Goal: Transaction & Acquisition: Book appointment/travel/reservation

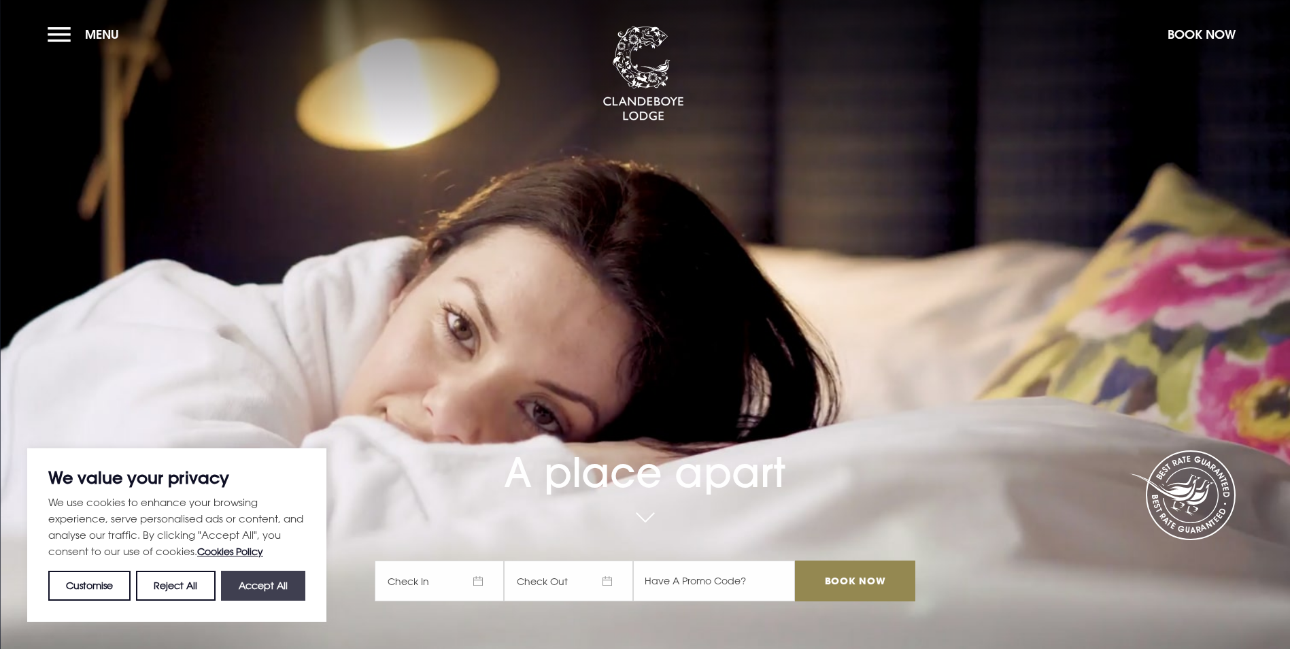
click at [259, 578] on button "Accept All" at bounding box center [263, 586] width 84 height 30
checkbox input "true"
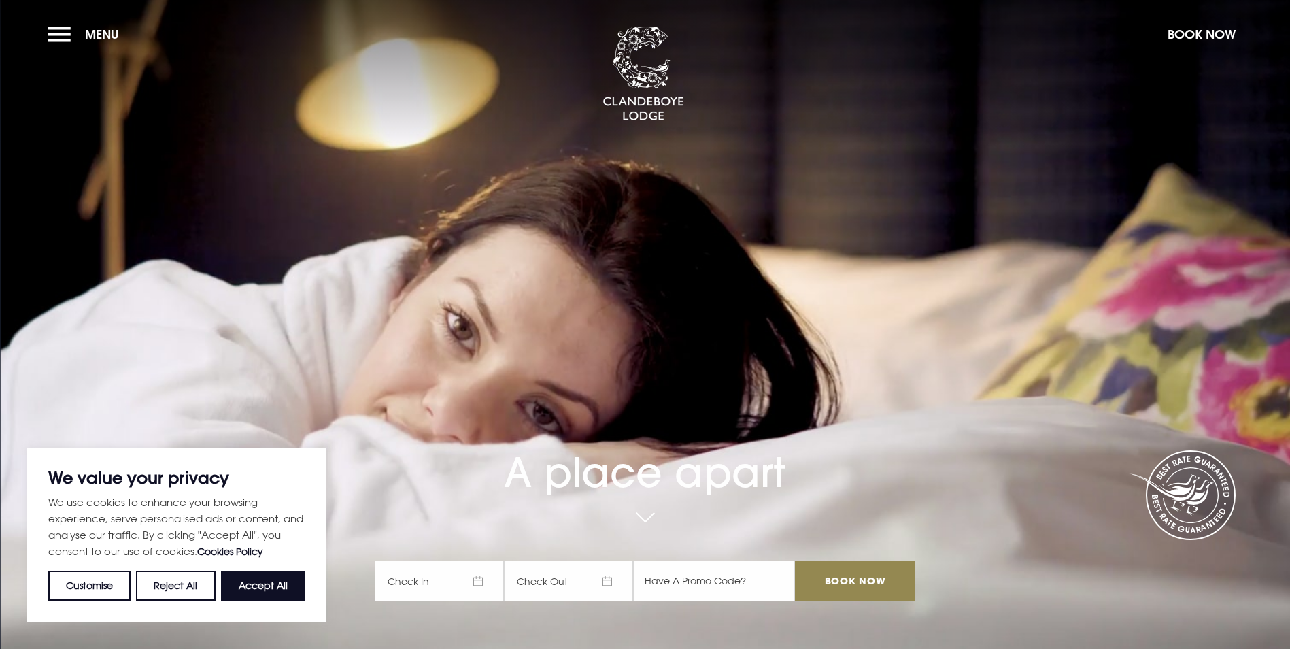
checkbox input "true"
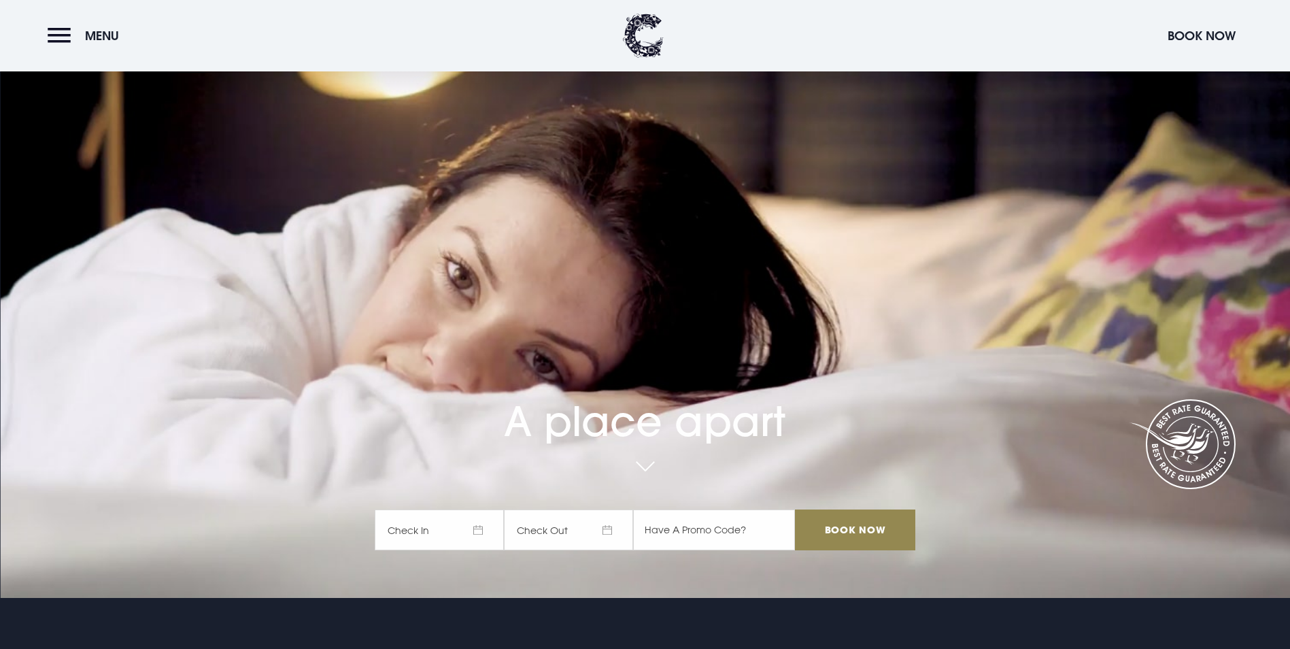
scroll to position [136, 0]
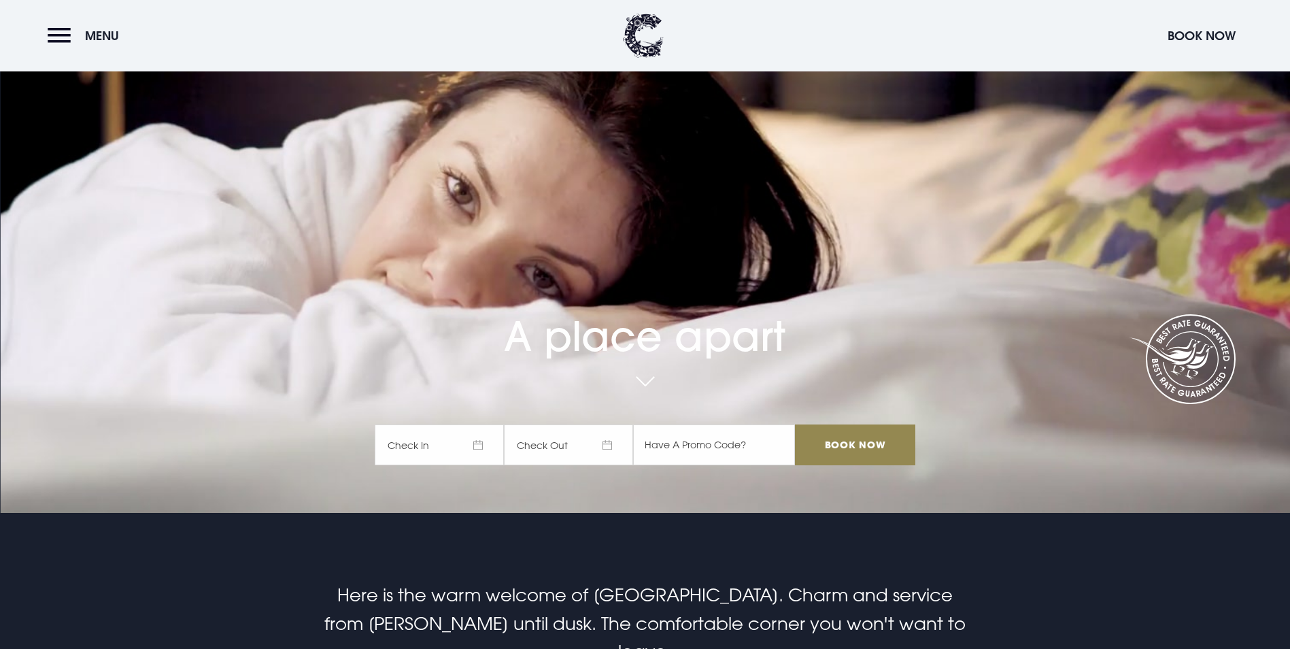
click at [421, 424] on span "Check In" at bounding box center [439, 444] width 129 height 41
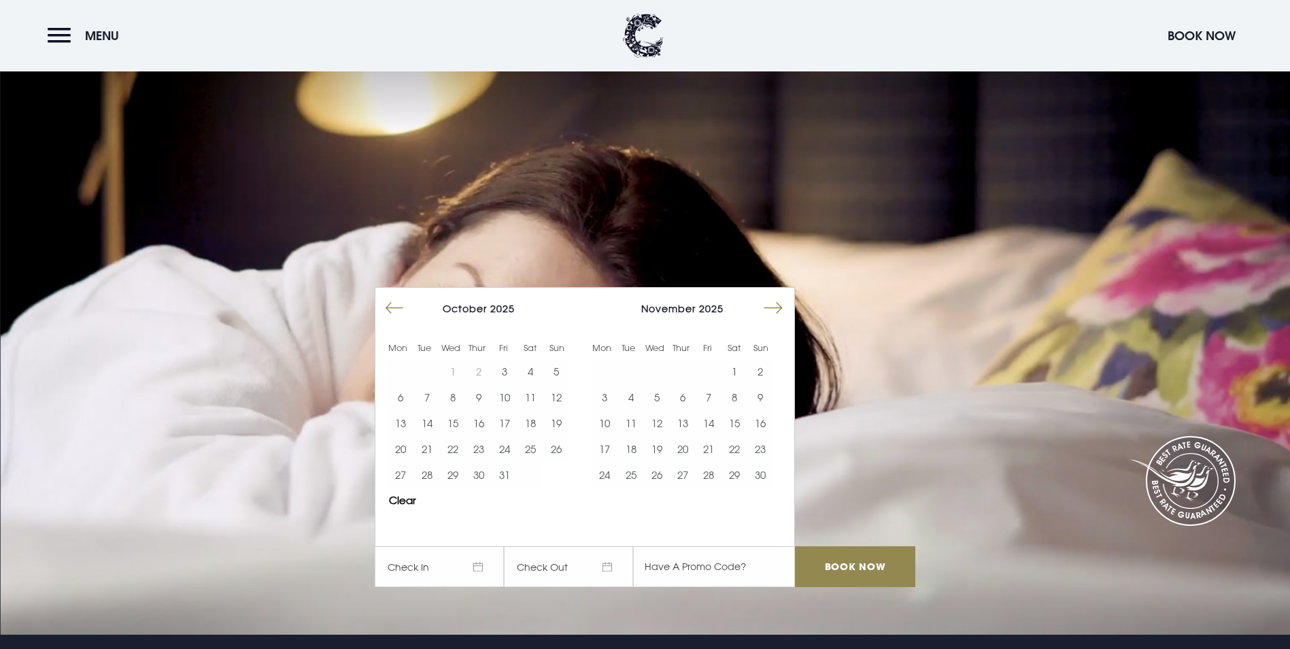
scroll to position [0, 0]
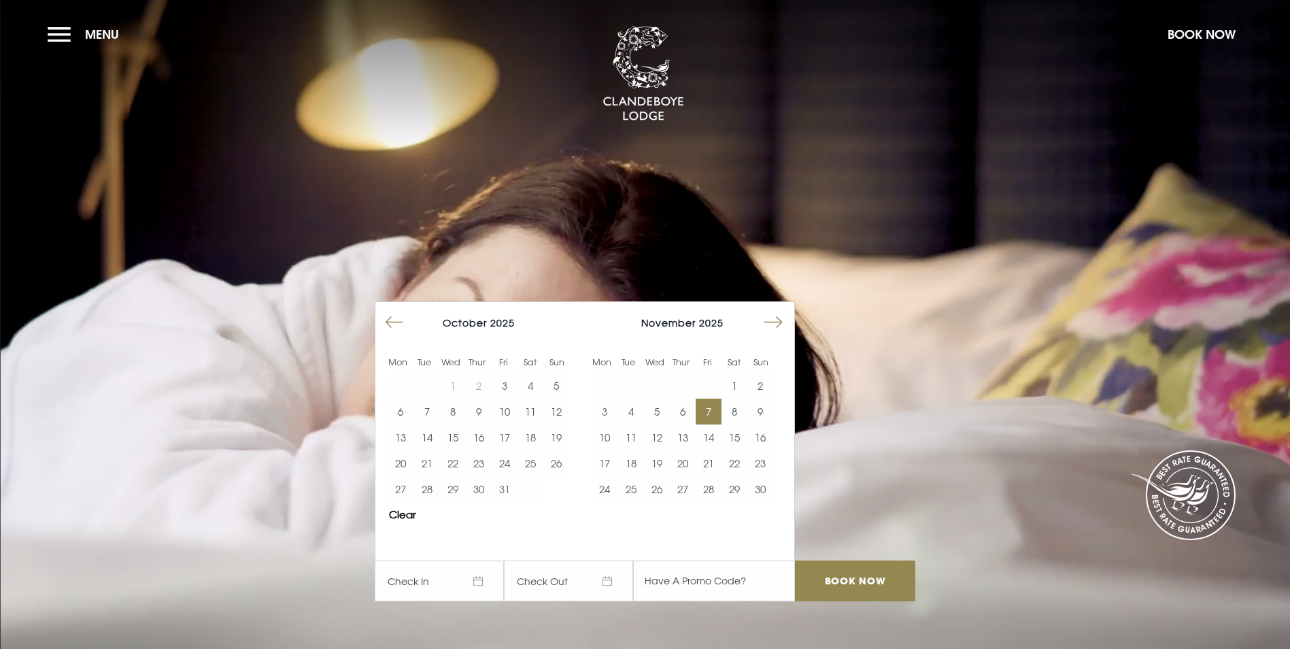
click at [716, 398] on button "7" at bounding box center [709, 411] width 26 height 26
click at [760, 398] on button "9" at bounding box center [760, 411] width 26 height 26
click at [873, 560] on input "Book Now" at bounding box center [855, 580] width 120 height 41
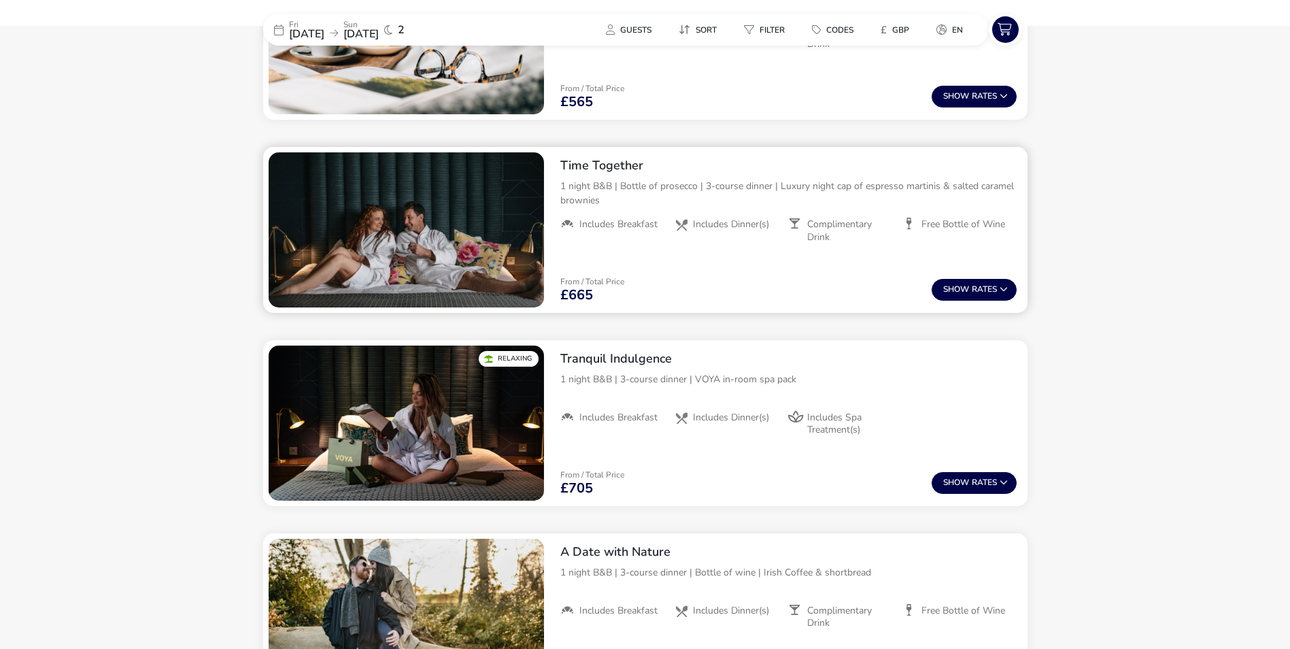
scroll to position [853, 0]
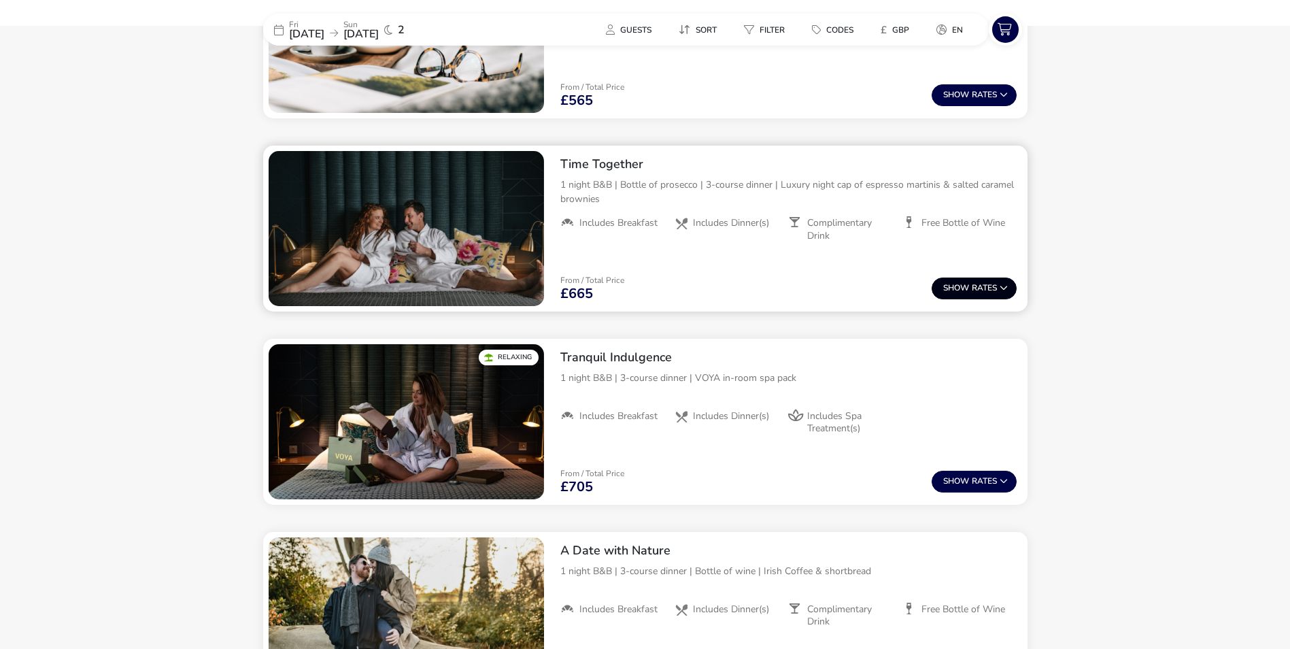
click at [960, 294] on button "Show Rates" at bounding box center [974, 288] width 85 height 22
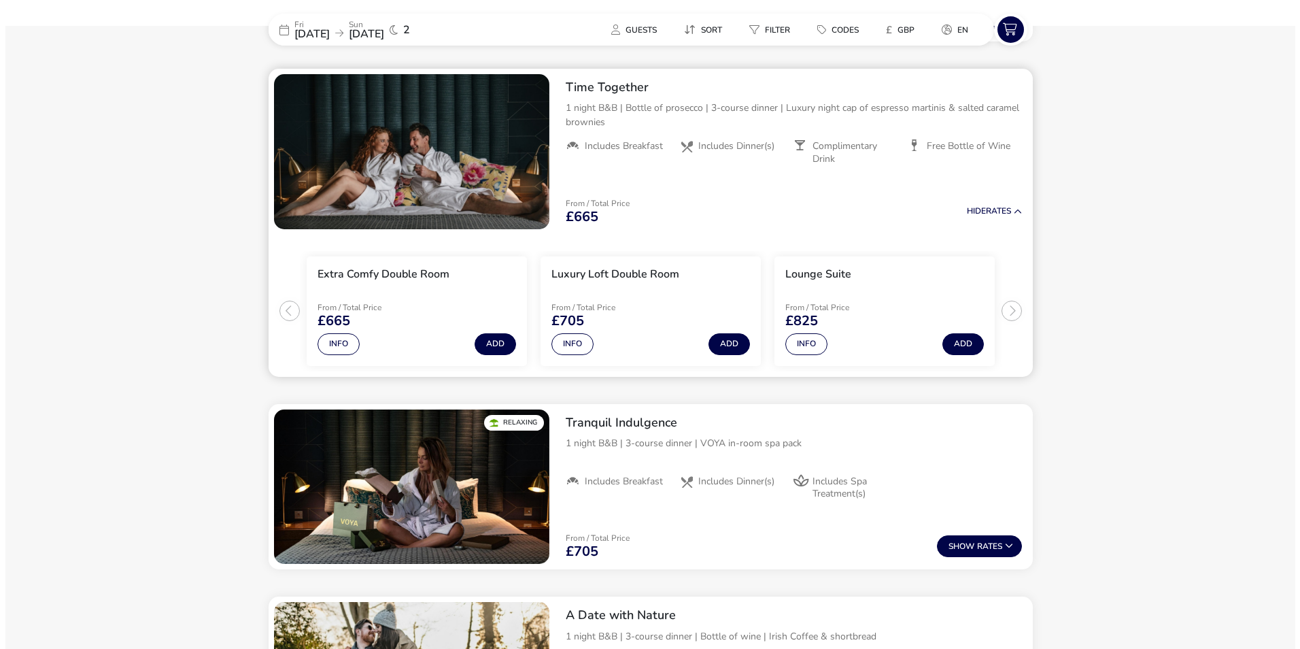
scroll to position [931, 0]
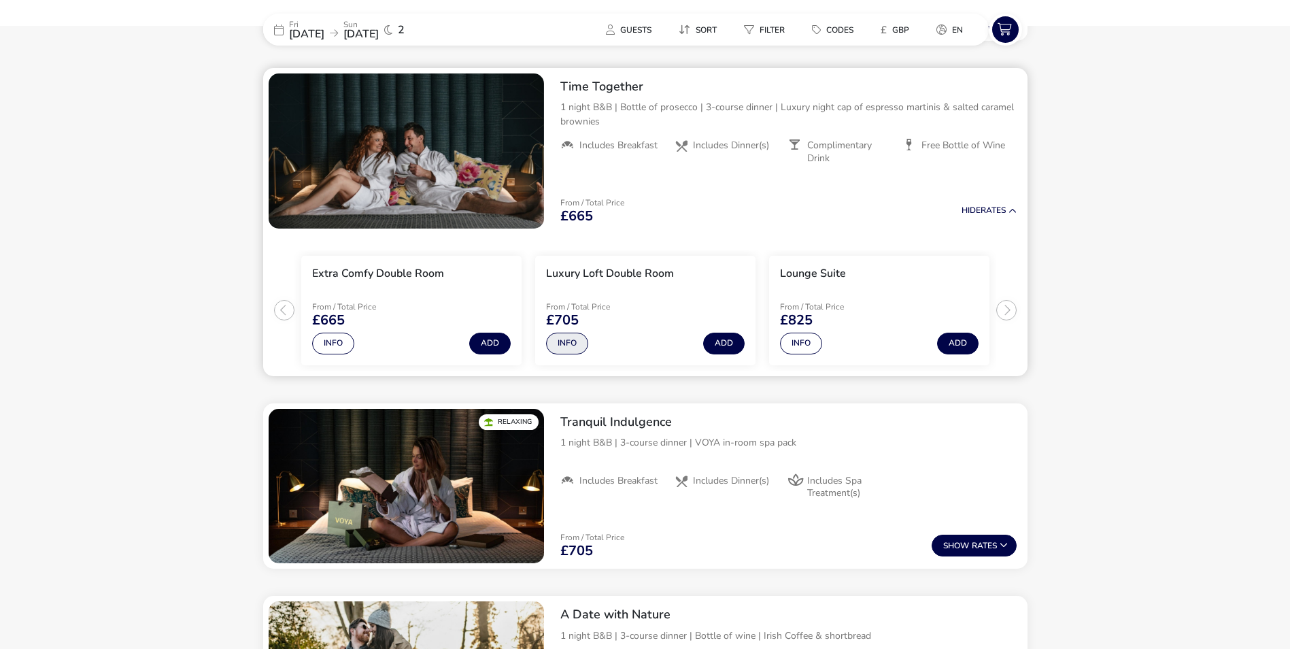
click at [563, 342] on button "Info" at bounding box center [567, 344] width 42 height 22
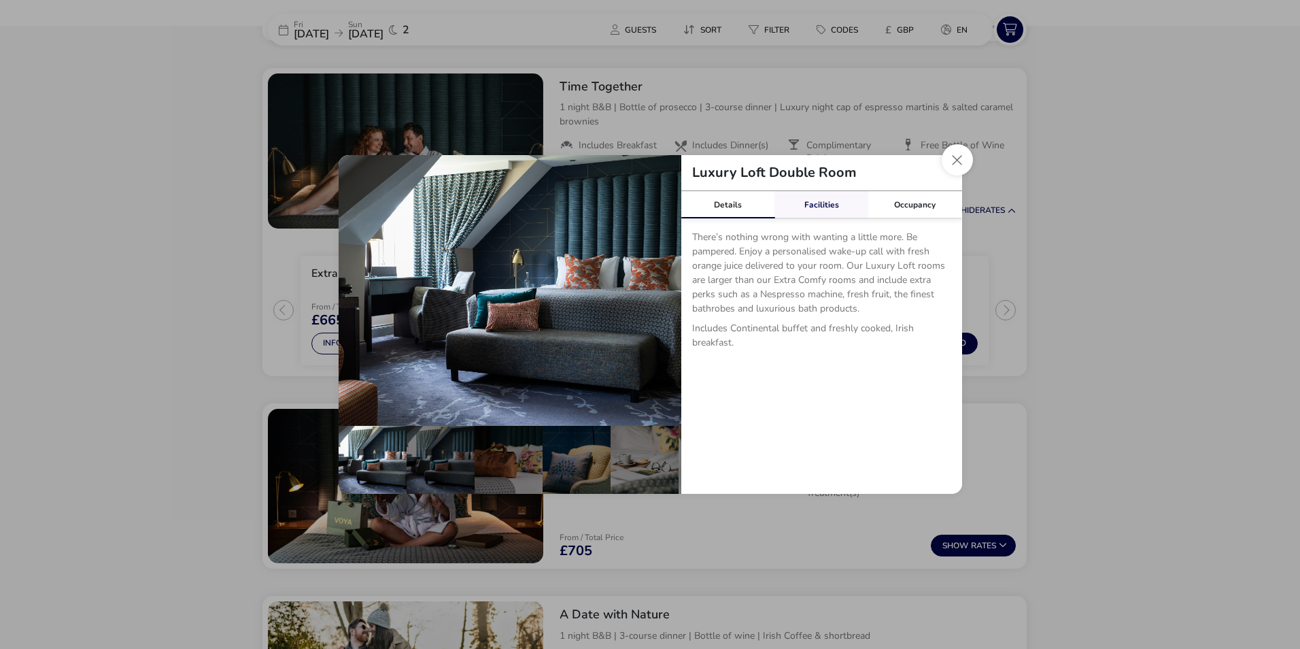
click at [818, 211] on link "Facilities" at bounding box center [822, 204] width 94 height 27
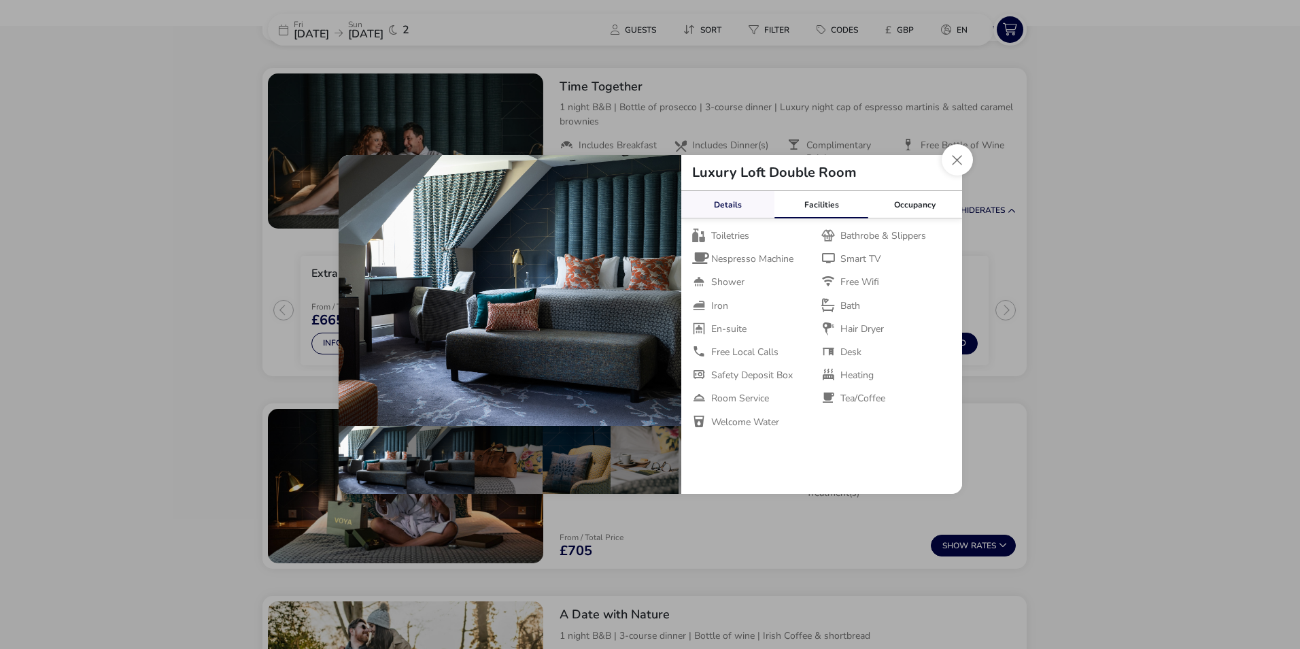
click at [720, 209] on link "Details" at bounding box center [728, 204] width 94 height 27
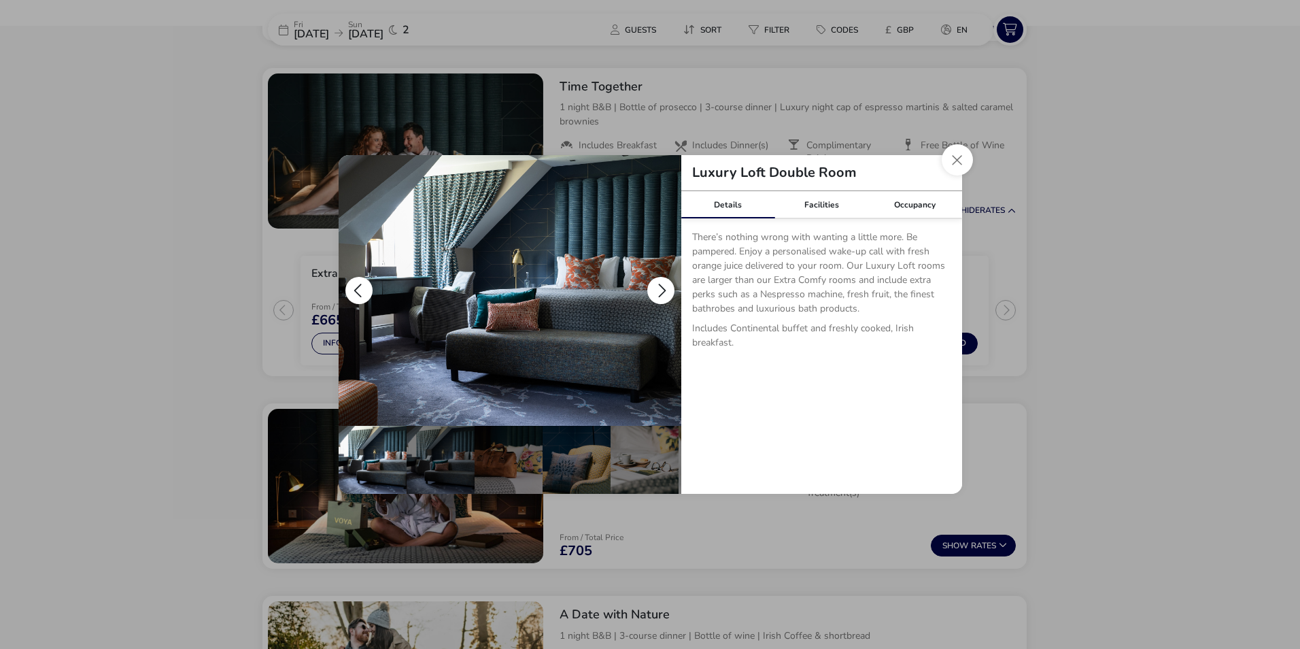
click at [662, 289] on button "details" at bounding box center [660, 290] width 27 height 27
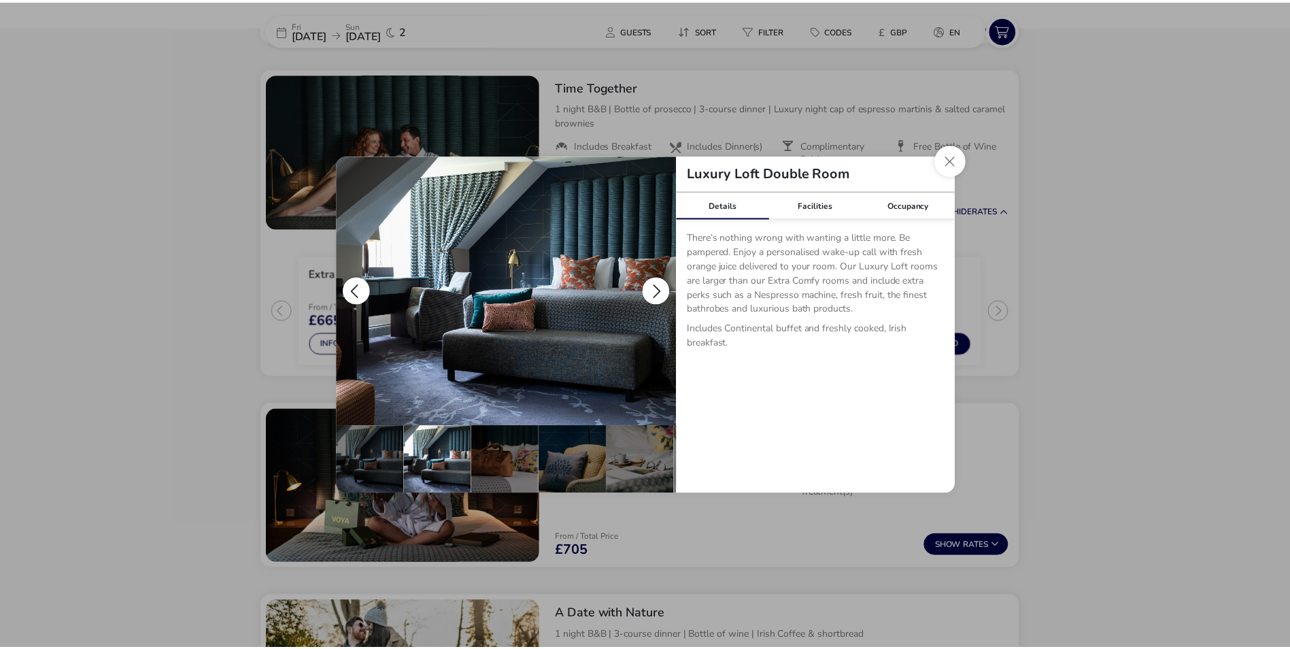
scroll to position [0, 68]
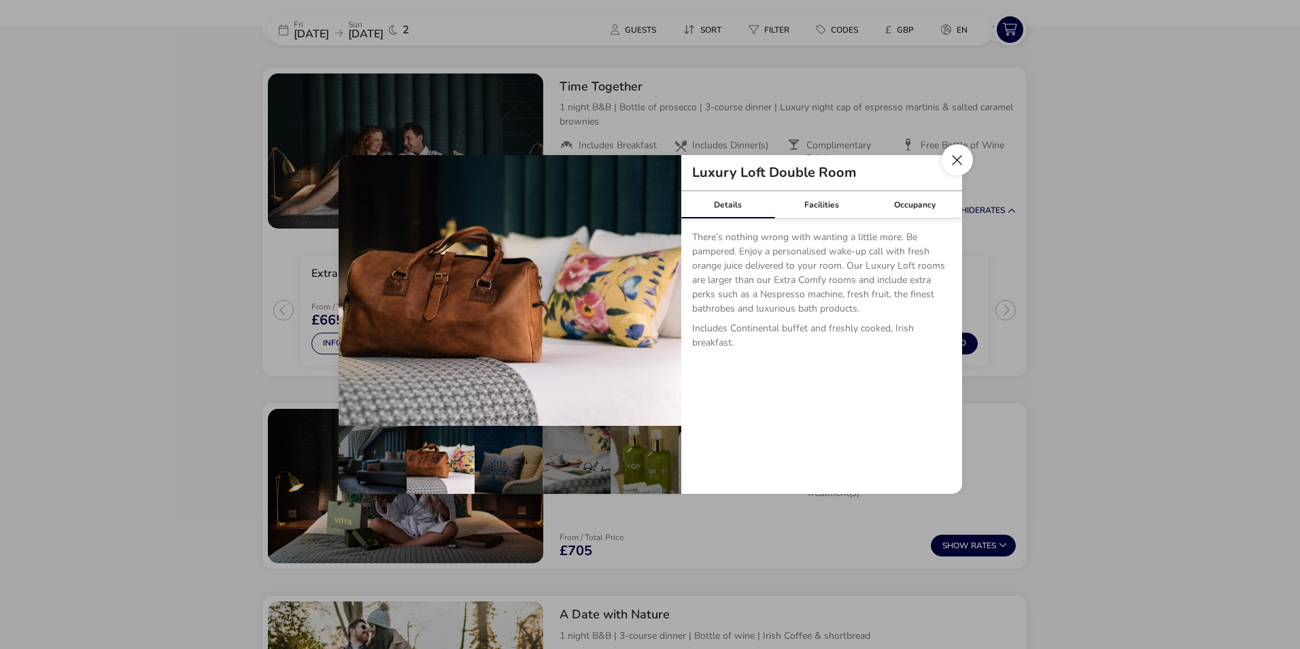
click at [953, 161] on button "Close dialog" at bounding box center [957, 159] width 31 height 31
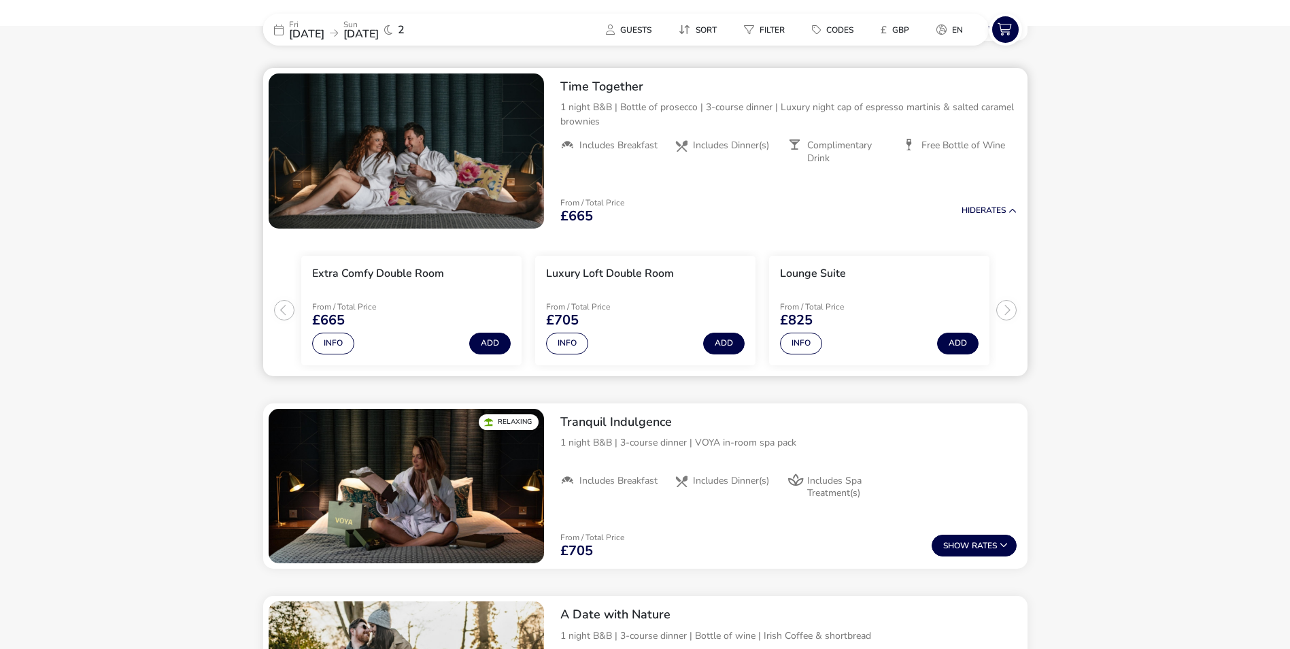
click at [1008, 312] on ul "Extra Comfy Double Room From / Total Price £665 Info Add Luxury Loft Double Roo…" at bounding box center [645, 305] width 764 height 142
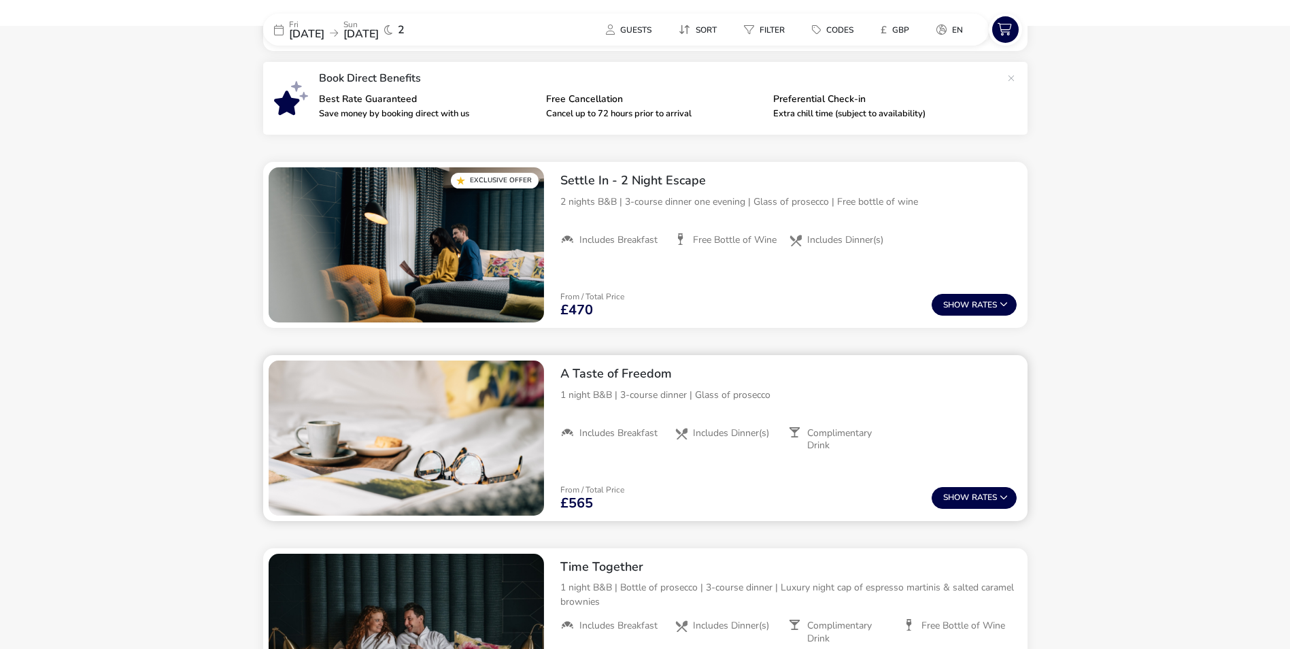
scroll to position [442, 0]
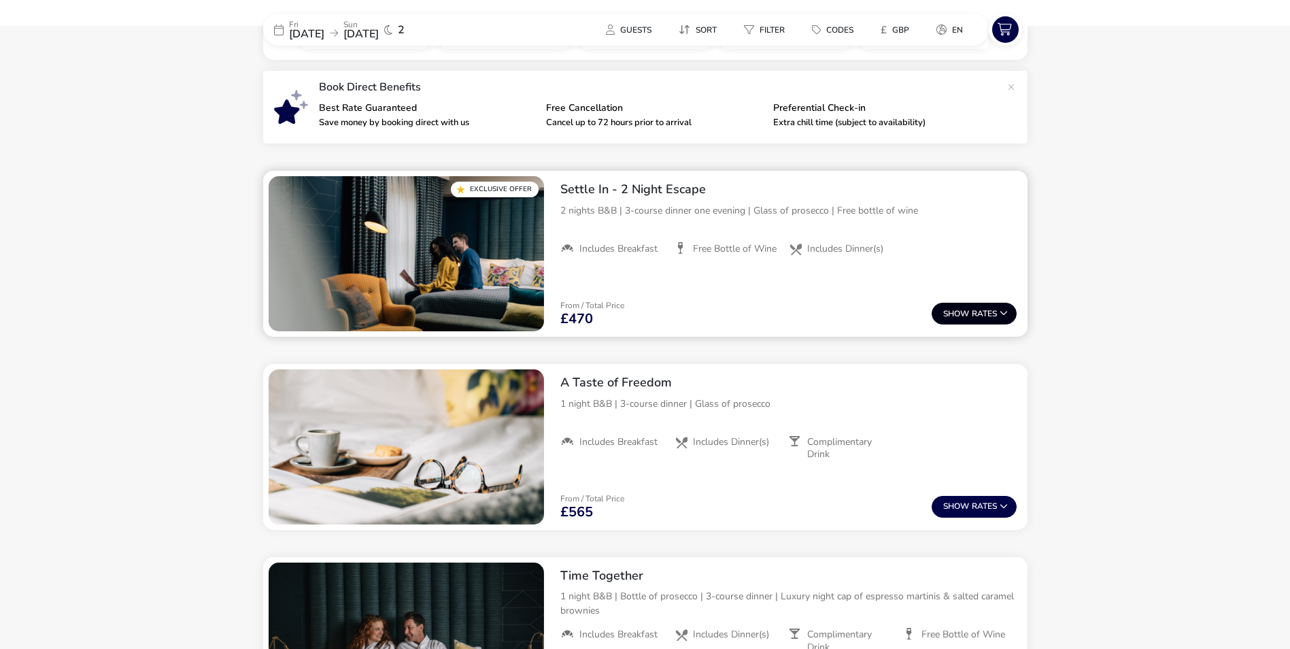
click at [957, 311] on span "Show" at bounding box center [957, 313] width 29 height 9
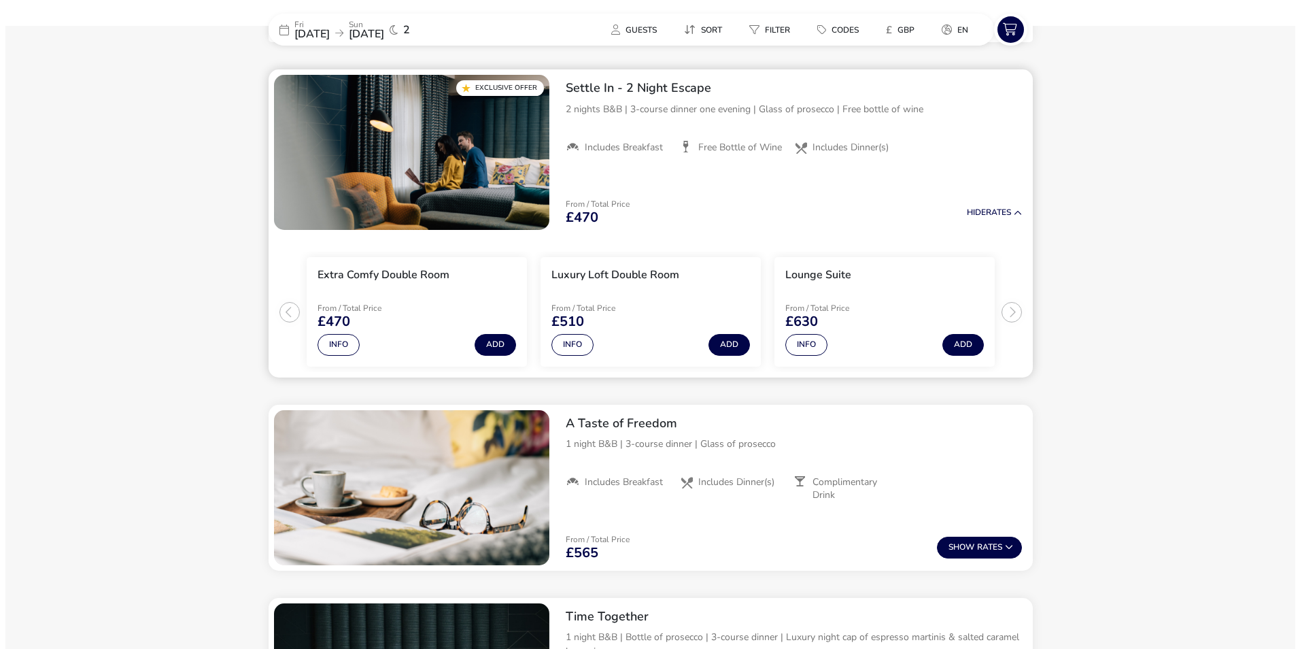
scroll to position [545, 0]
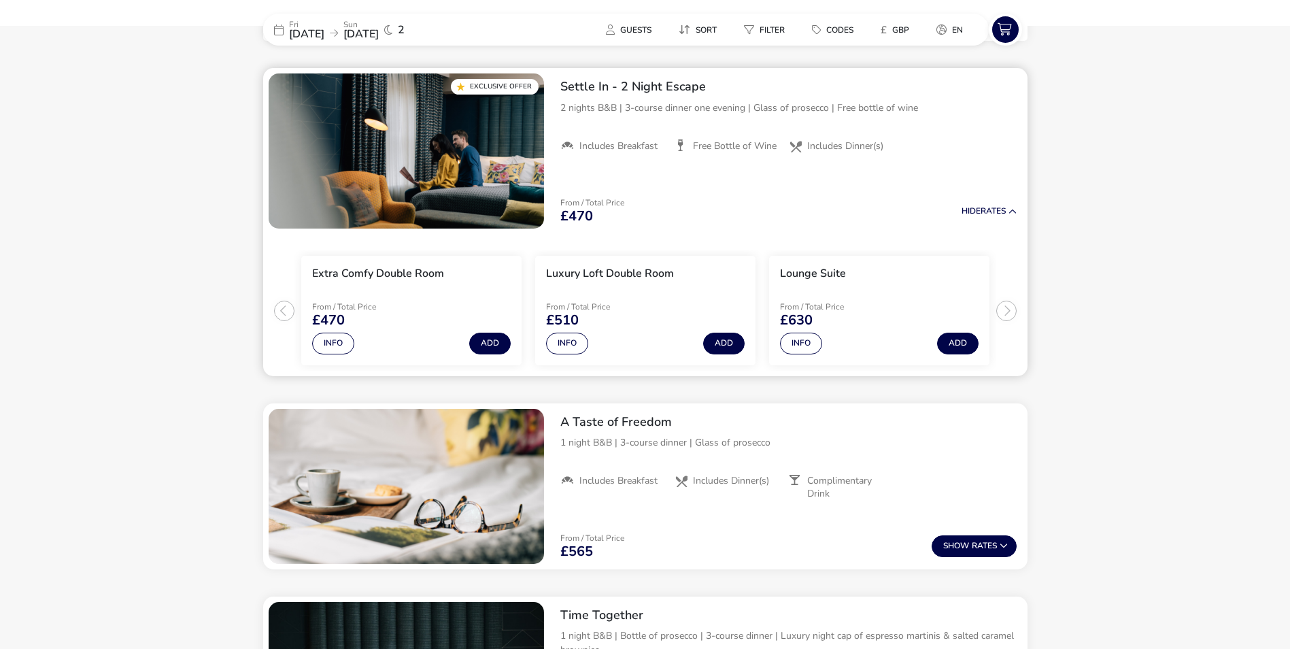
click at [1009, 309] on ul "Extra Comfy Double Room From / Total Price £470 Info Add Luxury Loft Double Roo…" at bounding box center [645, 305] width 764 height 142
click at [802, 341] on button "Info" at bounding box center [801, 344] width 42 height 22
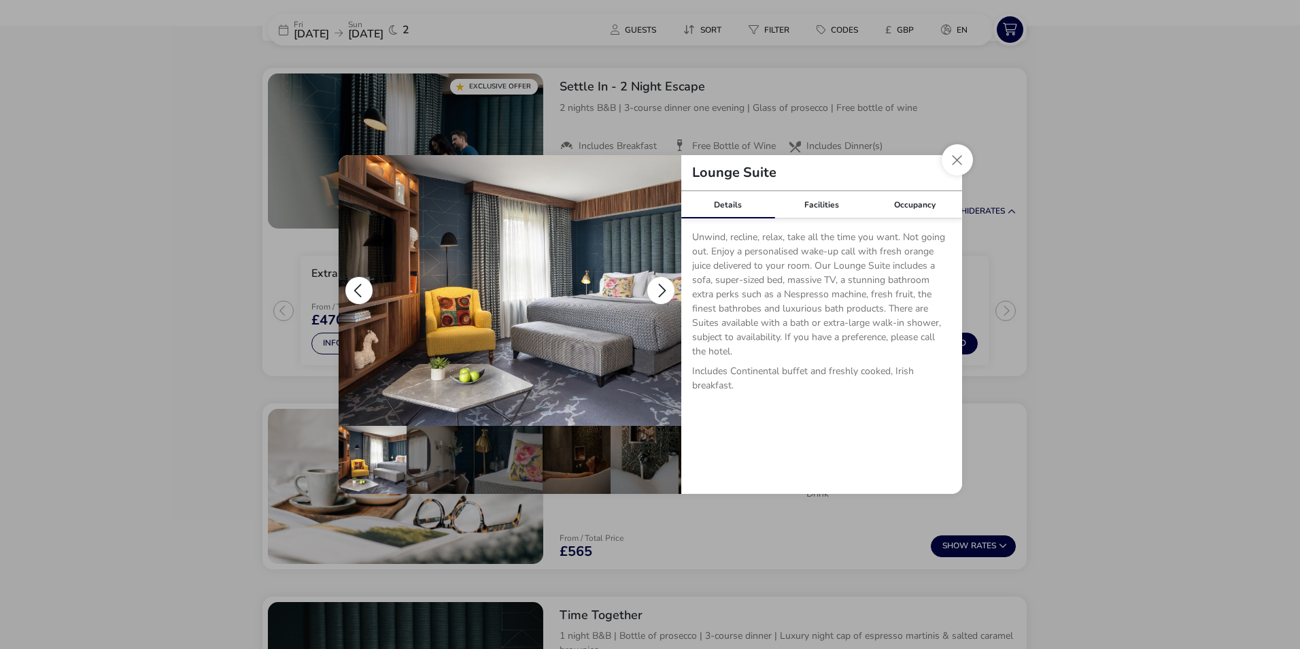
click at [667, 285] on button "details" at bounding box center [660, 290] width 27 height 27
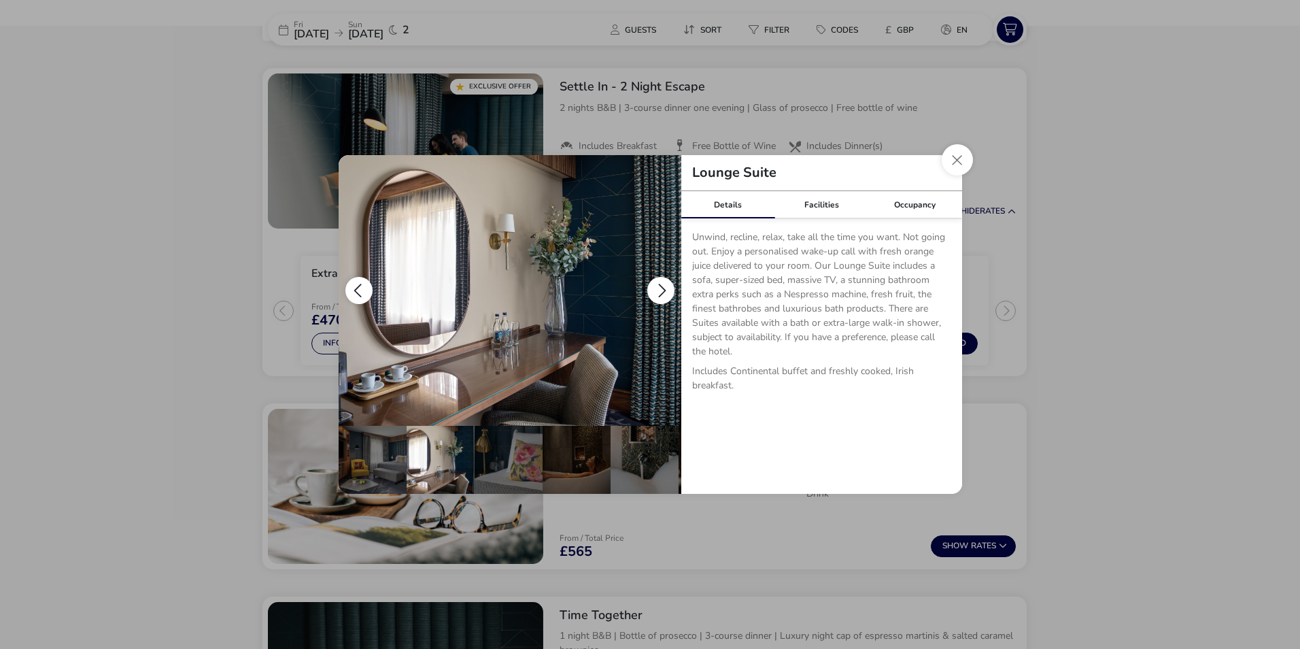
click at [660, 286] on button "details" at bounding box center [660, 290] width 27 height 27
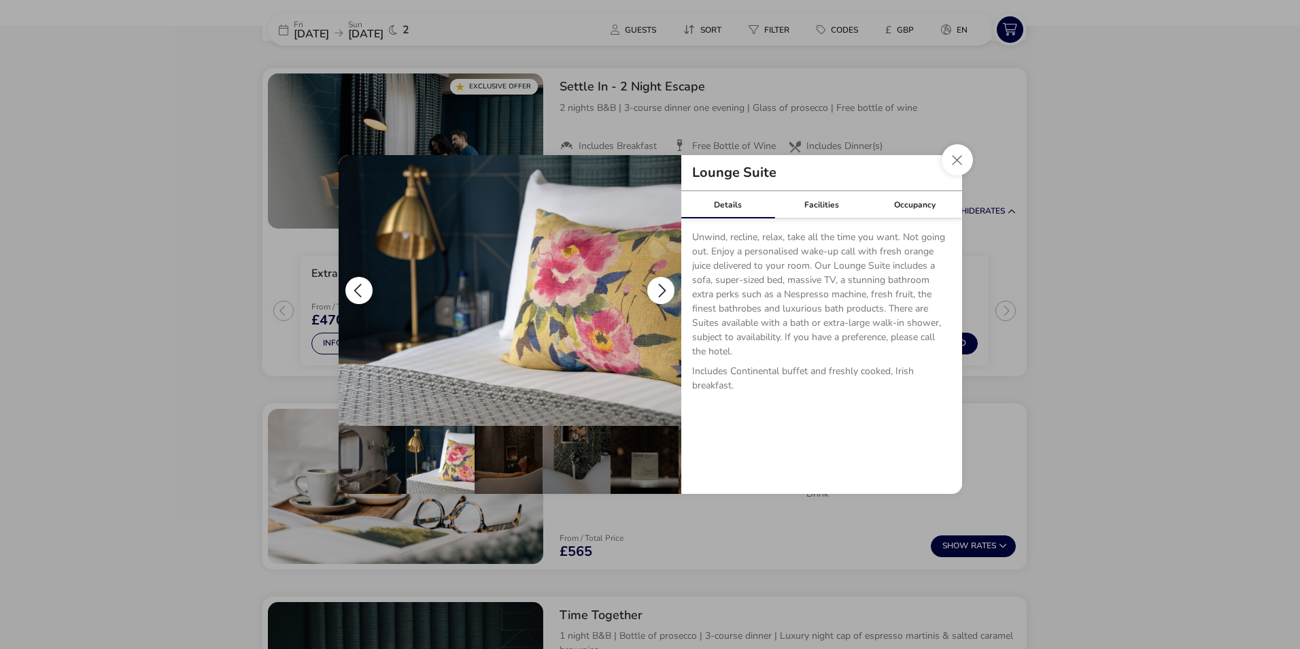
click at [661, 286] on button "details" at bounding box center [660, 290] width 27 height 27
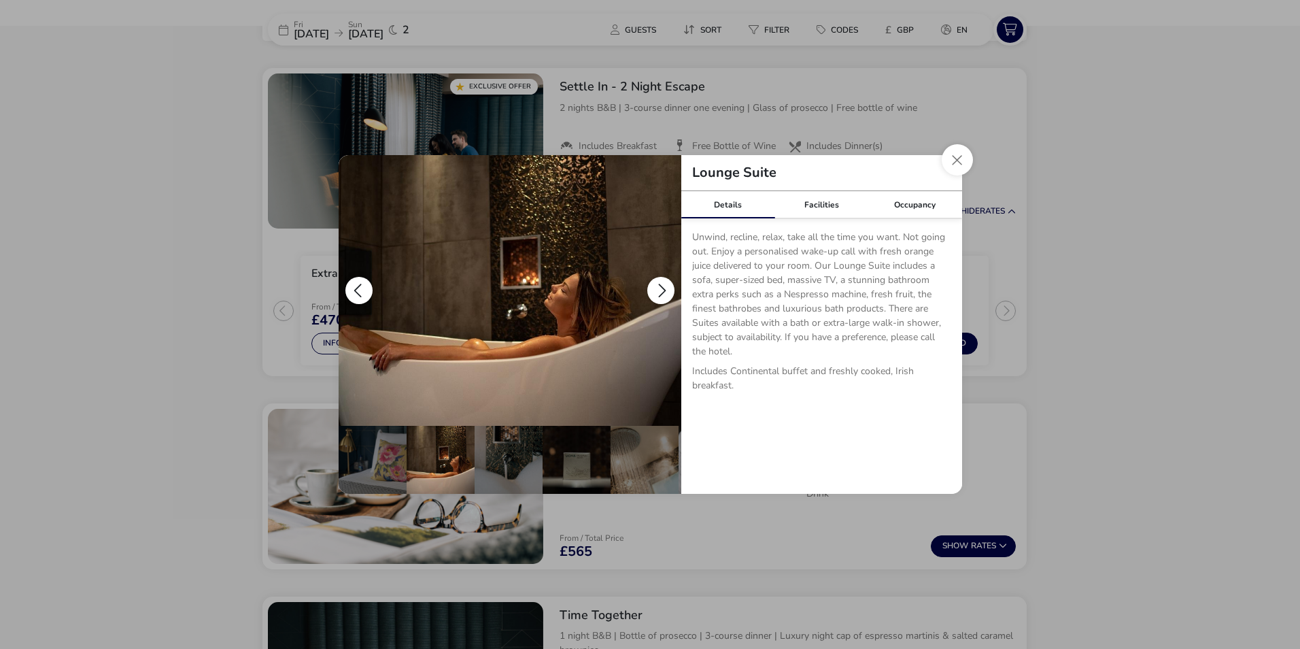
click at [661, 286] on button "details" at bounding box center [660, 290] width 27 height 27
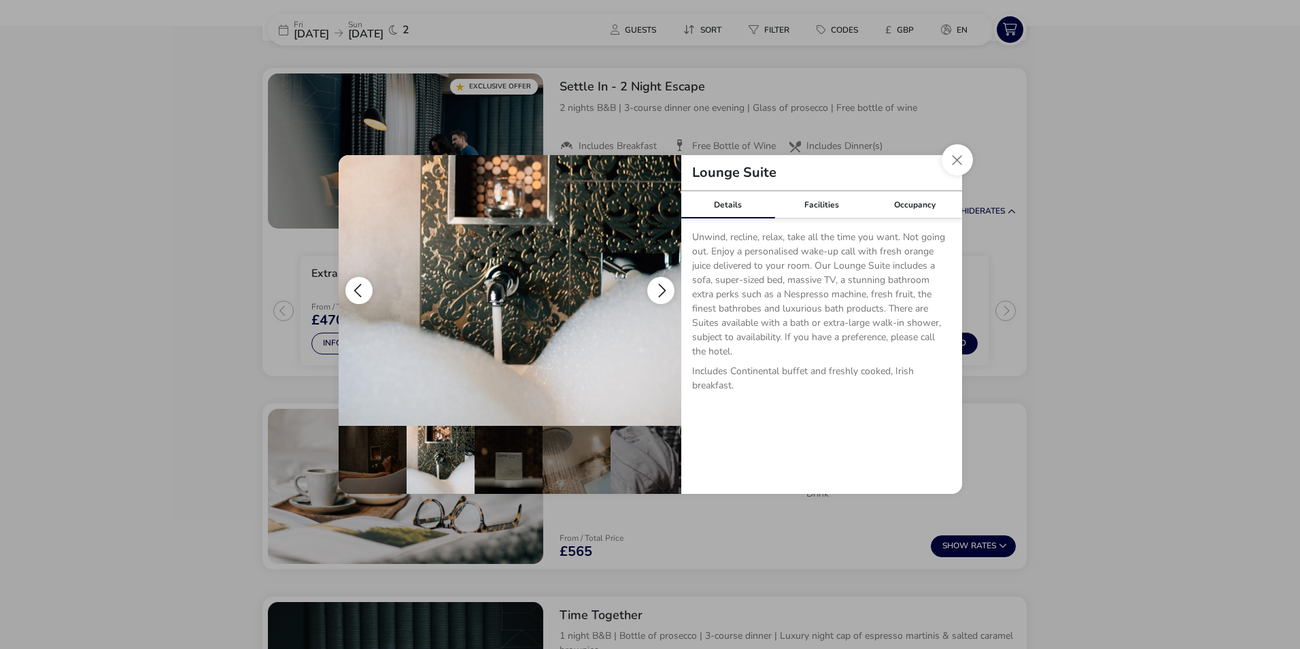
click at [661, 286] on button "details" at bounding box center [660, 290] width 27 height 27
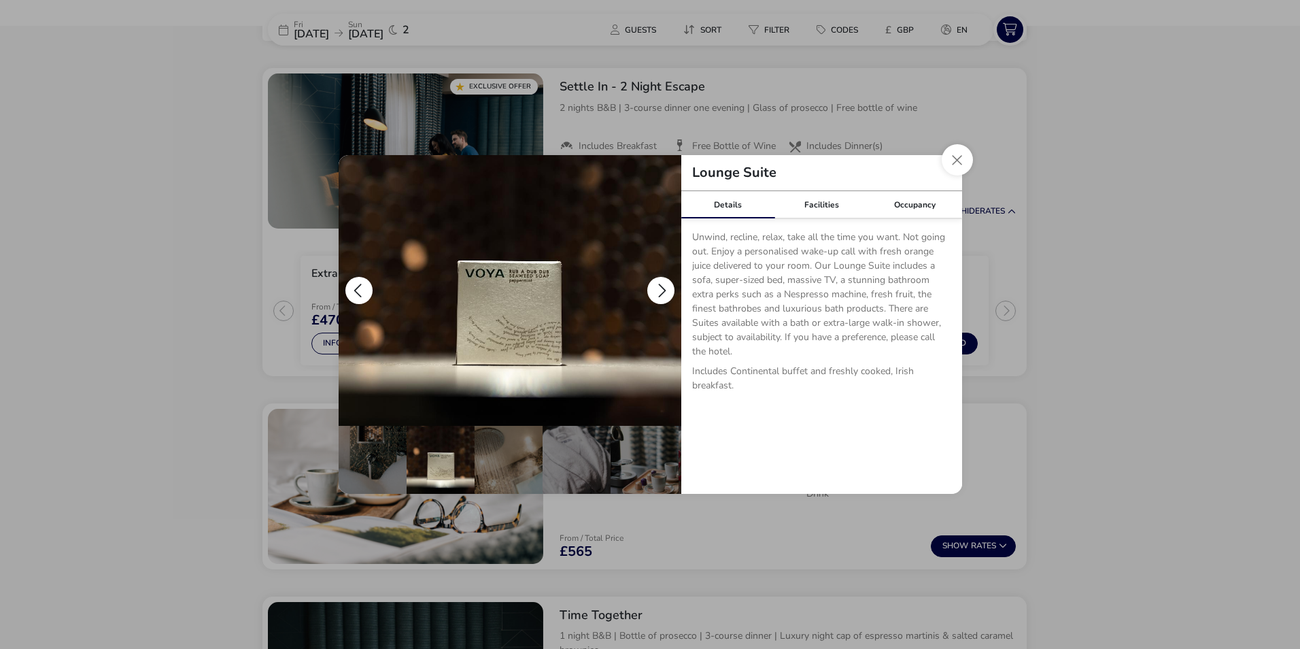
click at [661, 286] on button "details" at bounding box center [660, 290] width 27 height 27
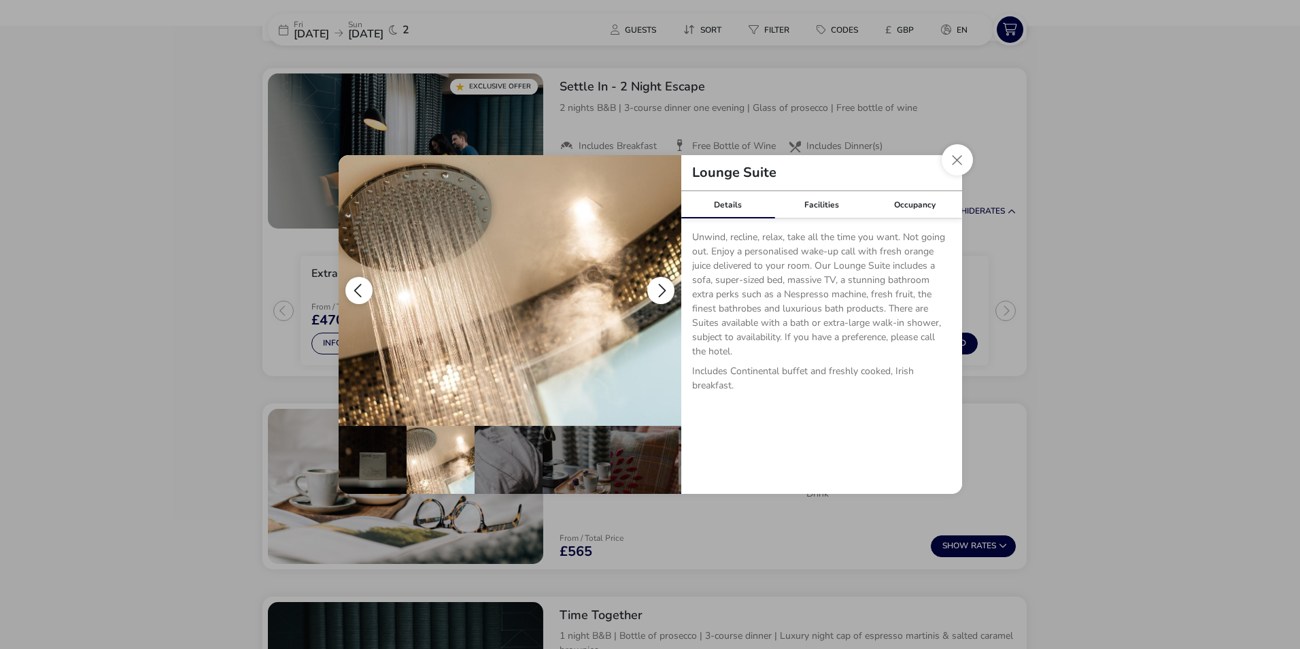
click at [661, 286] on button "details" at bounding box center [660, 290] width 27 height 27
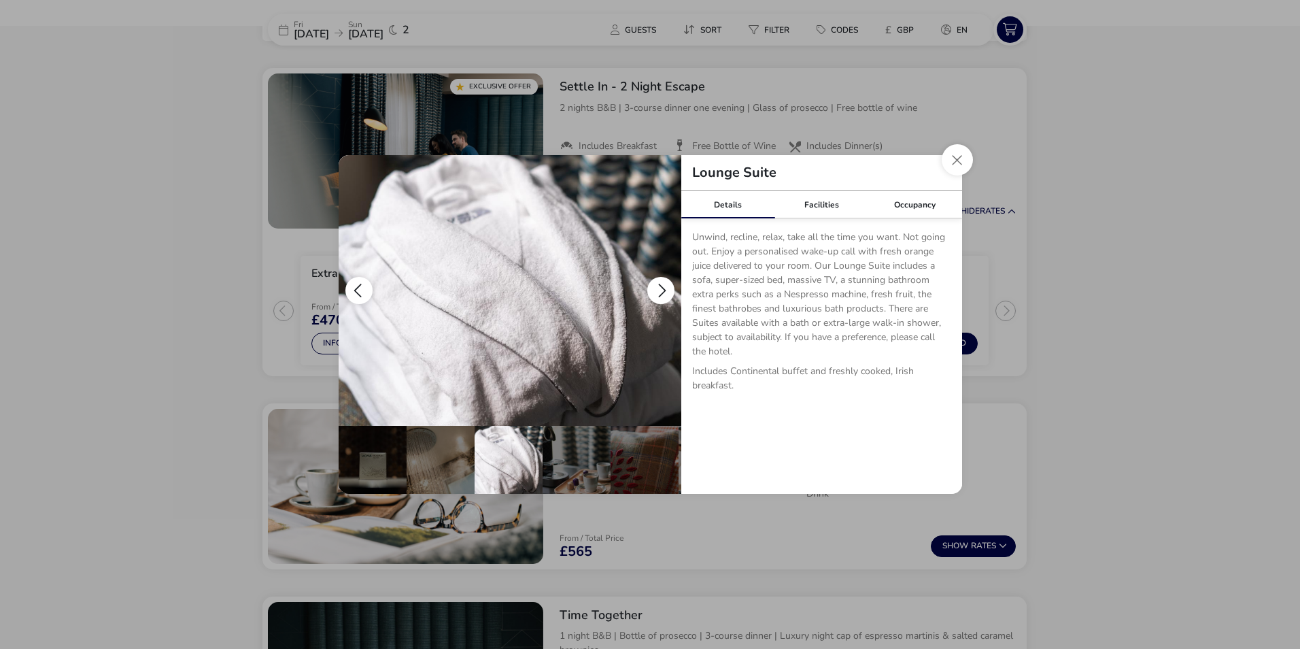
scroll to position [0, 405]
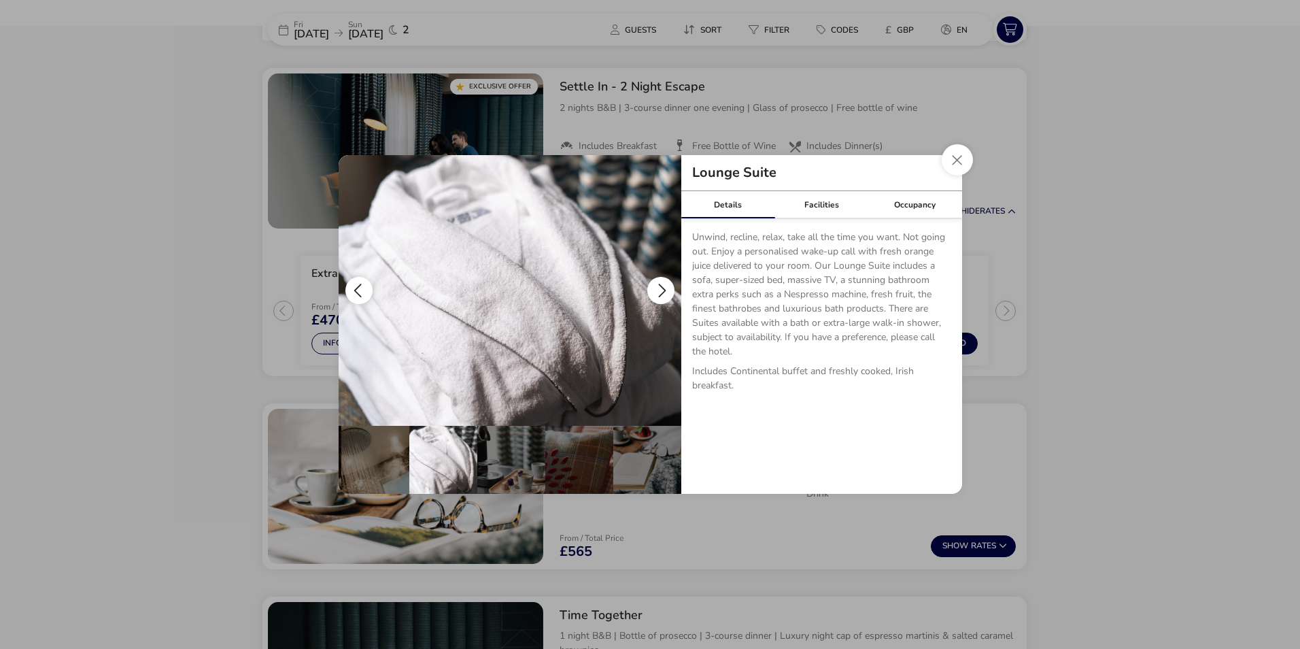
click at [661, 286] on button "details" at bounding box center [660, 290] width 27 height 27
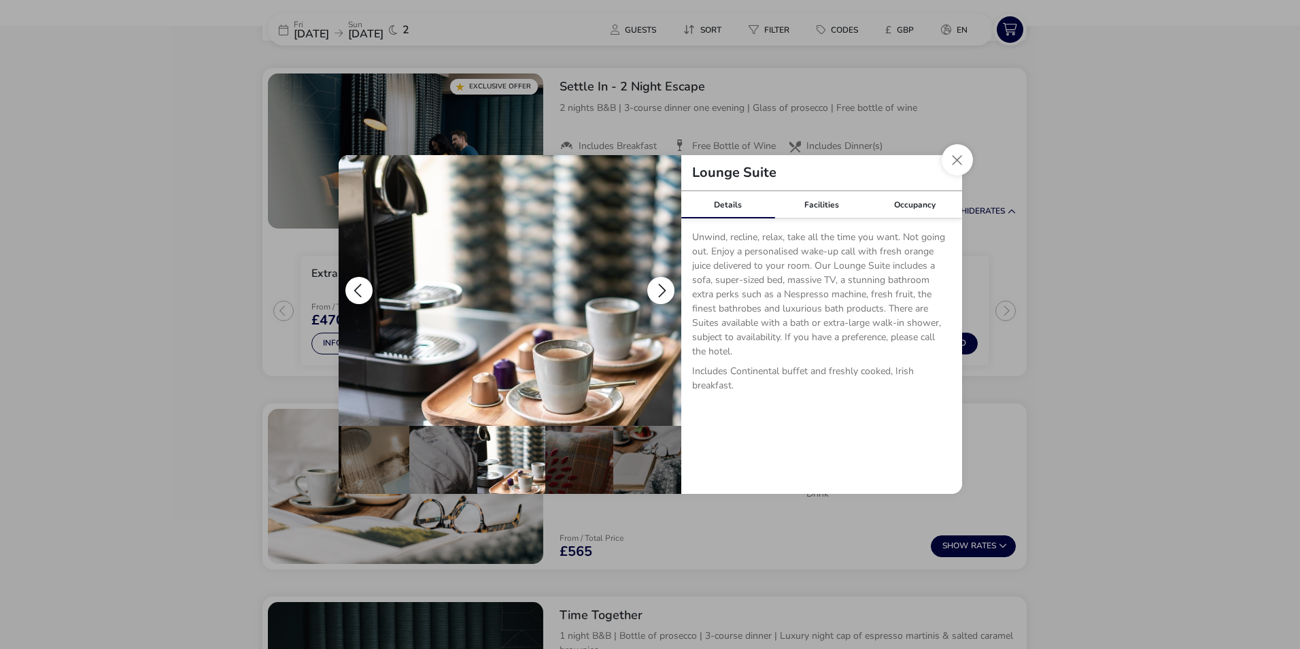
click at [661, 286] on button "details" at bounding box center [660, 290] width 27 height 27
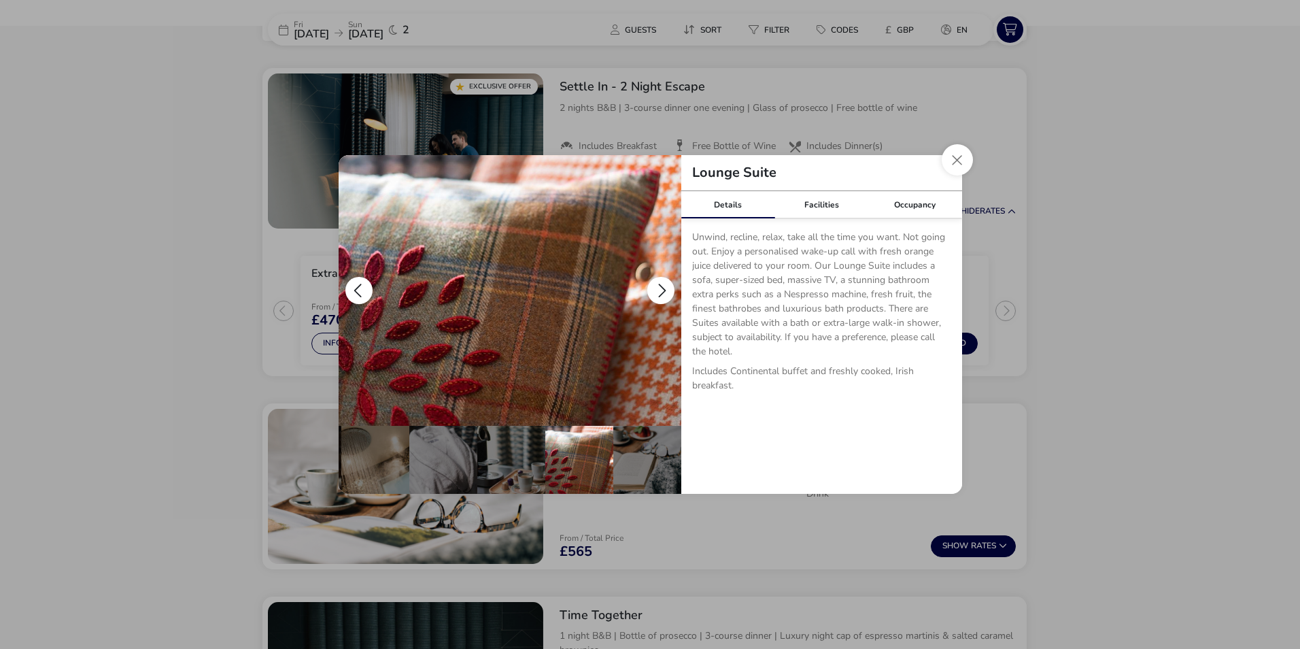
click at [661, 286] on button "details" at bounding box center [660, 290] width 27 height 27
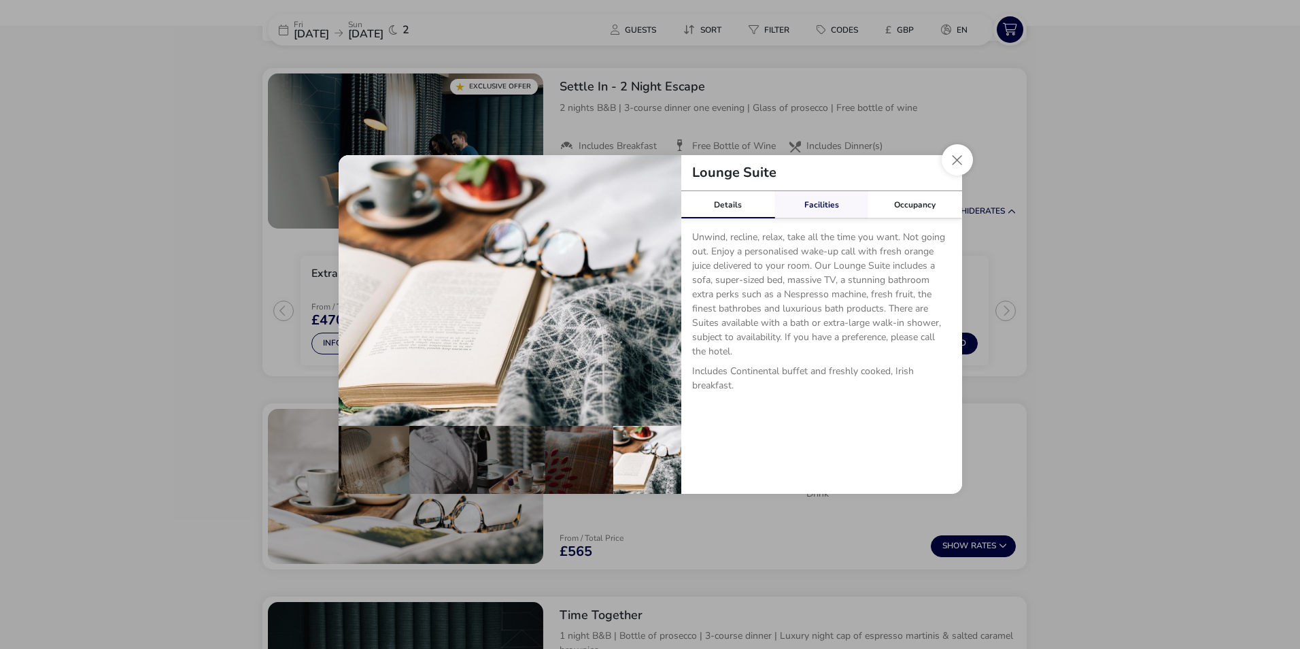
click at [809, 205] on link "Facilities" at bounding box center [822, 204] width 94 height 27
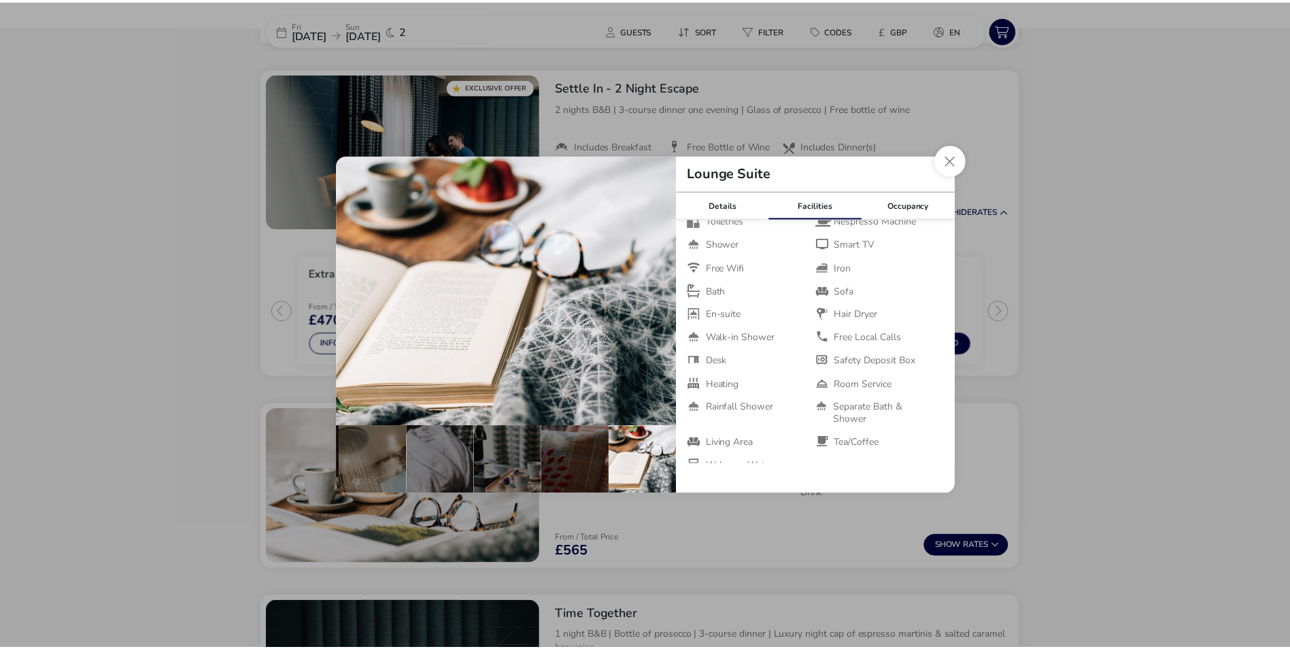
scroll to position [57, 0]
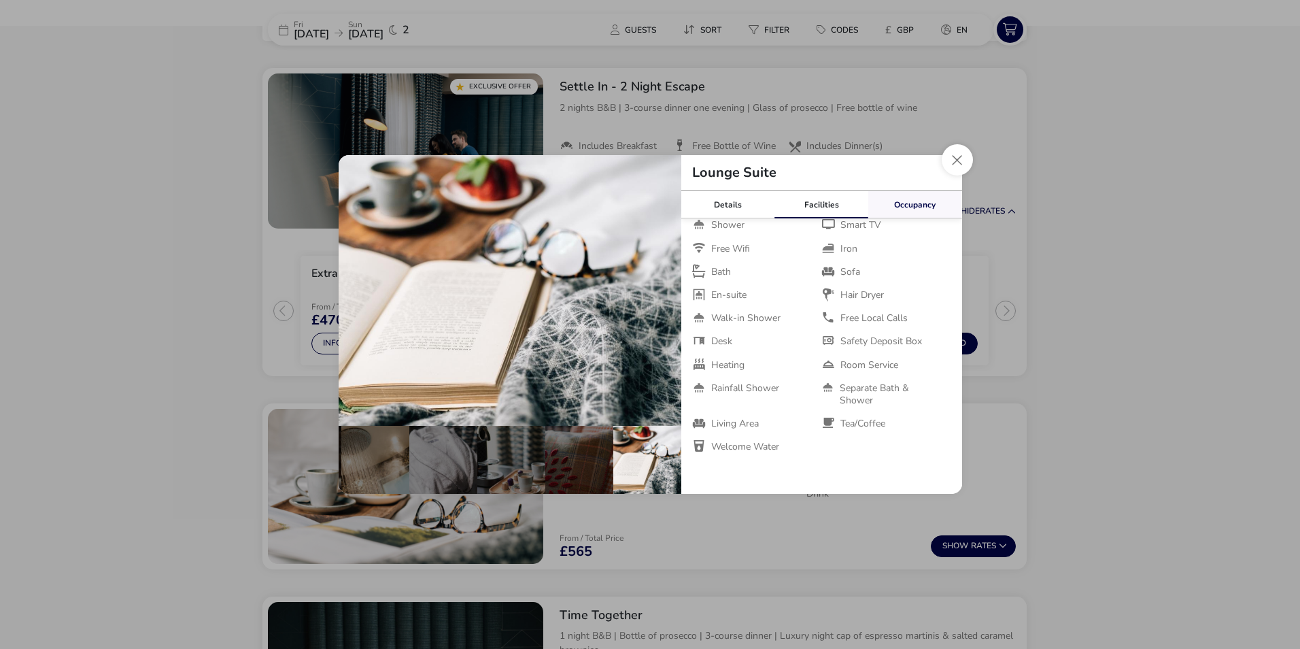
click at [918, 210] on link "Occupancy" at bounding box center [915, 204] width 94 height 27
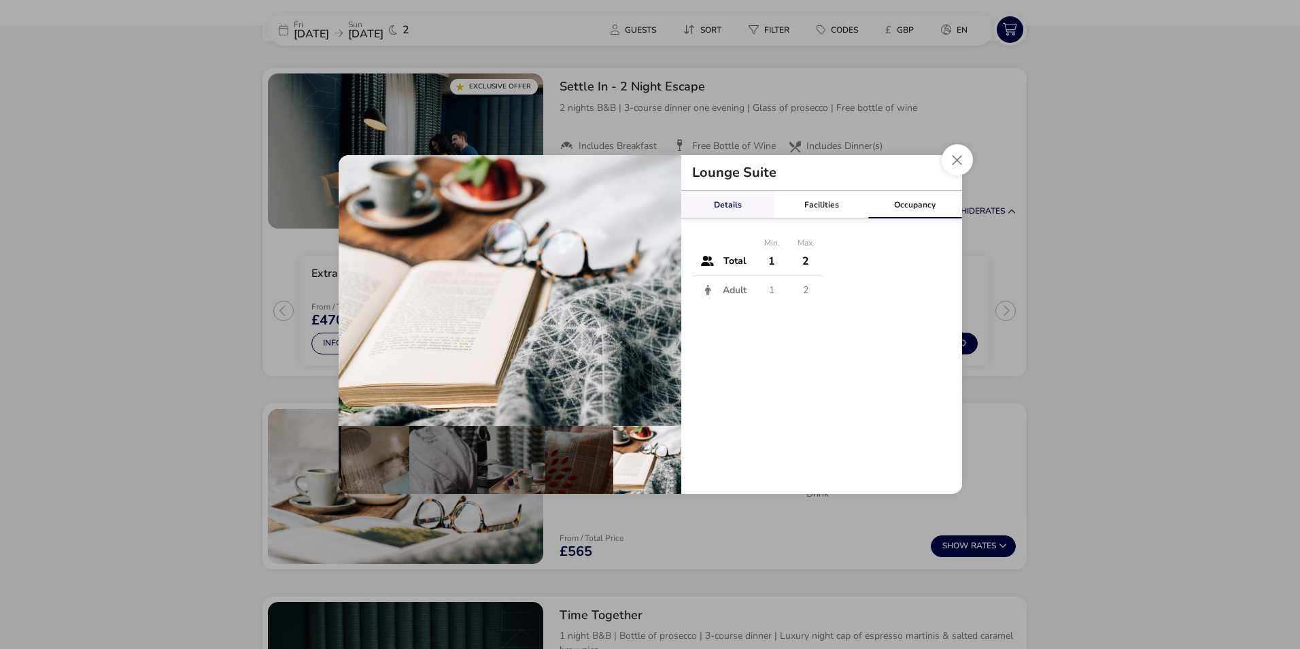
click at [713, 203] on link "Details" at bounding box center [728, 204] width 94 height 27
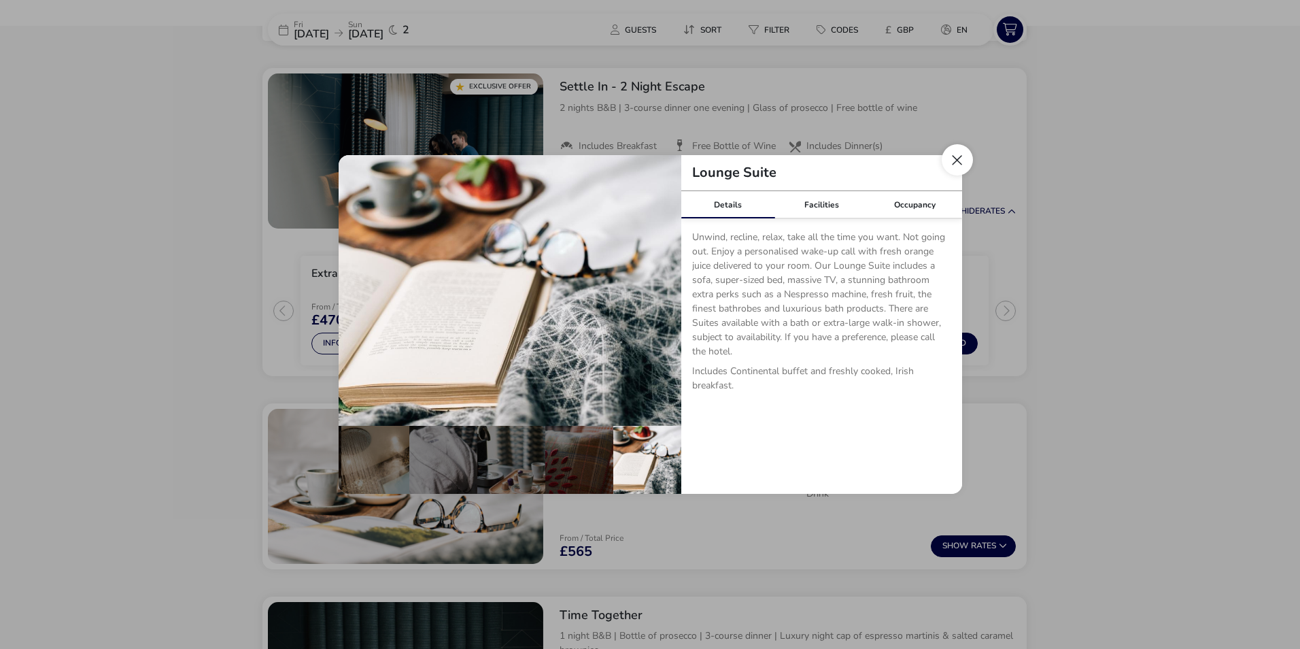
click at [951, 164] on button "Close dialog" at bounding box center [957, 159] width 31 height 31
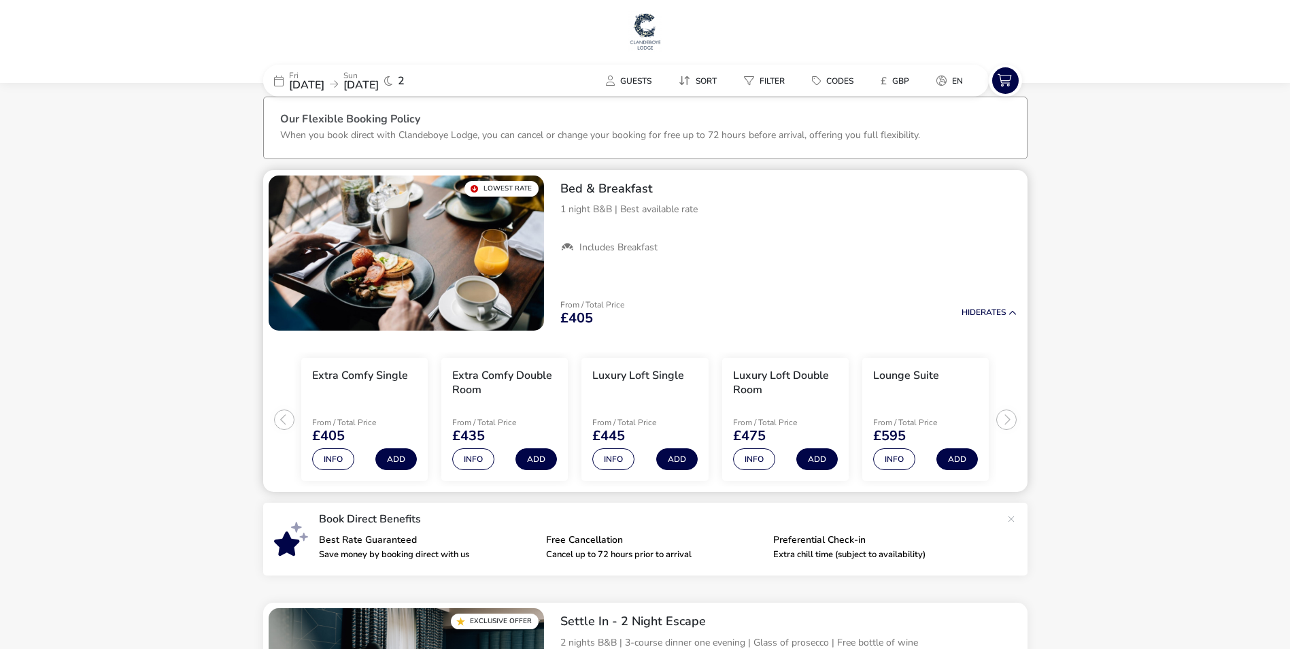
scroll to position [0, 0]
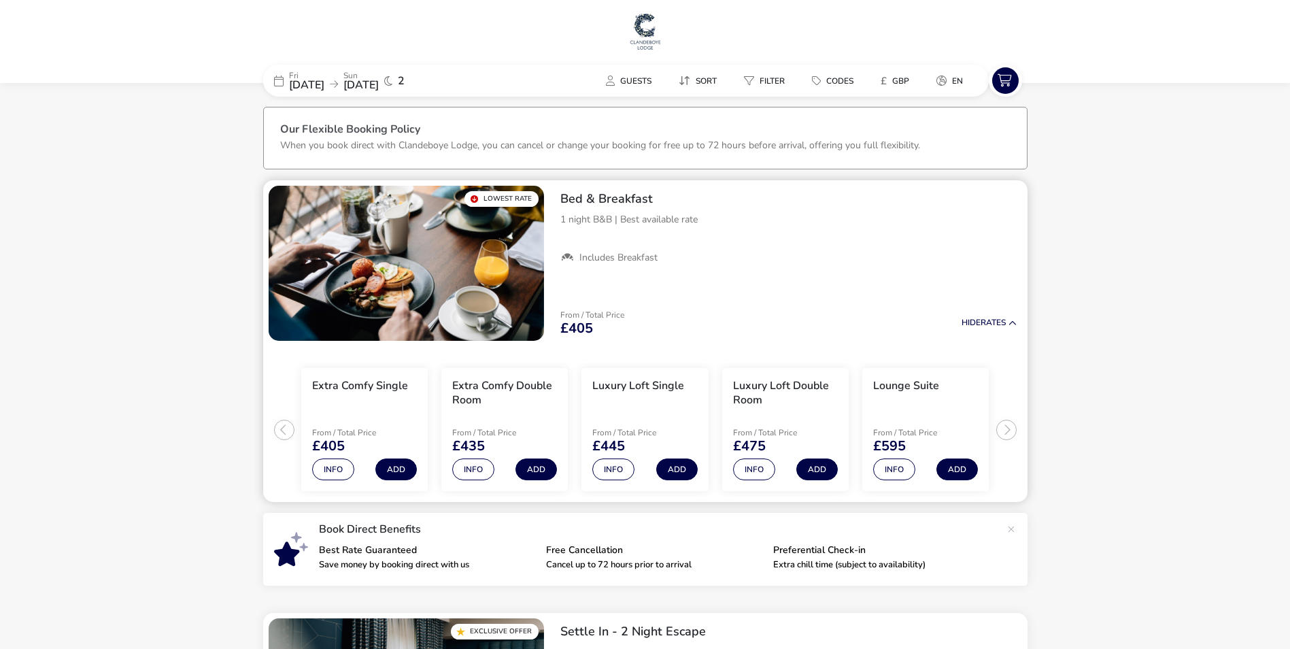
click at [1004, 426] on ul "Extra Comfy Single From / Total Price £405 Info Add Extra Comfy Double Room Fro…" at bounding box center [645, 424] width 764 height 156
click at [636, 28] on img at bounding box center [645, 31] width 34 height 41
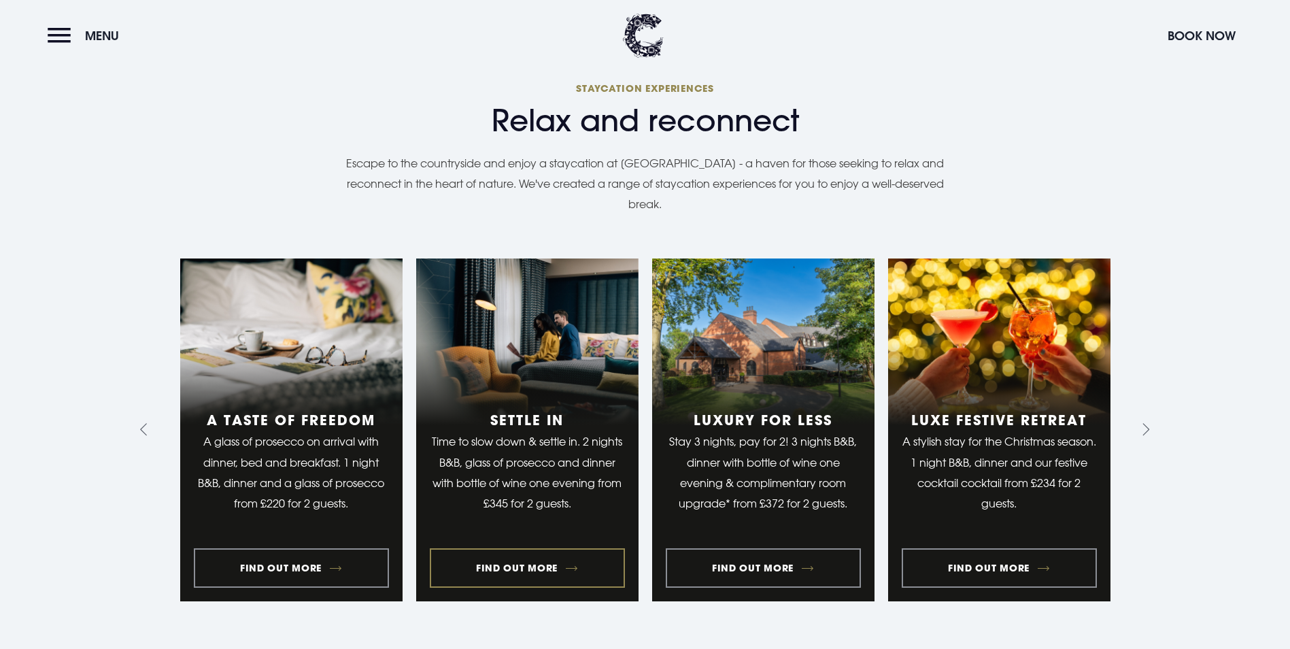
scroll to position [1428, 0]
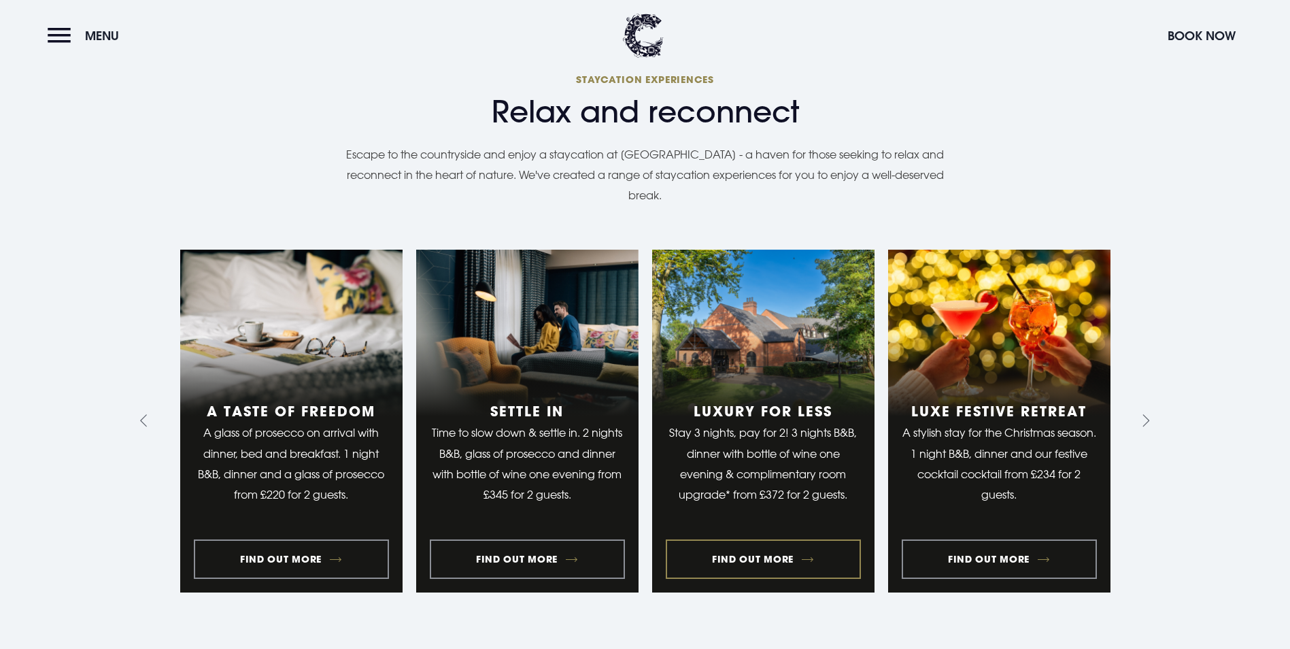
click at [747, 324] on link "3 of 10" at bounding box center [763, 421] width 222 height 343
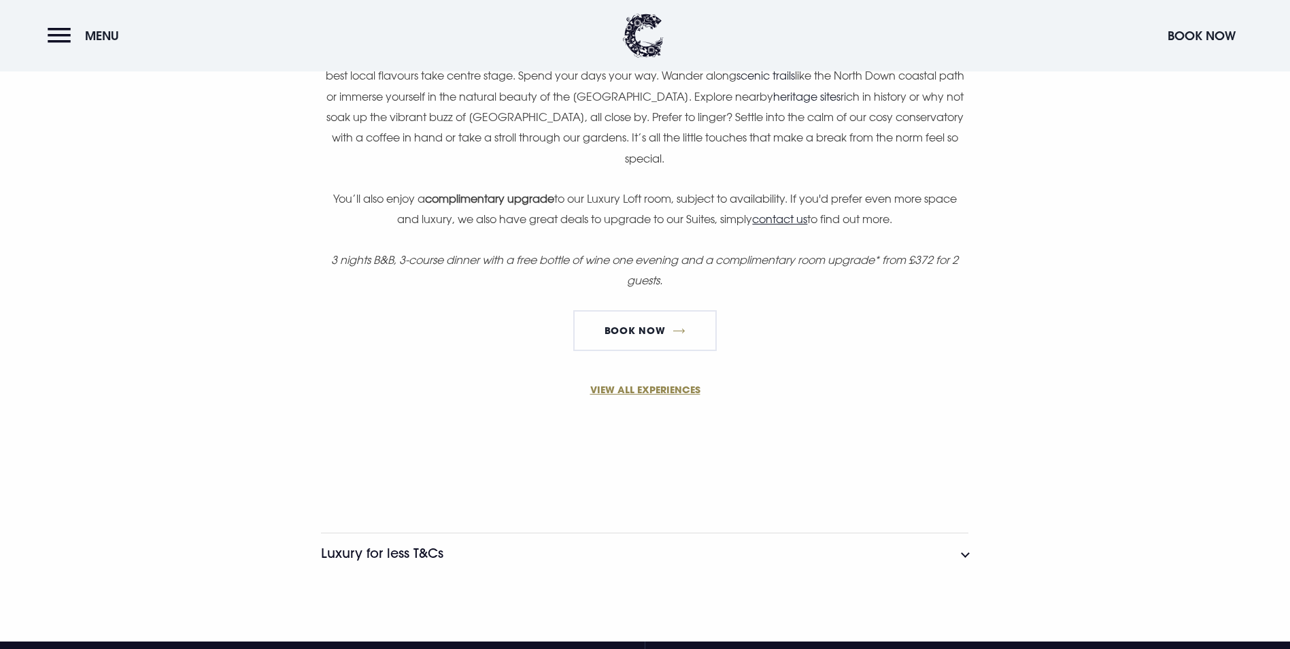
scroll to position [884, 0]
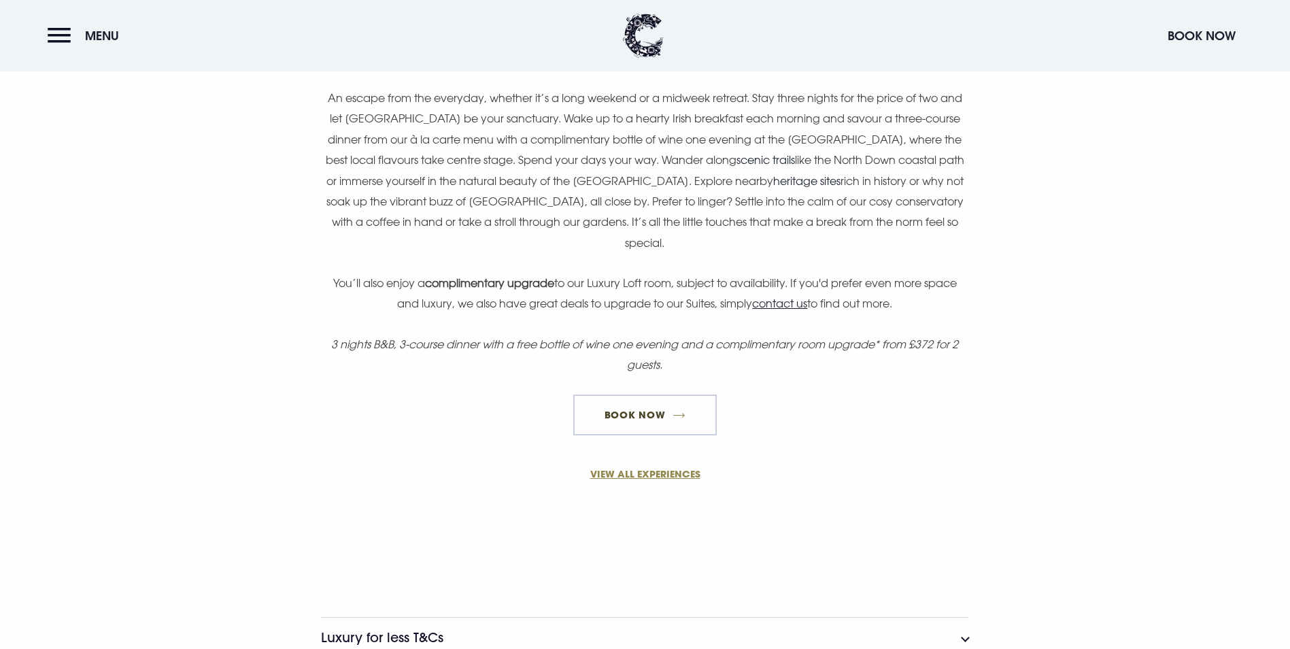
click at [652, 435] on link "Book Now" at bounding box center [644, 414] width 143 height 41
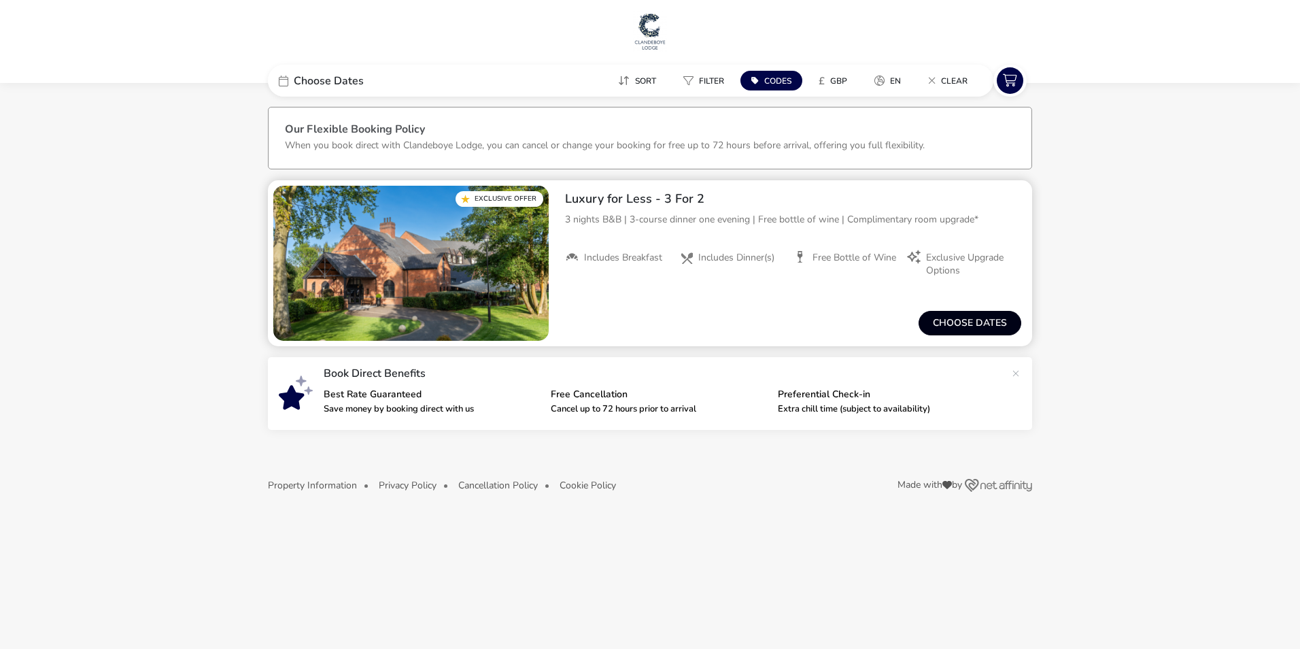
click at [977, 315] on button "Choose dates" at bounding box center [970, 323] width 103 height 24
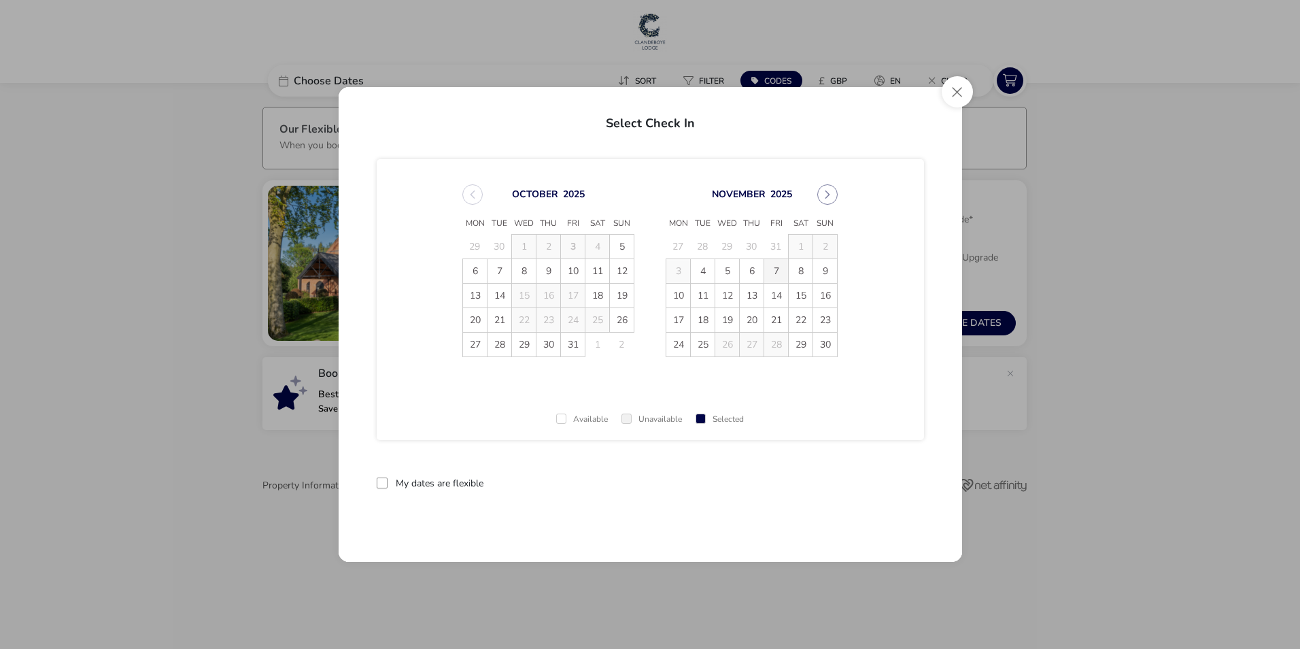
click at [775, 271] on span "7" at bounding box center [776, 271] width 24 height 24
click at [828, 273] on td "9" at bounding box center [825, 271] width 24 height 24
click at [679, 292] on span "10" at bounding box center [678, 296] width 24 height 24
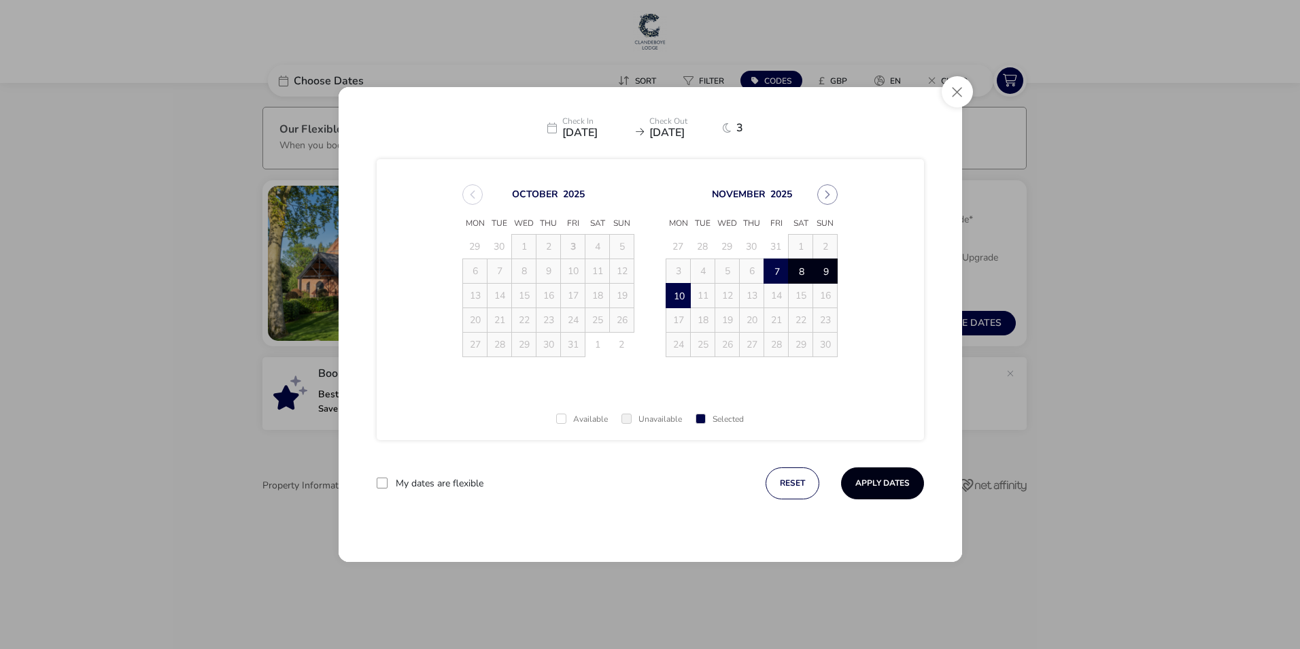
click at [881, 475] on button "Apply Dates" at bounding box center [882, 483] width 83 height 32
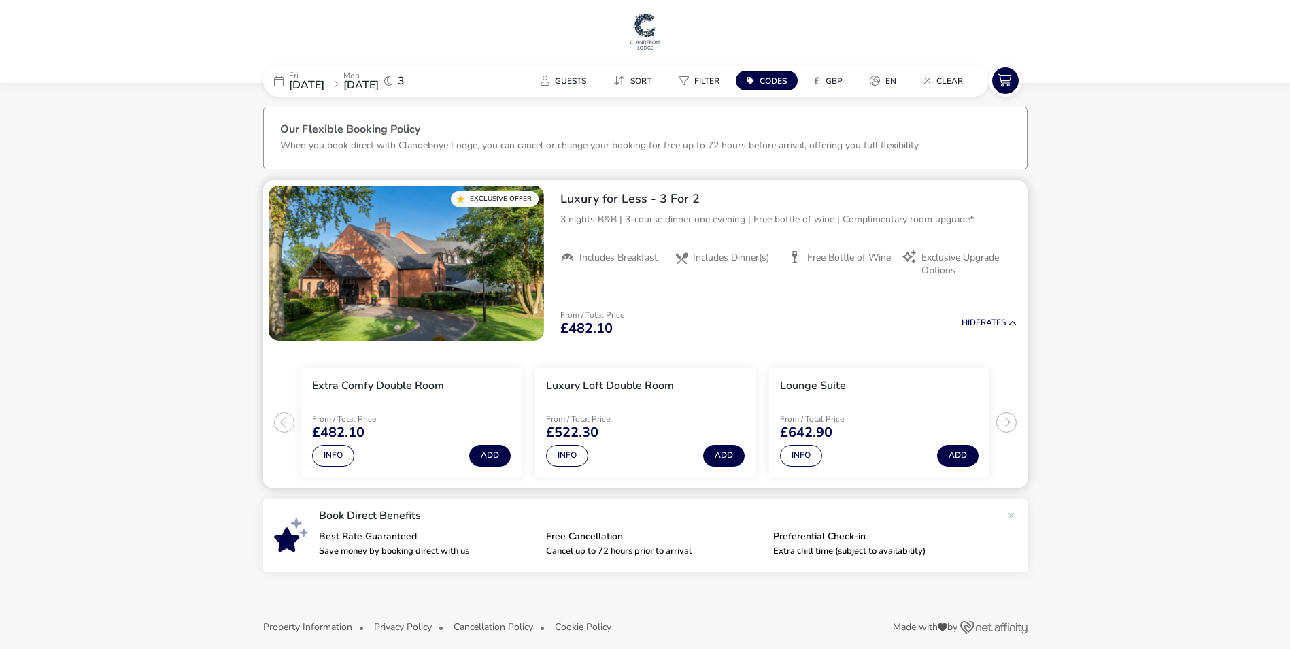
click at [283, 420] on ul "Extra Comfy Double Room From / Total Price £482.10 Info Add Luxury Loft Double …" at bounding box center [645, 417] width 764 height 142
click at [804, 454] on button "Info" at bounding box center [801, 456] width 42 height 22
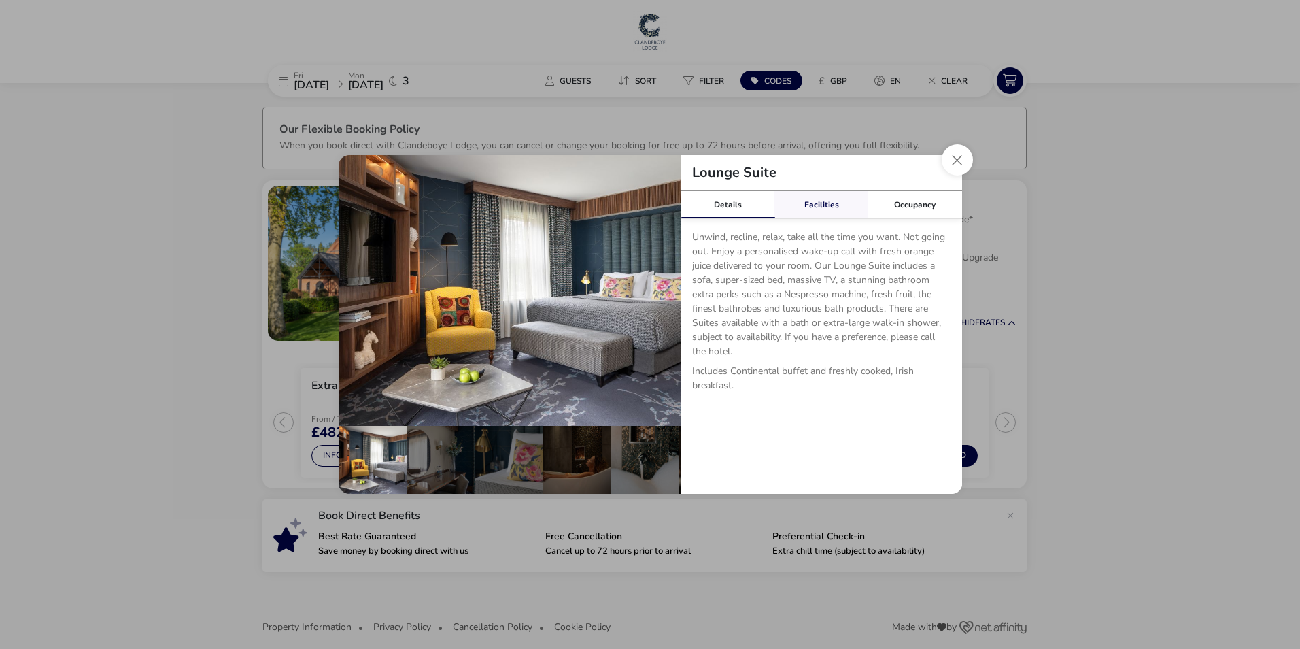
click at [840, 207] on link "Facilities" at bounding box center [822, 204] width 94 height 27
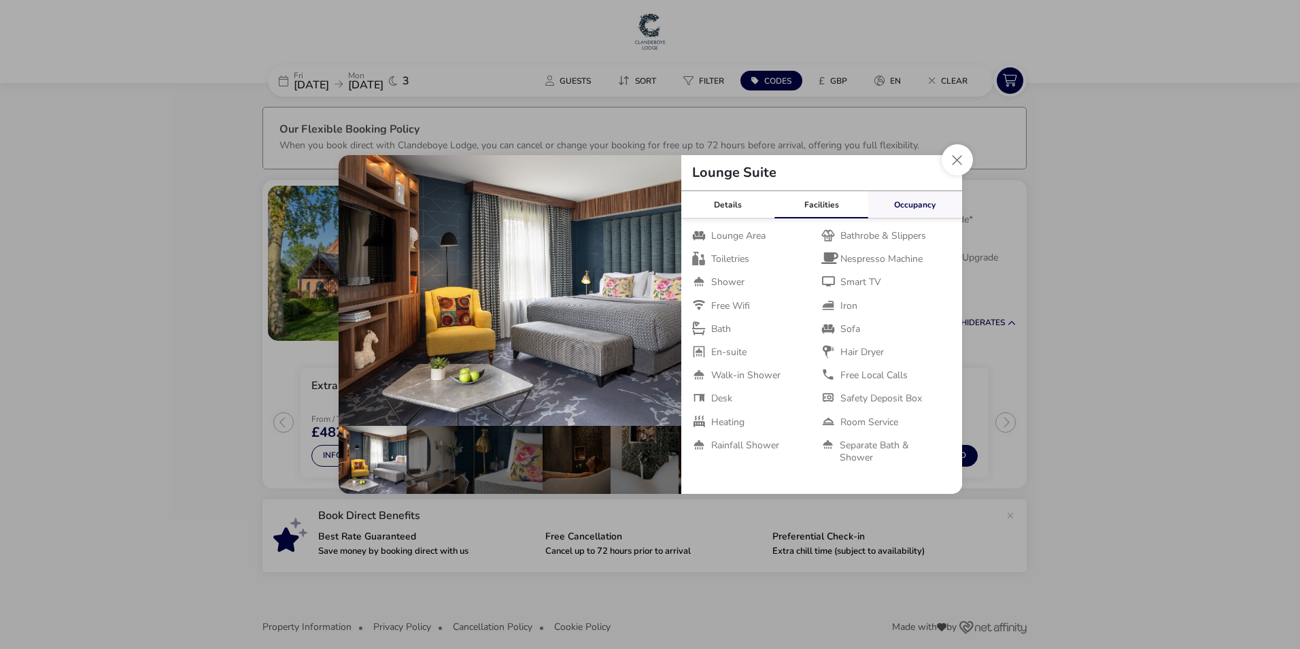
click at [918, 206] on link "Occupancy" at bounding box center [915, 204] width 94 height 27
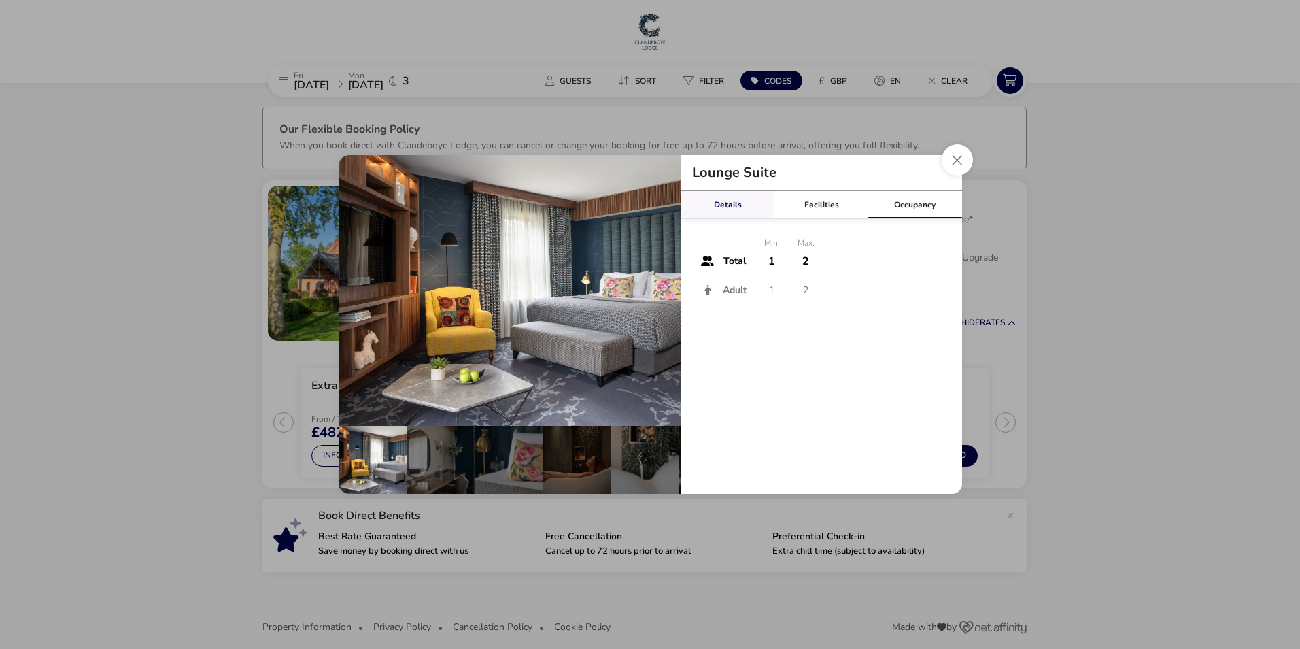
click at [740, 200] on link "Details" at bounding box center [728, 204] width 94 height 27
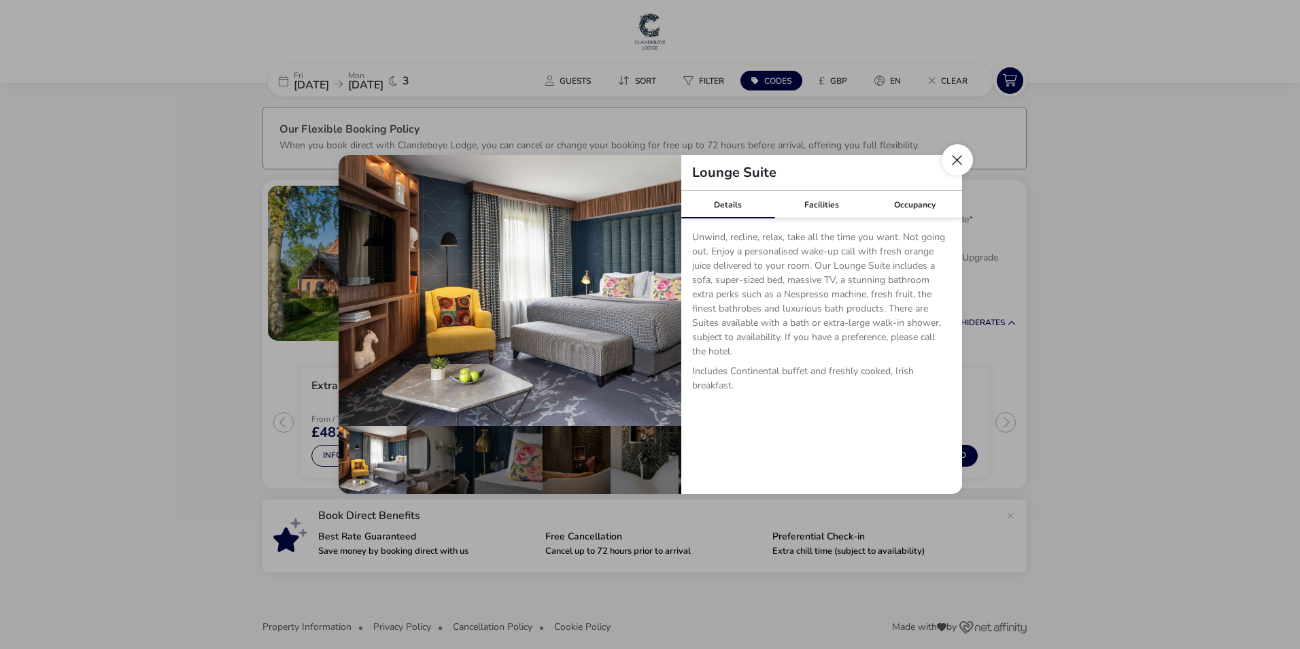
click at [957, 165] on button "Close dialog" at bounding box center [957, 159] width 31 height 31
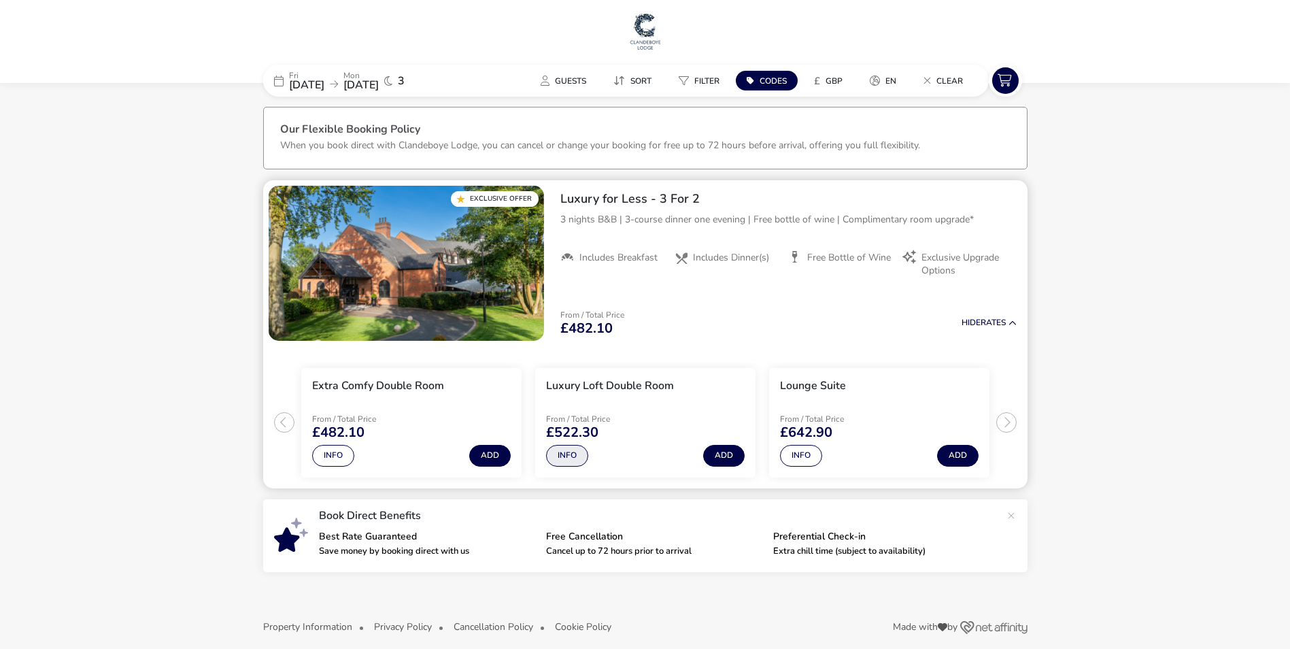
click at [561, 447] on button "Info" at bounding box center [567, 456] width 42 height 22
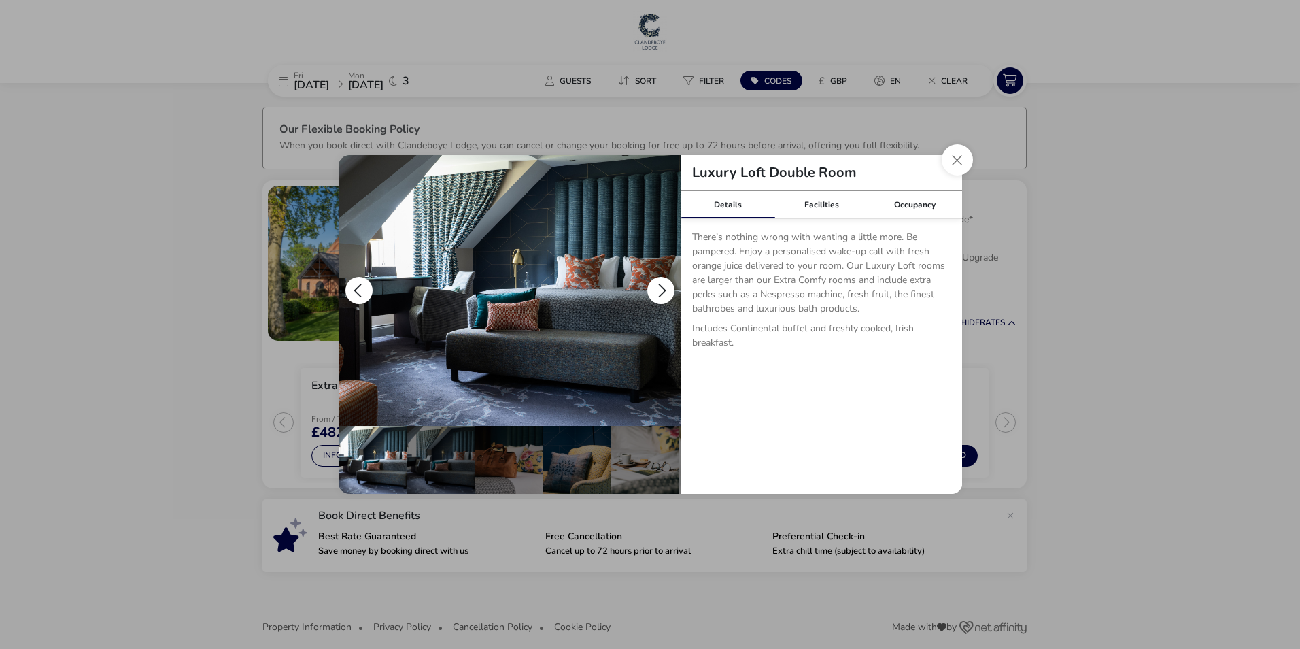
click at [656, 283] on button "details" at bounding box center [660, 290] width 27 height 27
click at [656, 285] on button "details" at bounding box center [660, 290] width 27 height 27
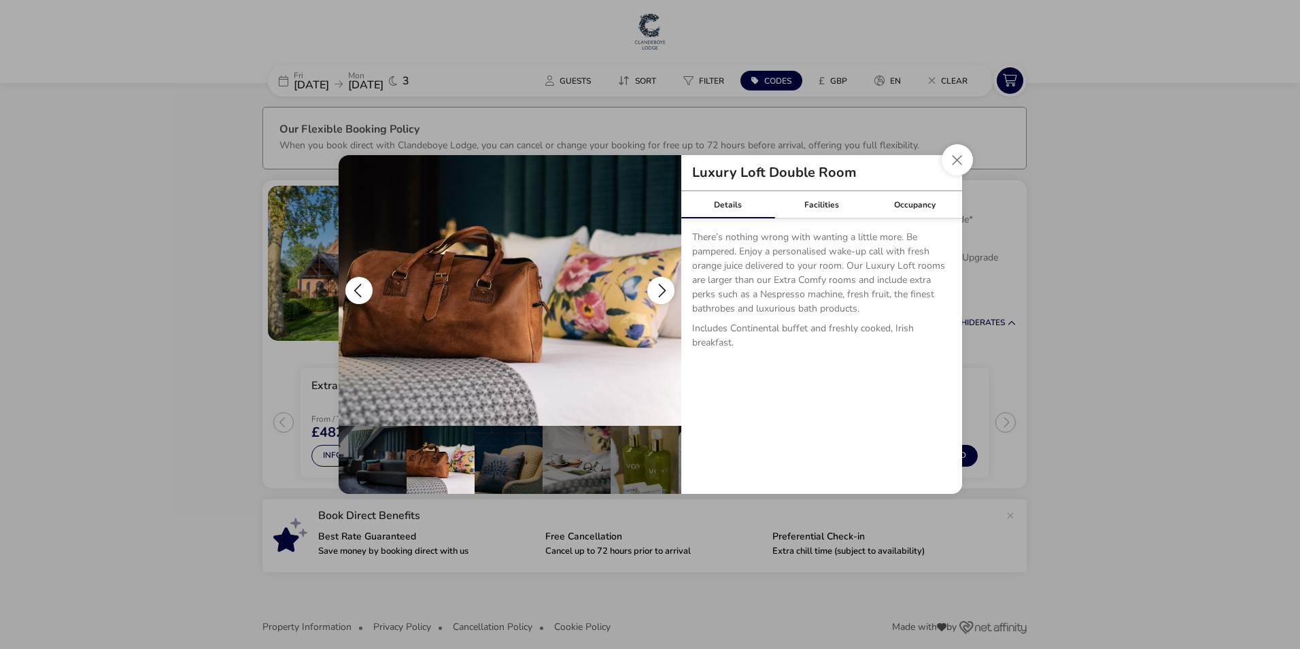
click at [656, 285] on button "details" at bounding box center [660, 290] width 27 height 27
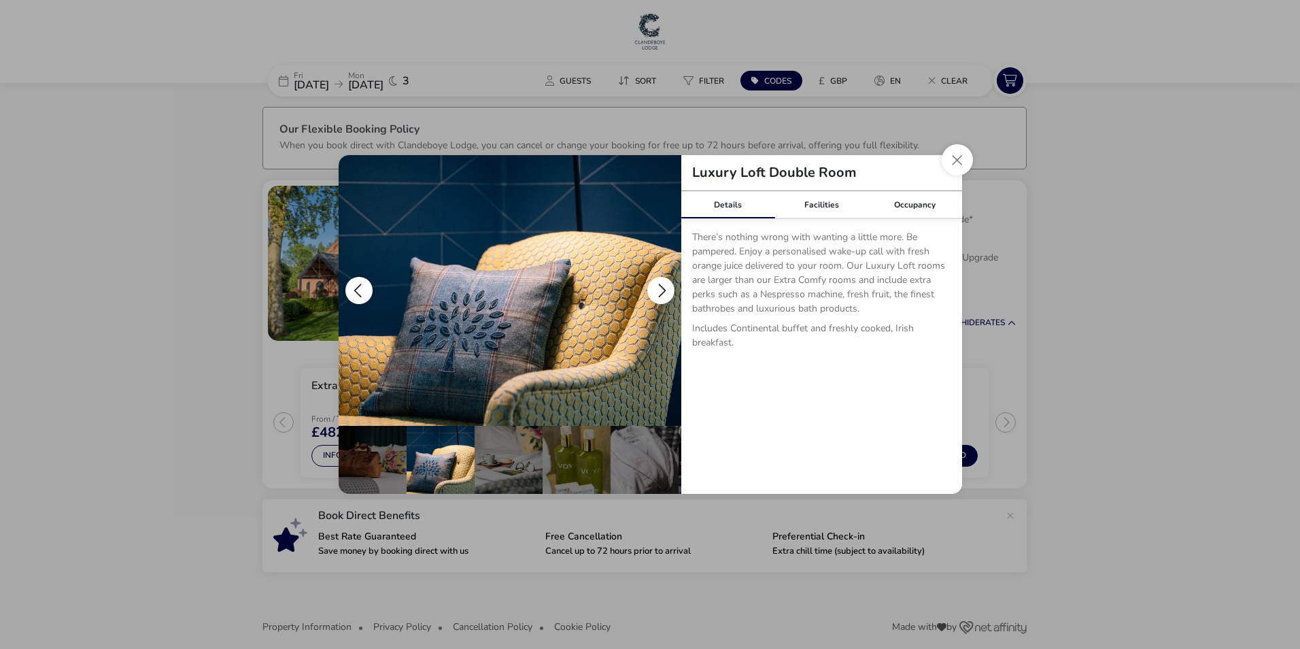
click at [655, 285] on button "details" at bounding box center [660, 290] width 27 height 27
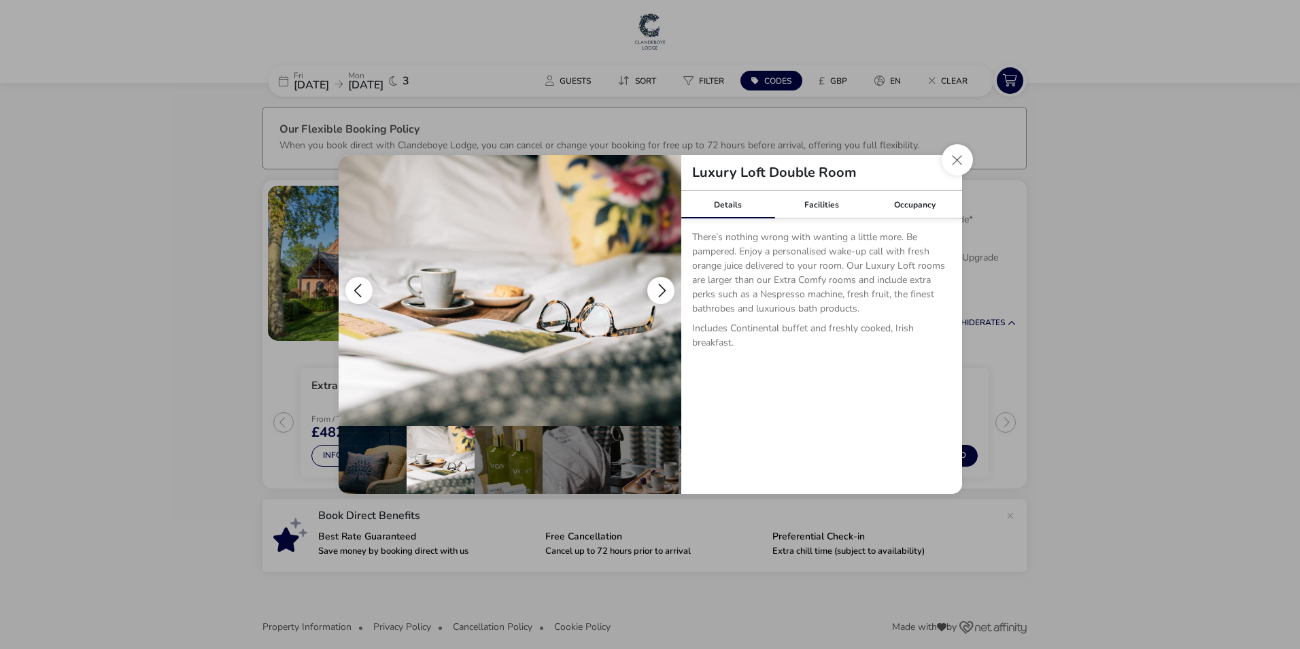
click at [655, 285] on button "details" at bounding box center [660, 290] width 27 height 27
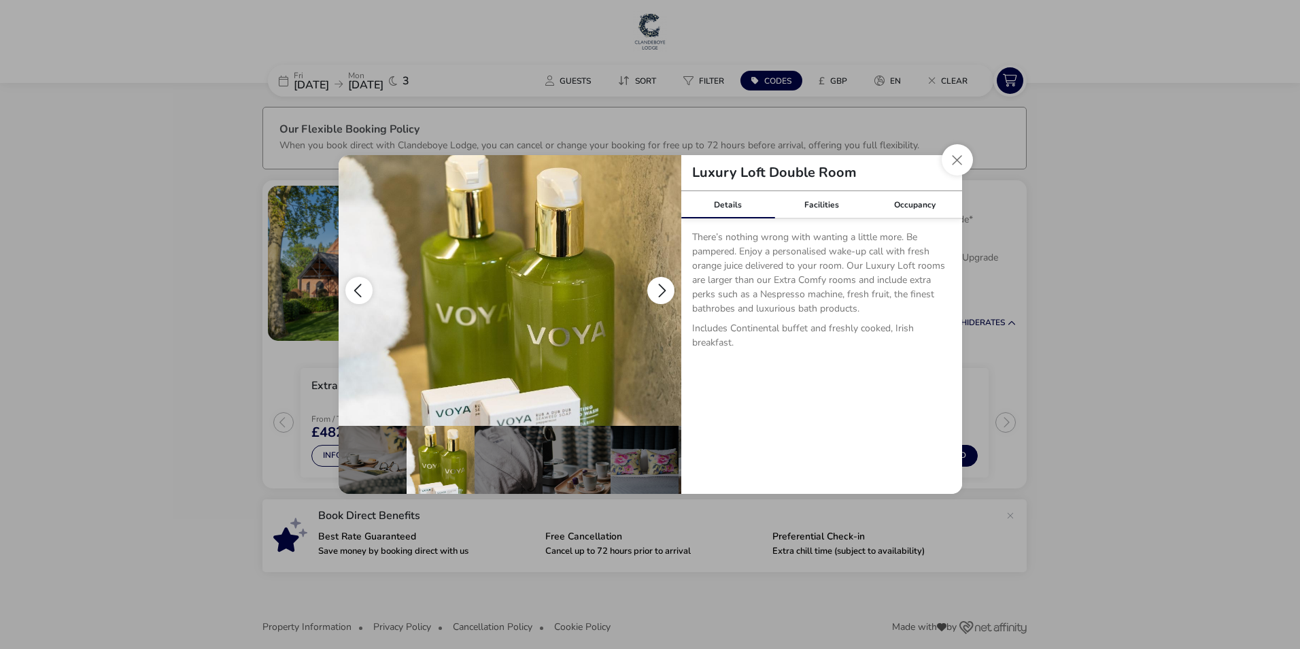
click at [655, 285] on button "details" at bounding box center [660, 290] width 27 height 27
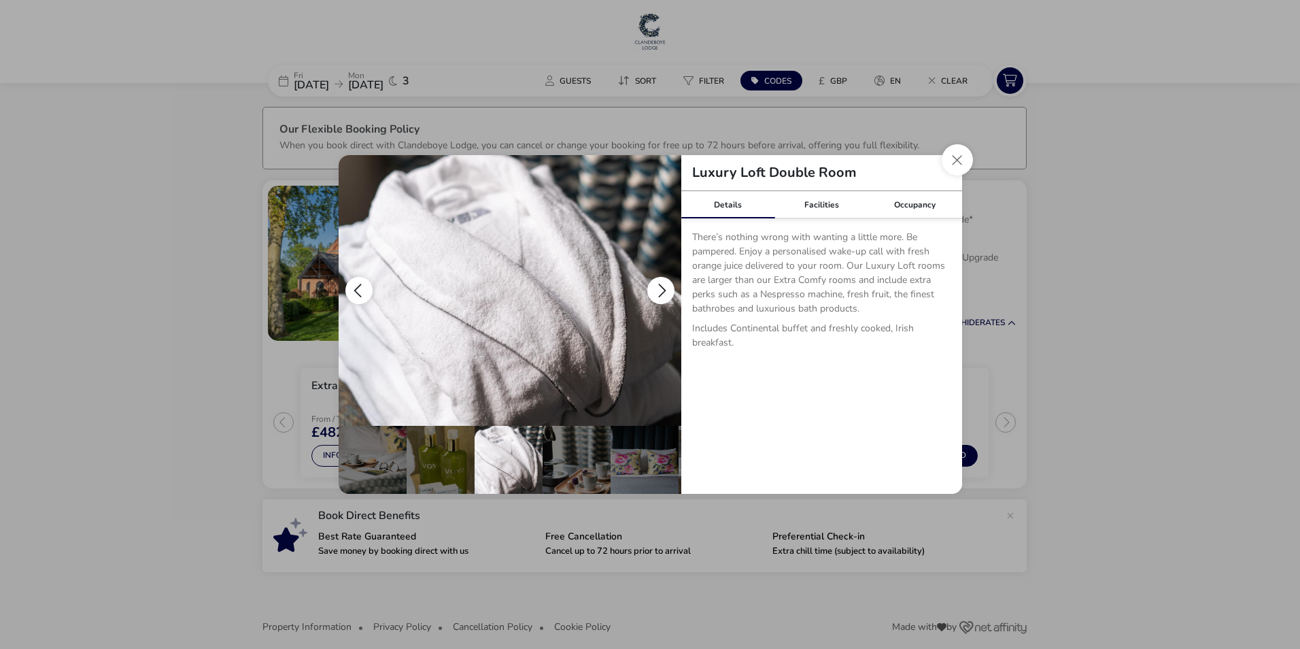
scroll to position [0, 337]
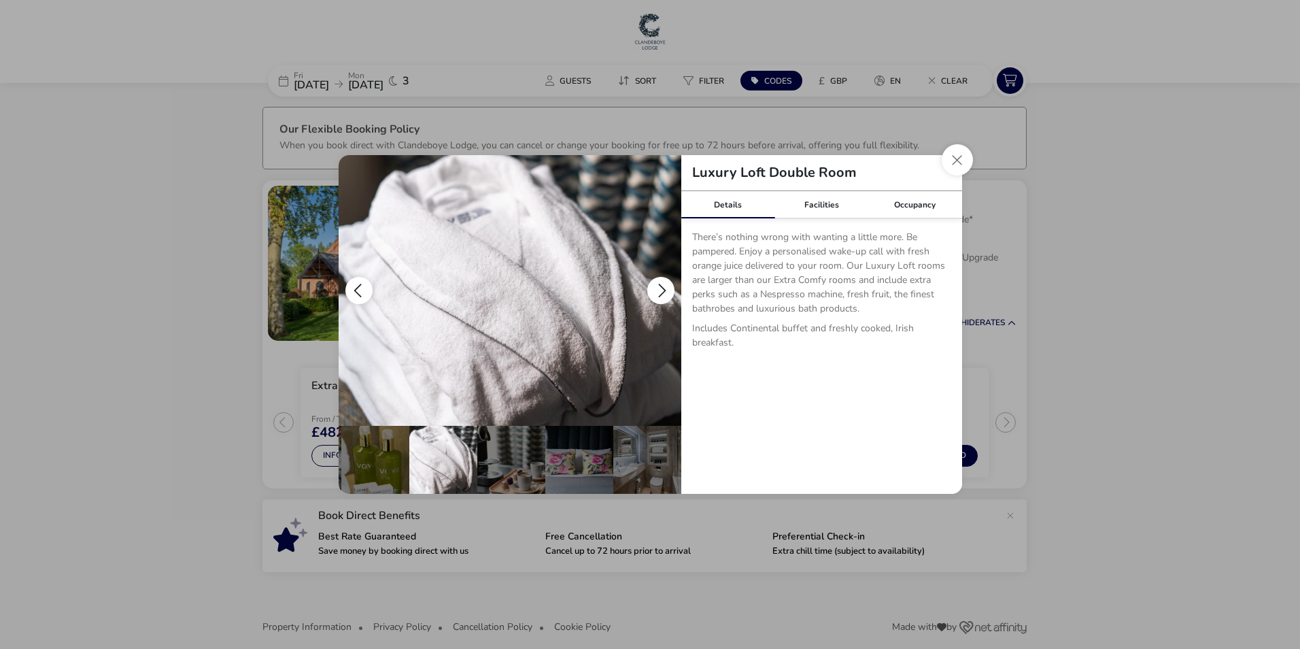
click at [654, 285] on button "details" at bounding box center [660, 290] width 27 height 27
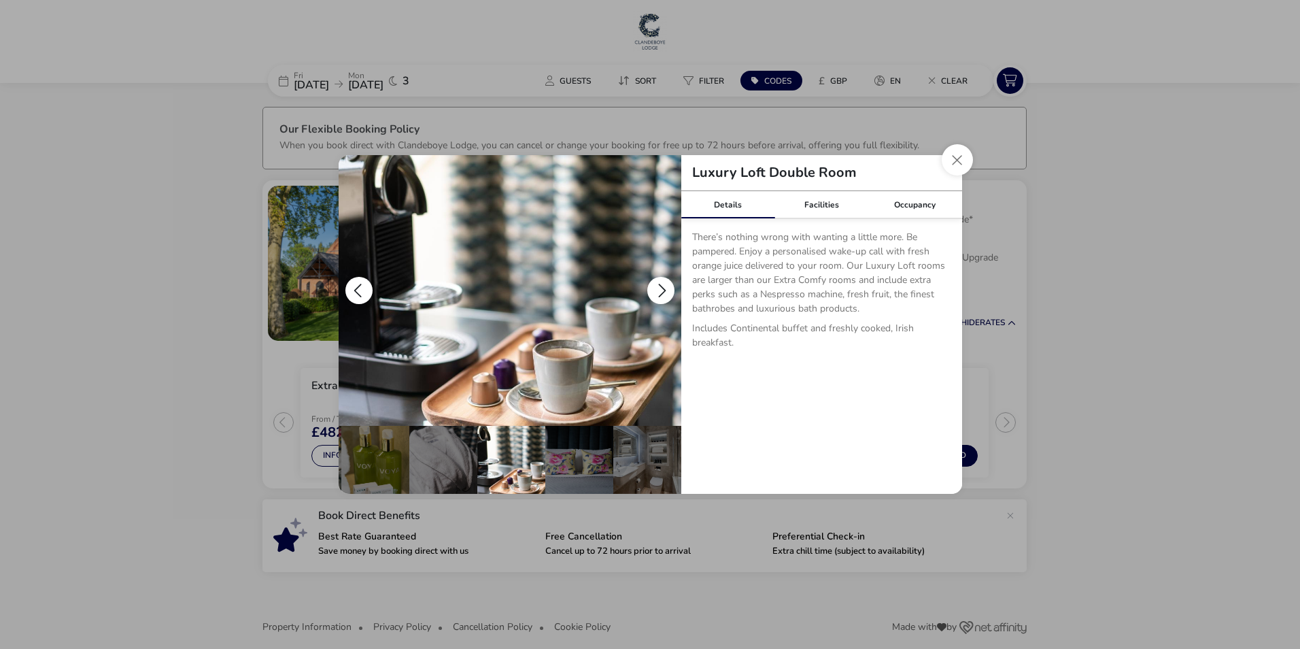
click at [654, 286] on button "details" at bounding box center [660, 290] width 27 height 27
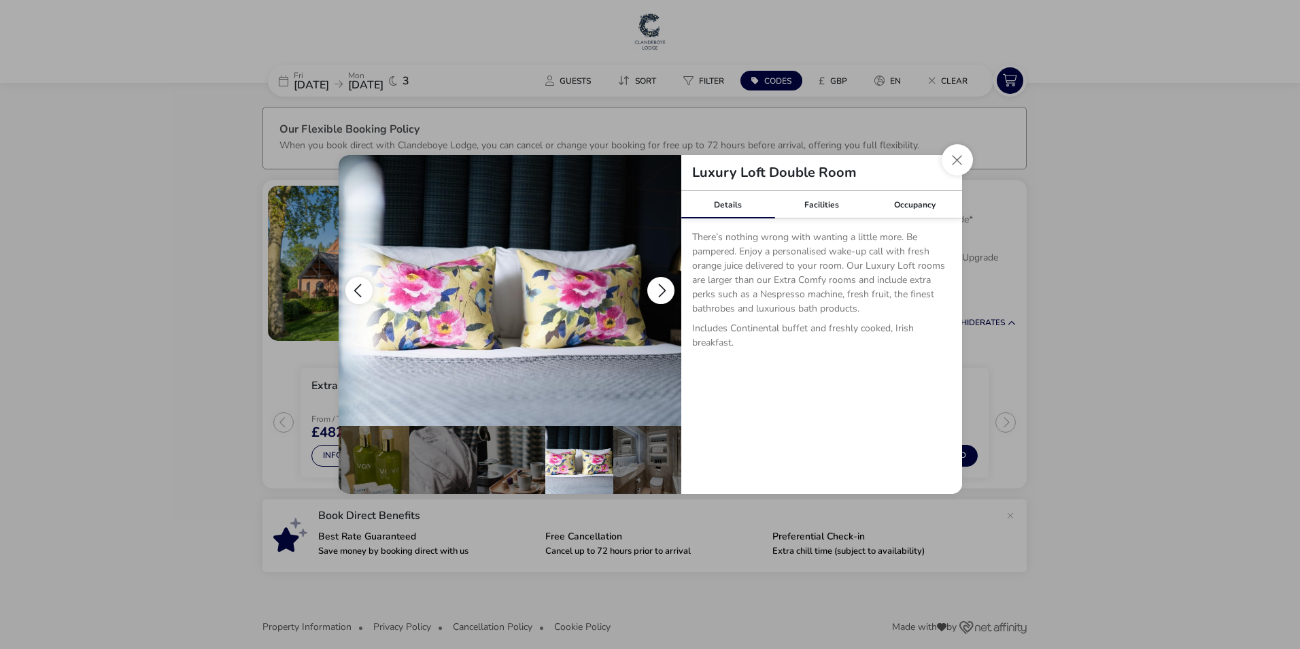
click at [654, 286] on button "details" at bounding box center [660, 290] width 27 height 27
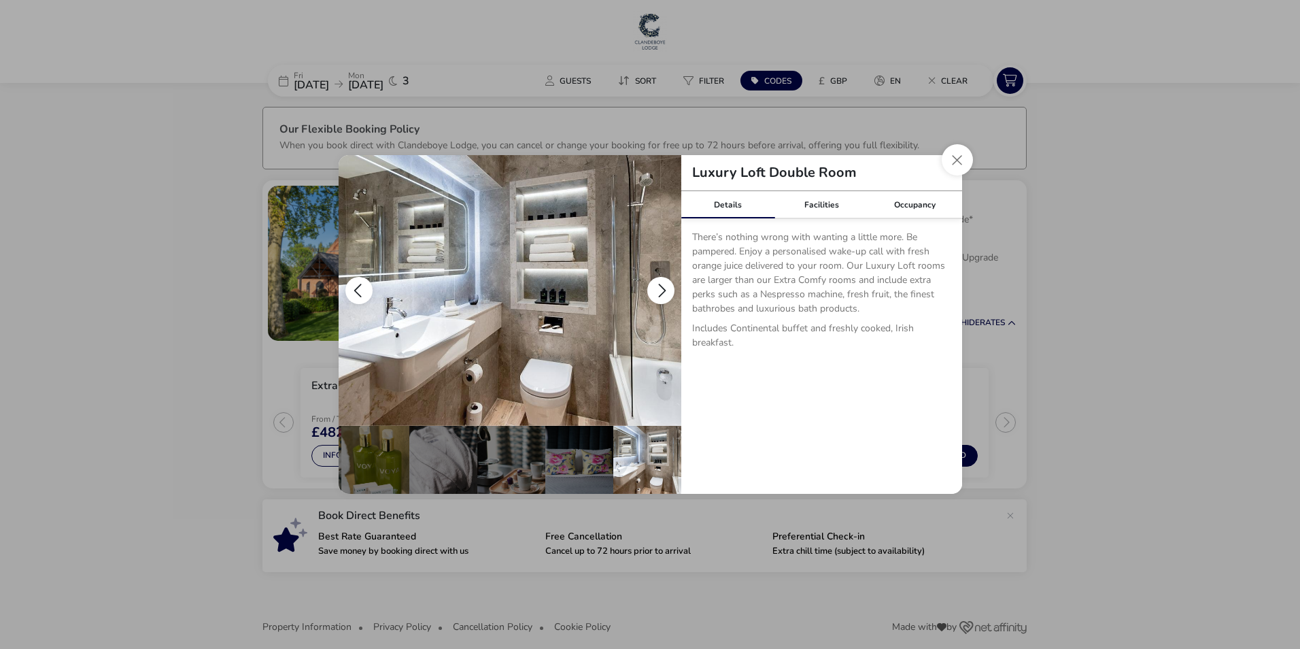
click at [654, 286] on button "details" at bounding box center [660, 290] width 27 height 27
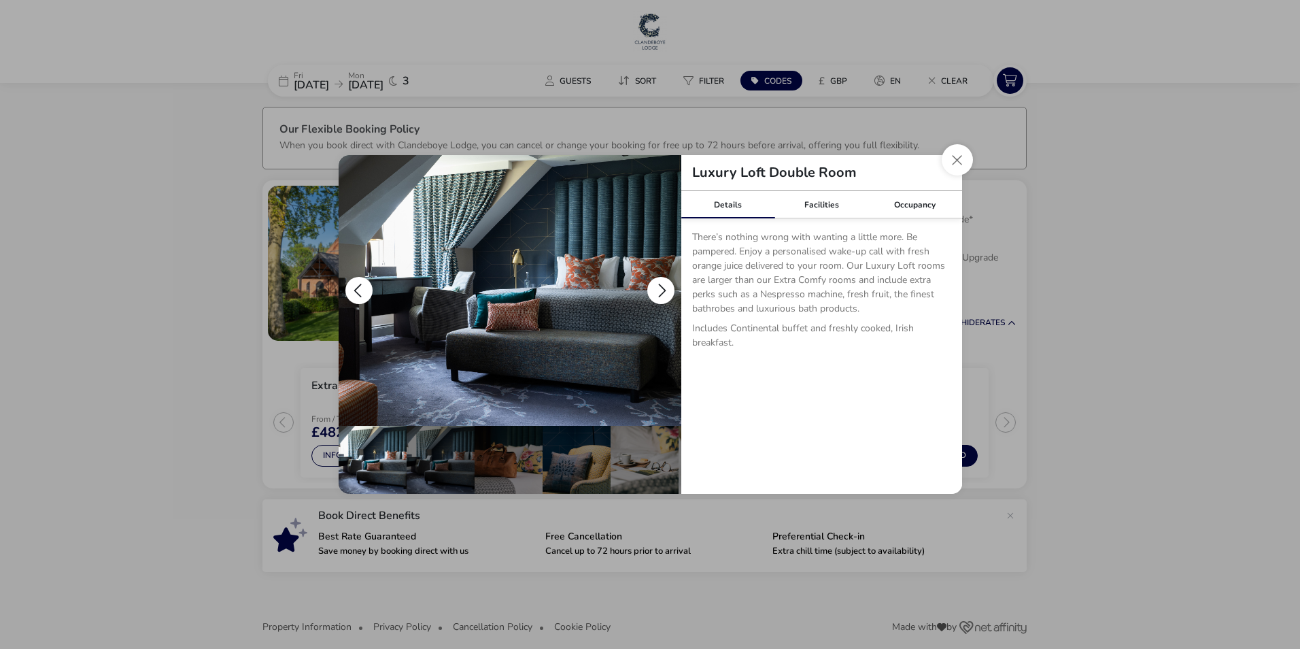
click at [654, 286] on button "details" at bounding box center [660, 290] width 27 height 27
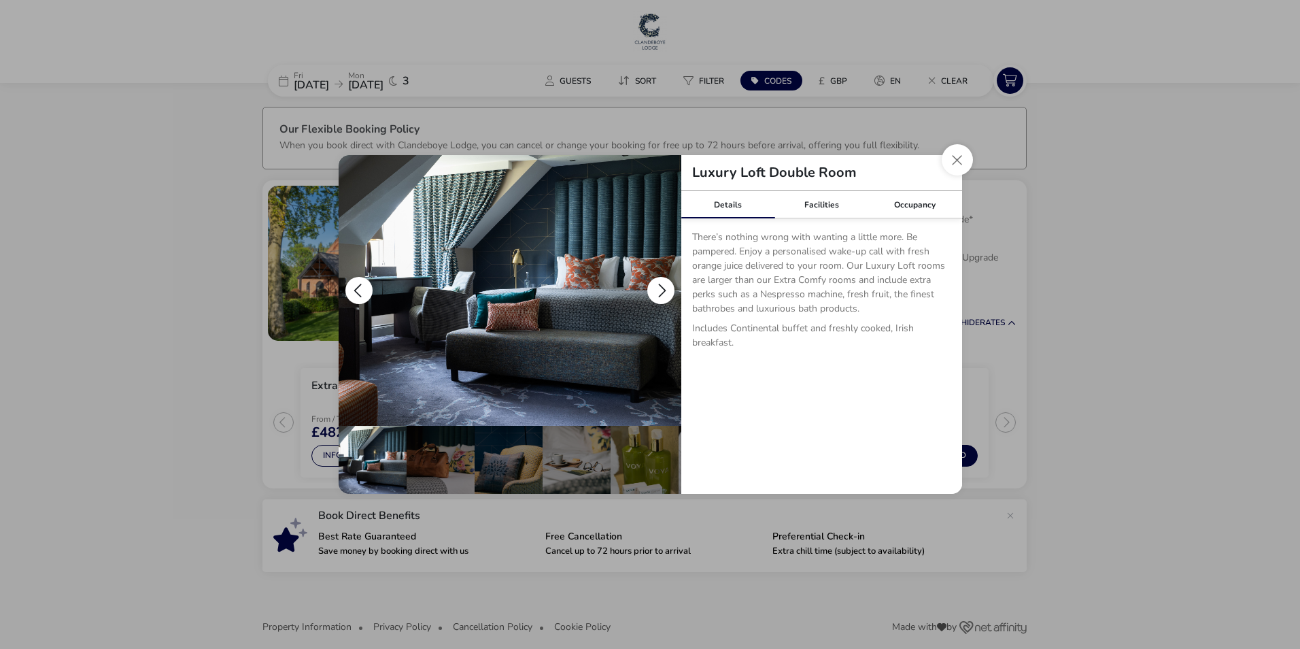
click at [654, 286] on button "details" at bounding box center [660, 290] width 27 height 27
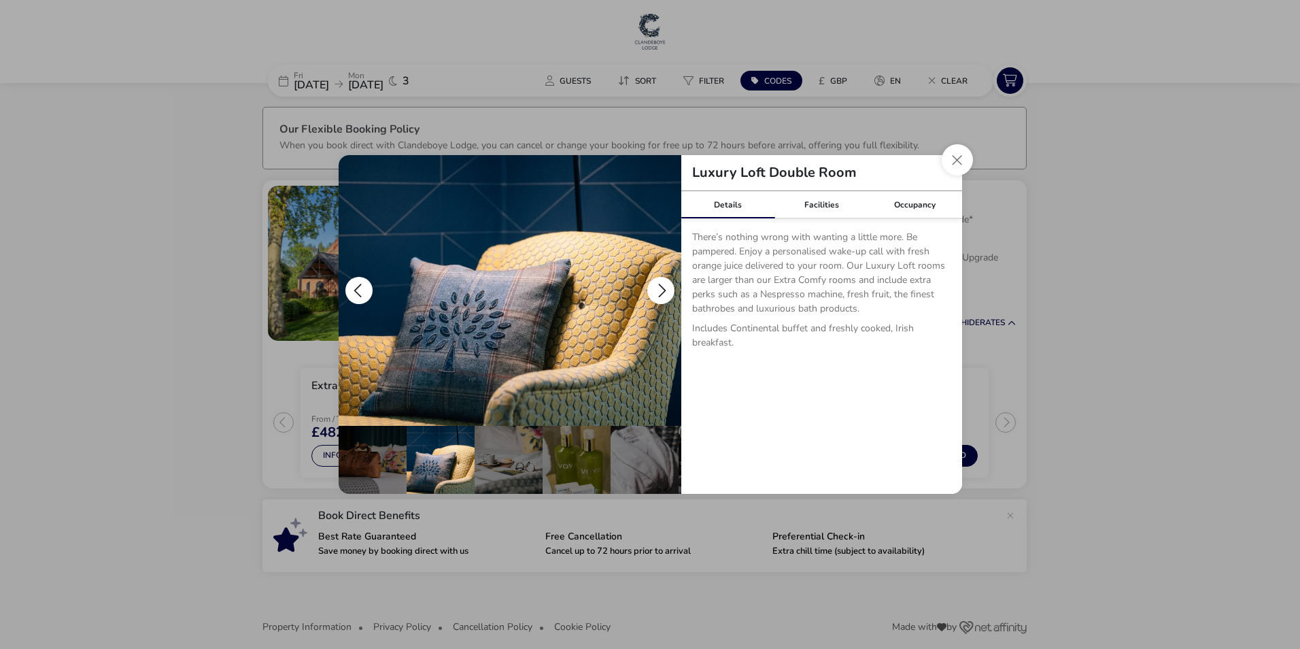
click at [654, 286] on button "details" at bounding box center [660, 290] width 27 height 27
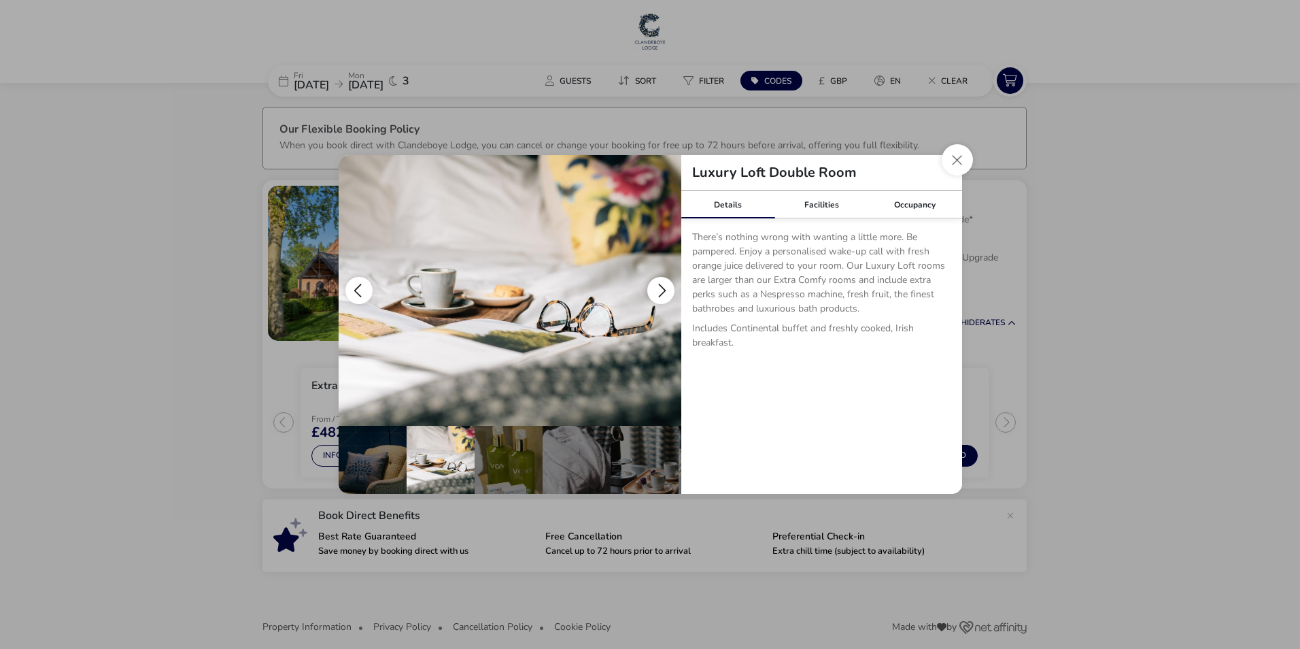
click at [654, 286] on button "details" at bounding box center [660, 290] width 27 height 27
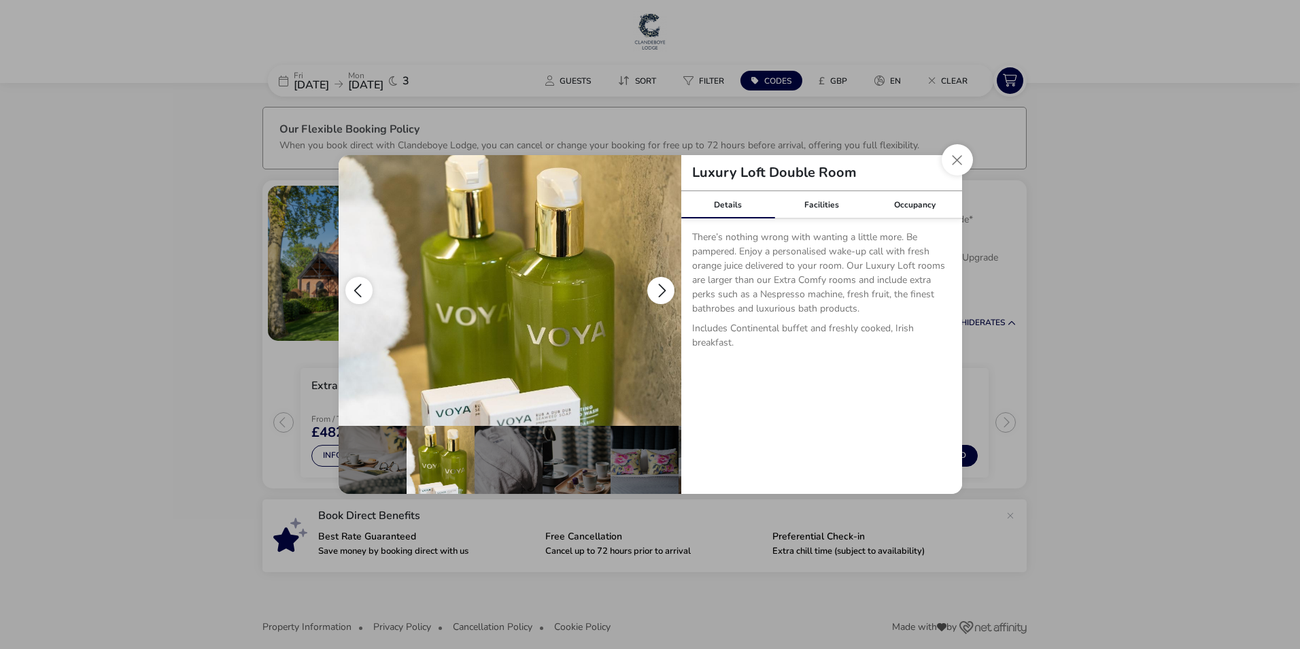
click at [655, 286] on button "details" at bounding box center [660, 290] width 27 height 27
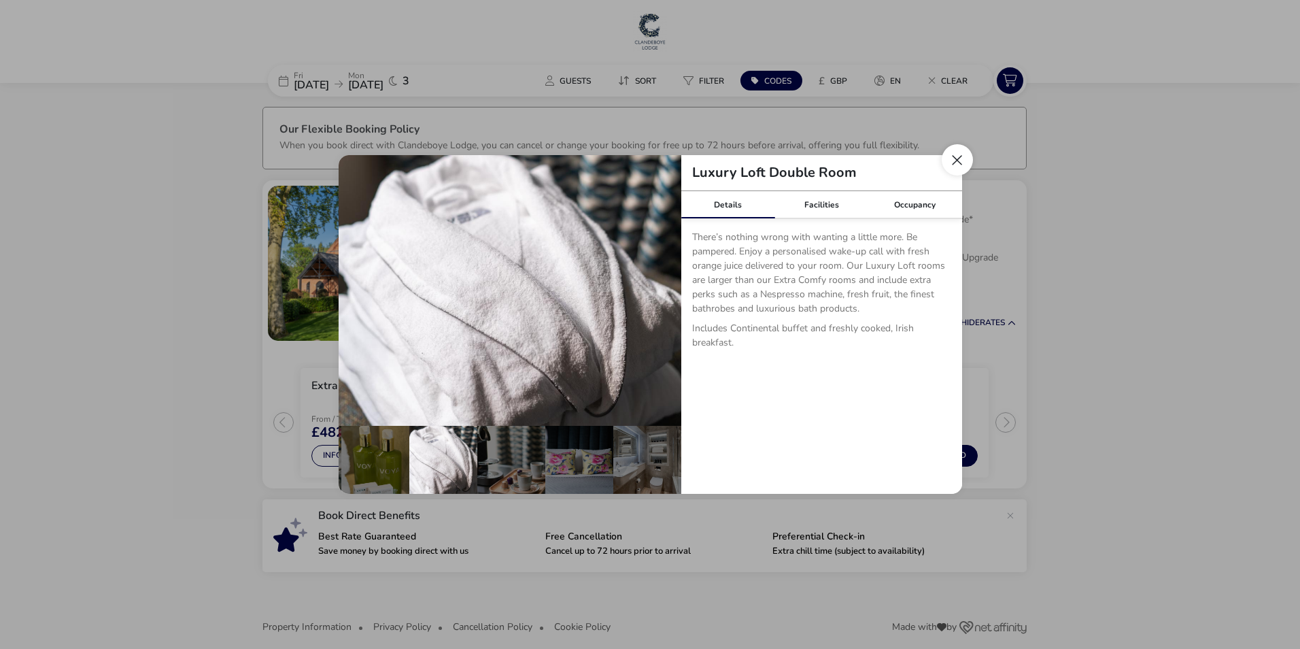
click at [951, 148] on button "Close dialog" at bounding box center [957, 159] width 31 height 31
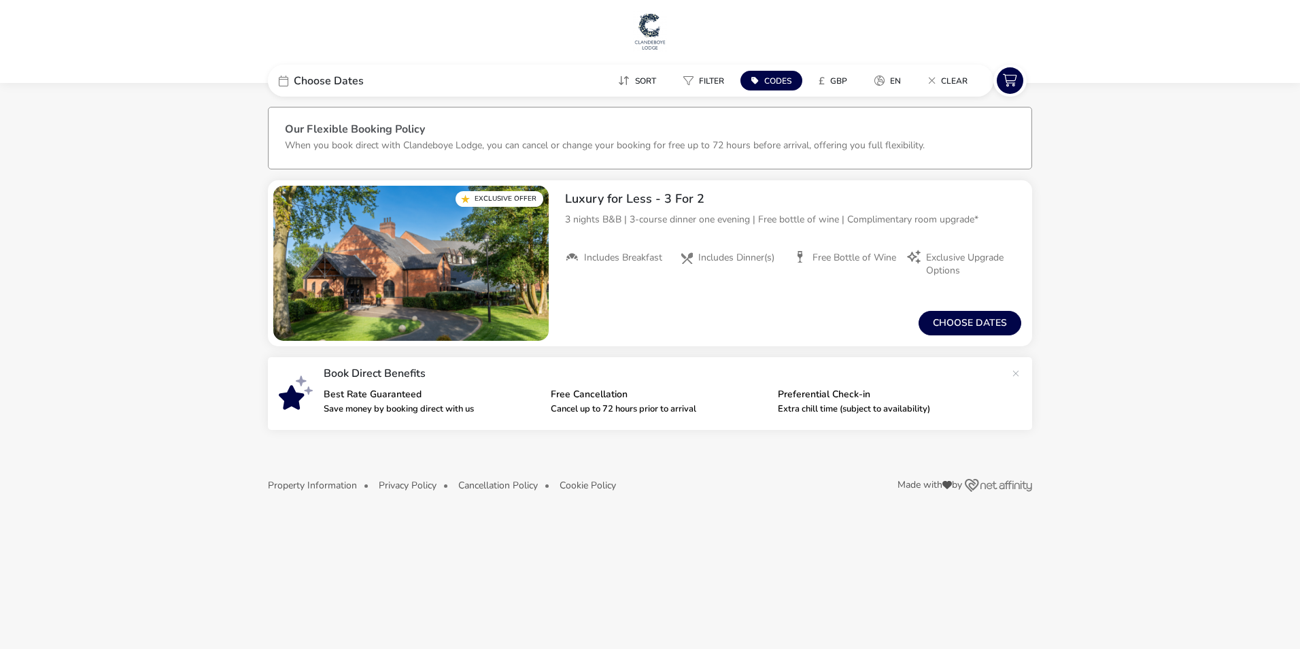
click at [649, 27] on img at bounding box center [650, 31] width 34 height 41
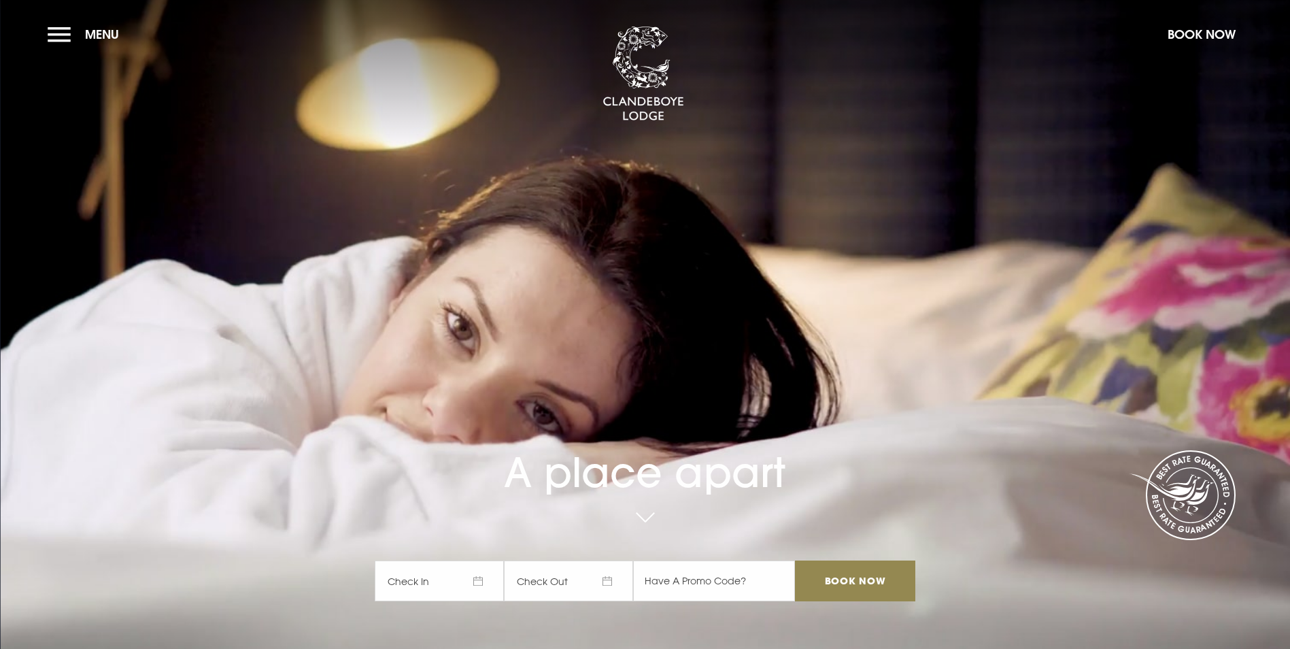
click at [43, 33] on section "A place apart Check In Check Out Mon Tue Wed Thur Fri Sat Sun Mon Tue Wed Thur …" at bounding box center [645, 324] width 1290 height 649
click at [84, 37] on button "Menu" at bounding box center [87, 34] width 78 height 29
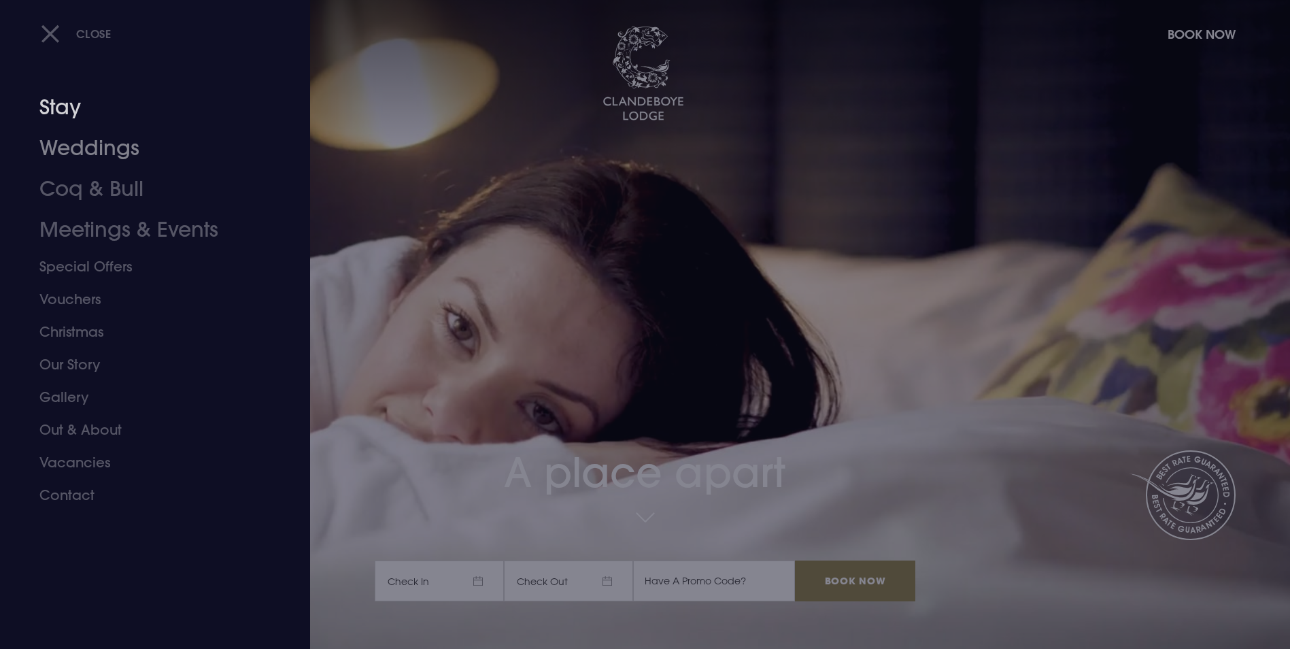
click at [70, 107] on link "Stay" at bounding box center [146, 107] width 215 height 41
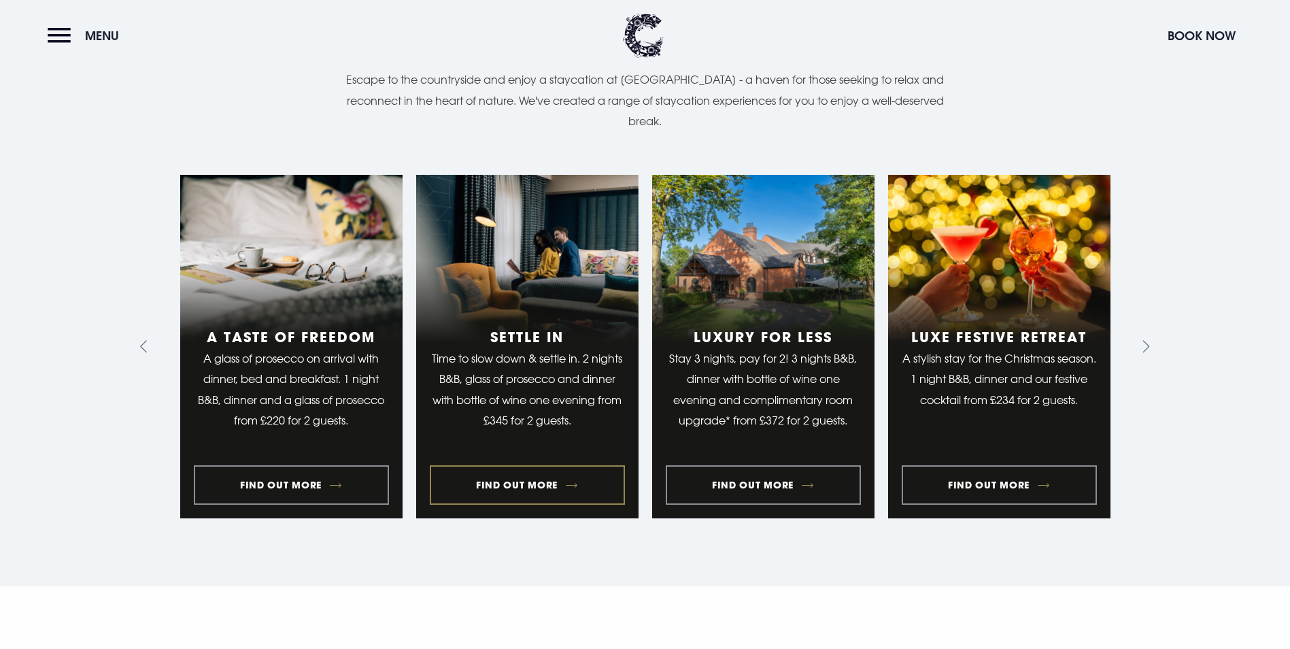
scroll to position [1156, 0]
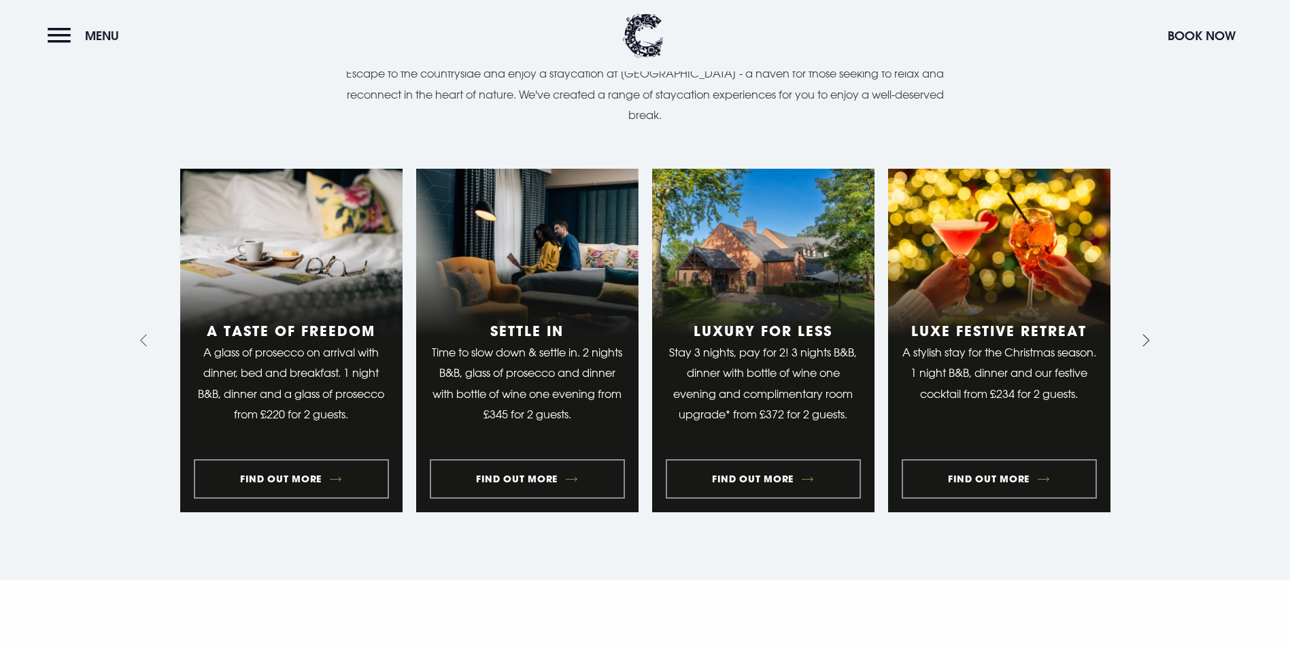
click at [1142, 334] on icon "Next slide" at bounding box center [1143, 340] width 13 height 13
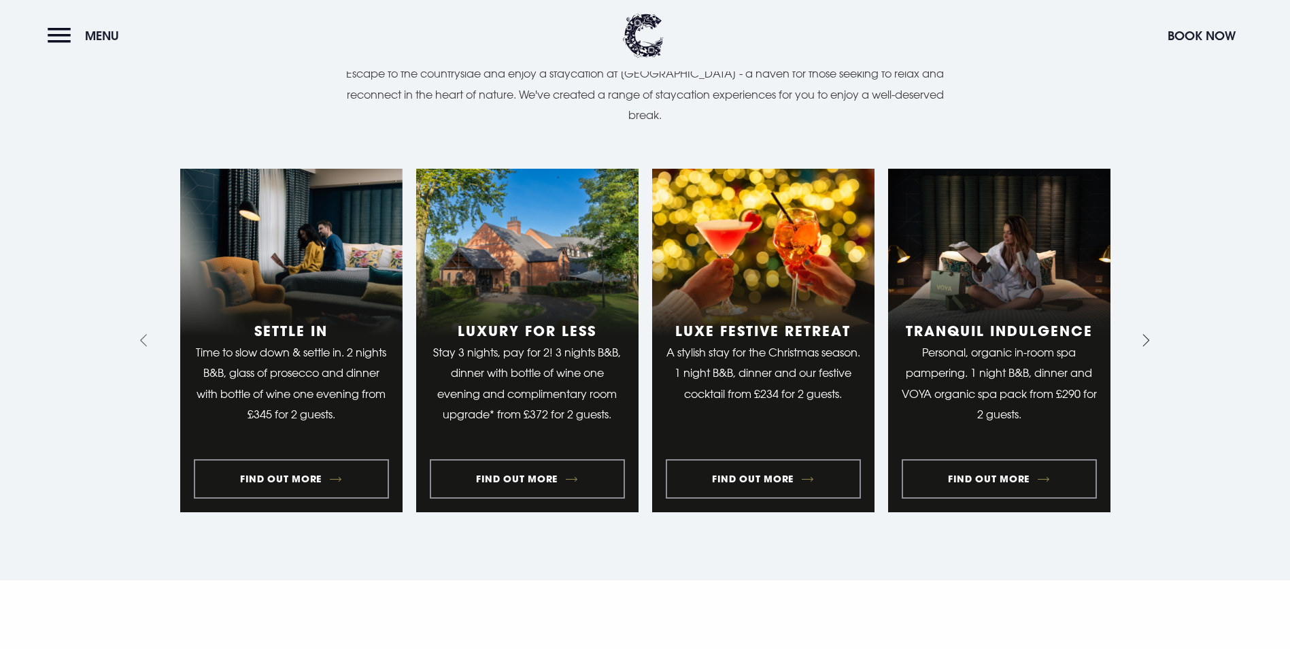
click at [1142, 334] on icon "Next slide" at bounding box center [1143, 340] width 13 height 13
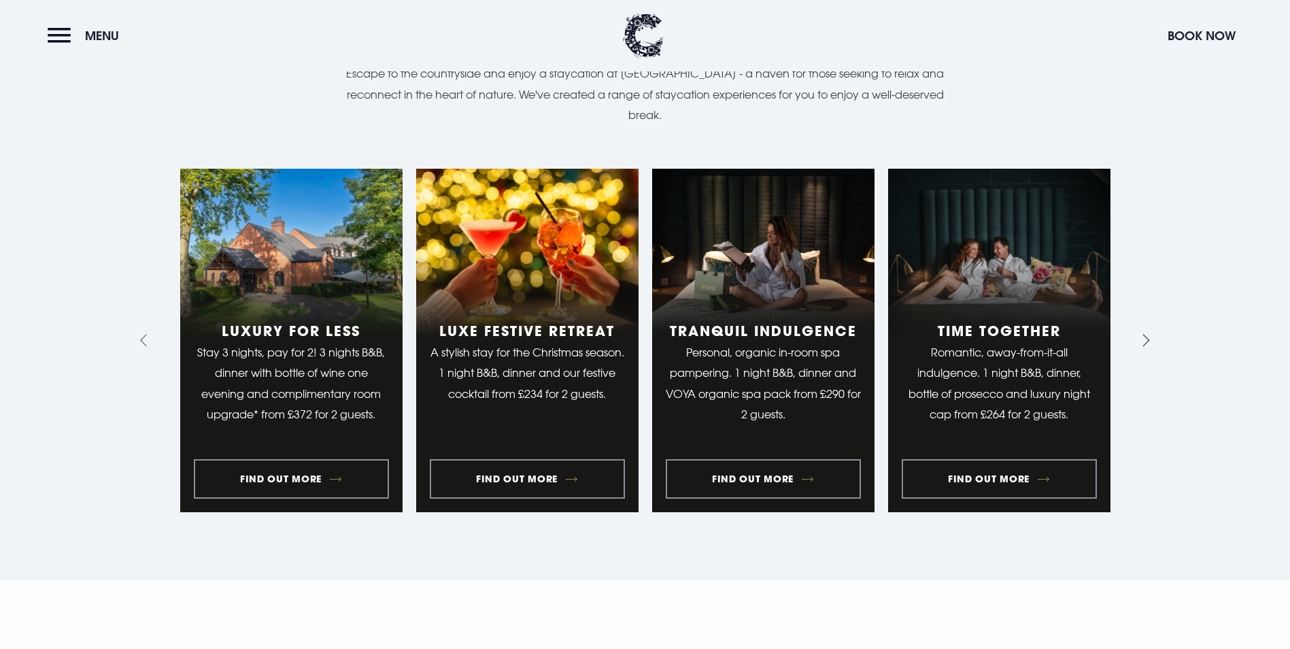
click at [1142, 334] on icon "Next slide" at bounding box center [1143, 340] width 13 height 13
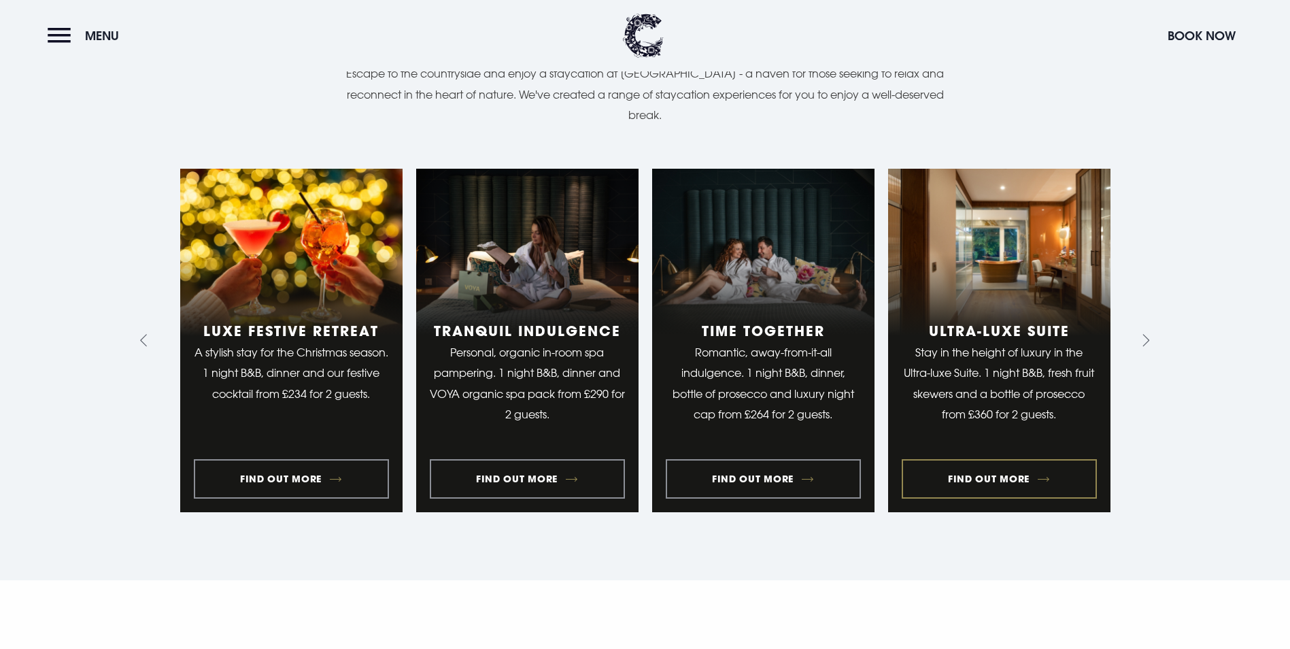
click at [1004, 373] on link "7 of 10" at bounding box center [999, 340] width 222 height 343
click at [758, 368] on link "6 of 10" at bounding box center [763, 340] width 222 height 343
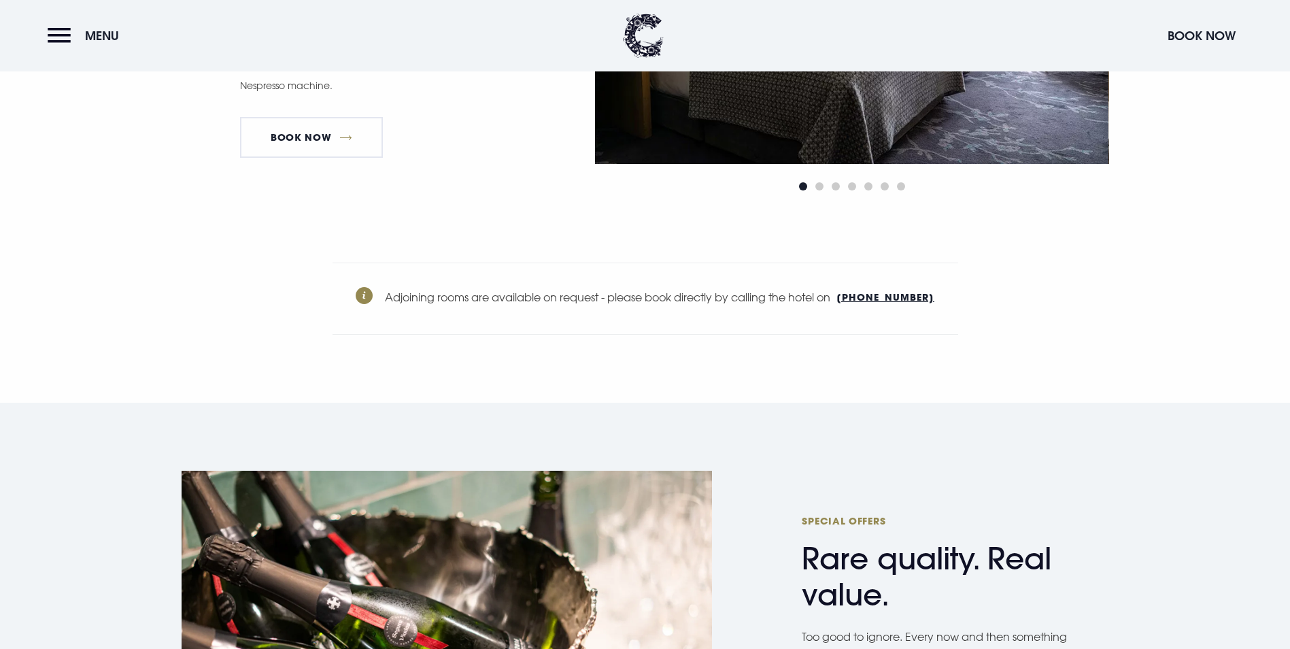
scroll to position [4896, 0]
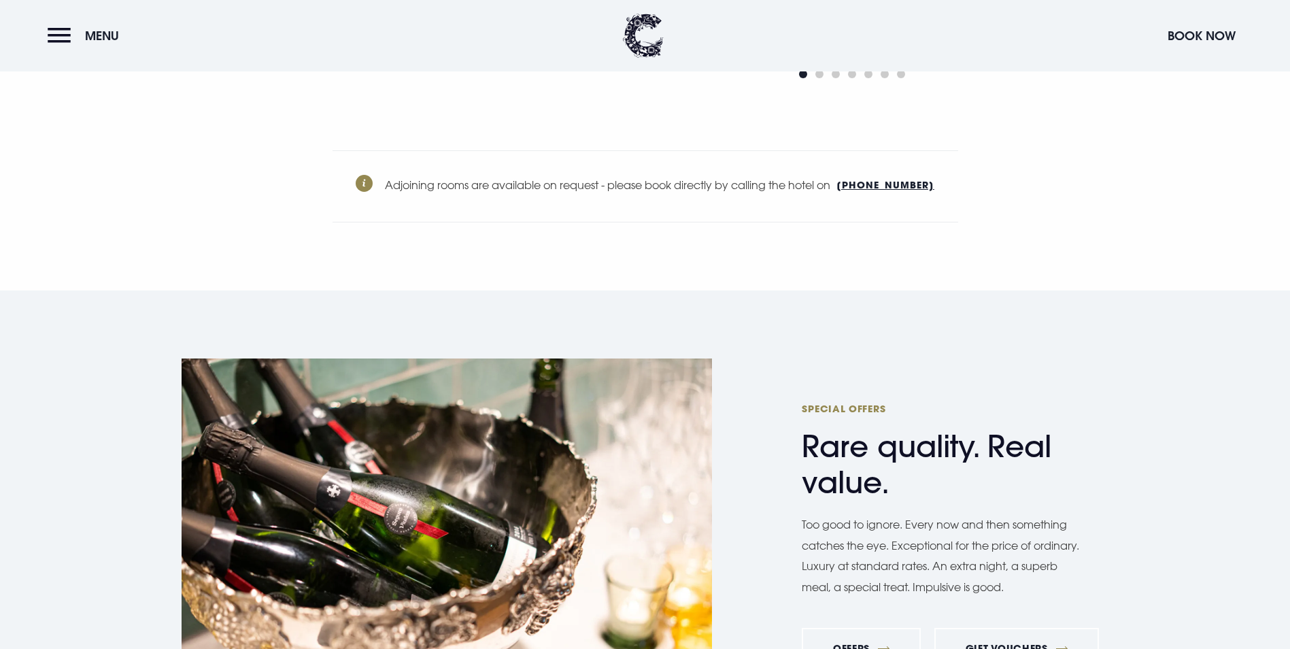
drag, startPoint x: 691, startPoint y: 199, endPoint x: 1, endPoint y: 410, distance: 721.7
click at [1, 410] on div "Special Offers Rare quality. Real value. Too good to ignore. Every now and then…" at bounding box center [645, 535] width 1290 height 490
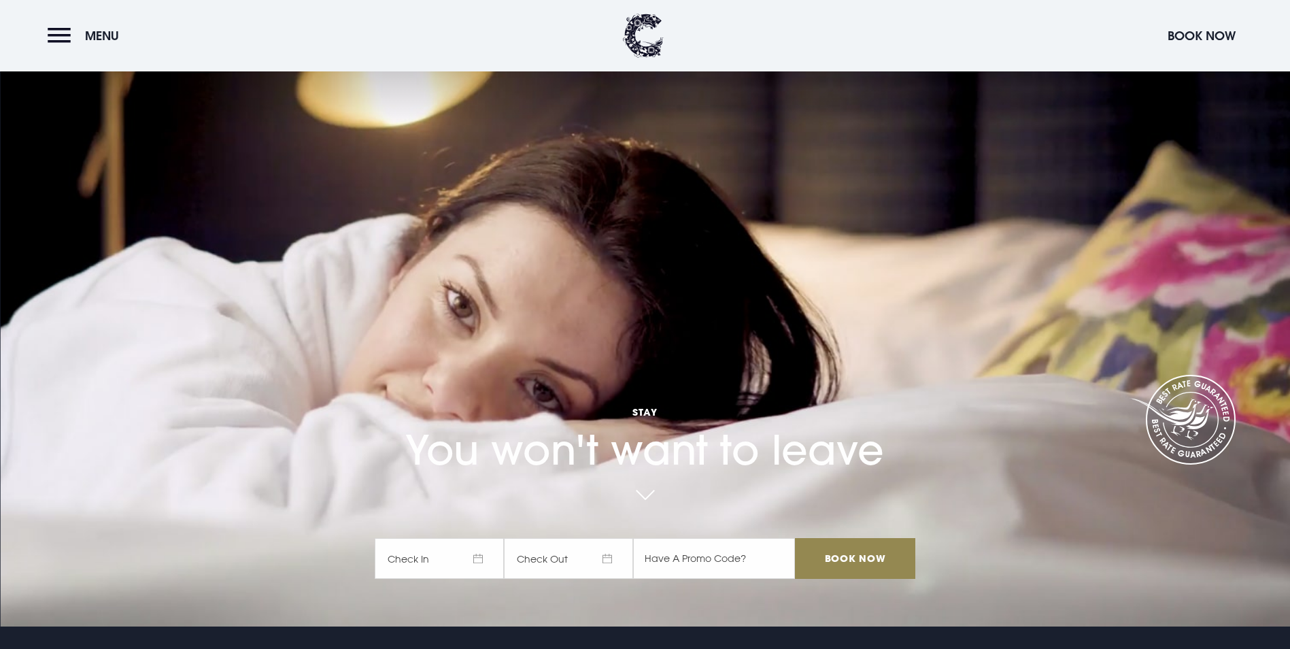
scroll to position [0, 0]
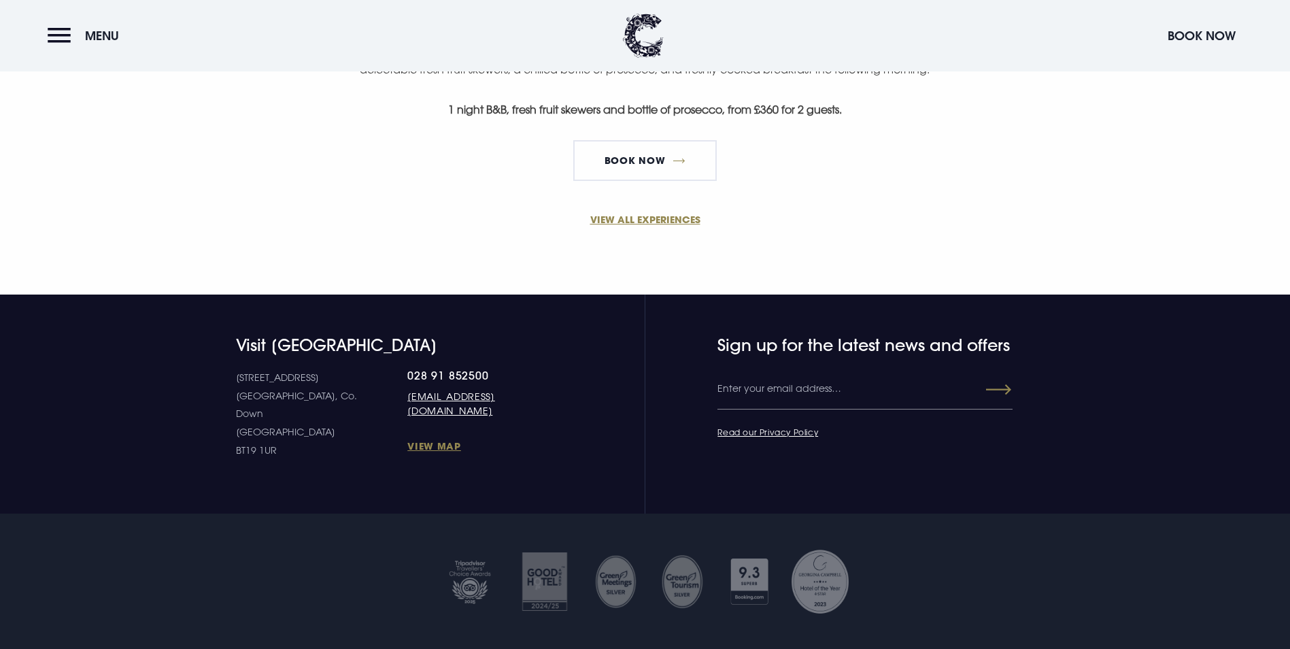
scroll to position [1020, 0]
click at [650, 180] on link "Book Now" at bounding box center [644, 159] width 143 height 41
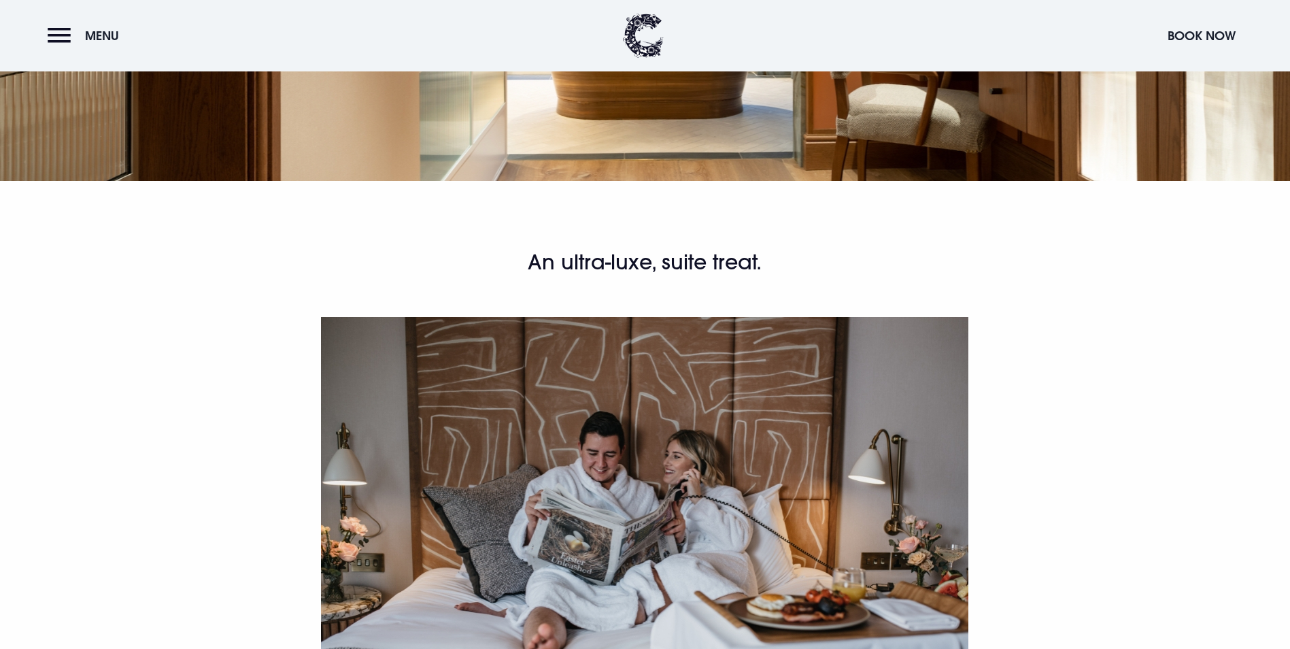
scroll to position [0, 0]
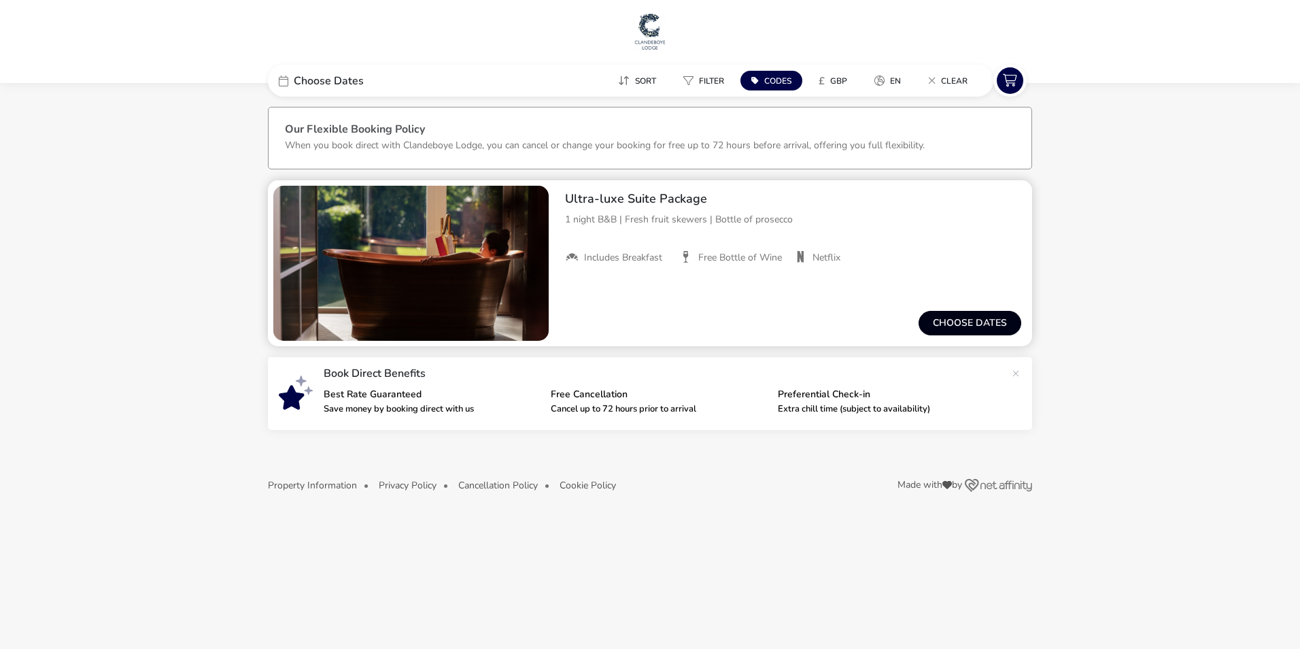
click at [966, 326] on button "Choose dates" at bounding box center [970, 323] width 103 height 24
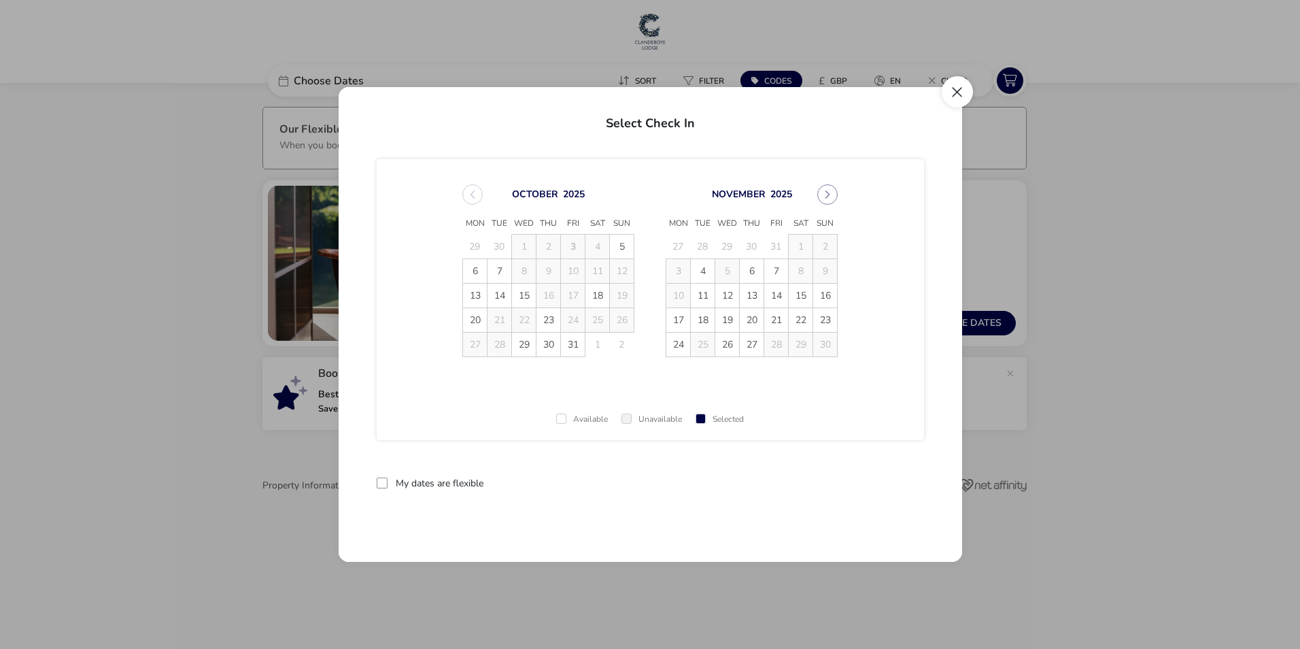
click at [954, 91] on button "Close" at bounding box center [957, 91] width 31 height 31
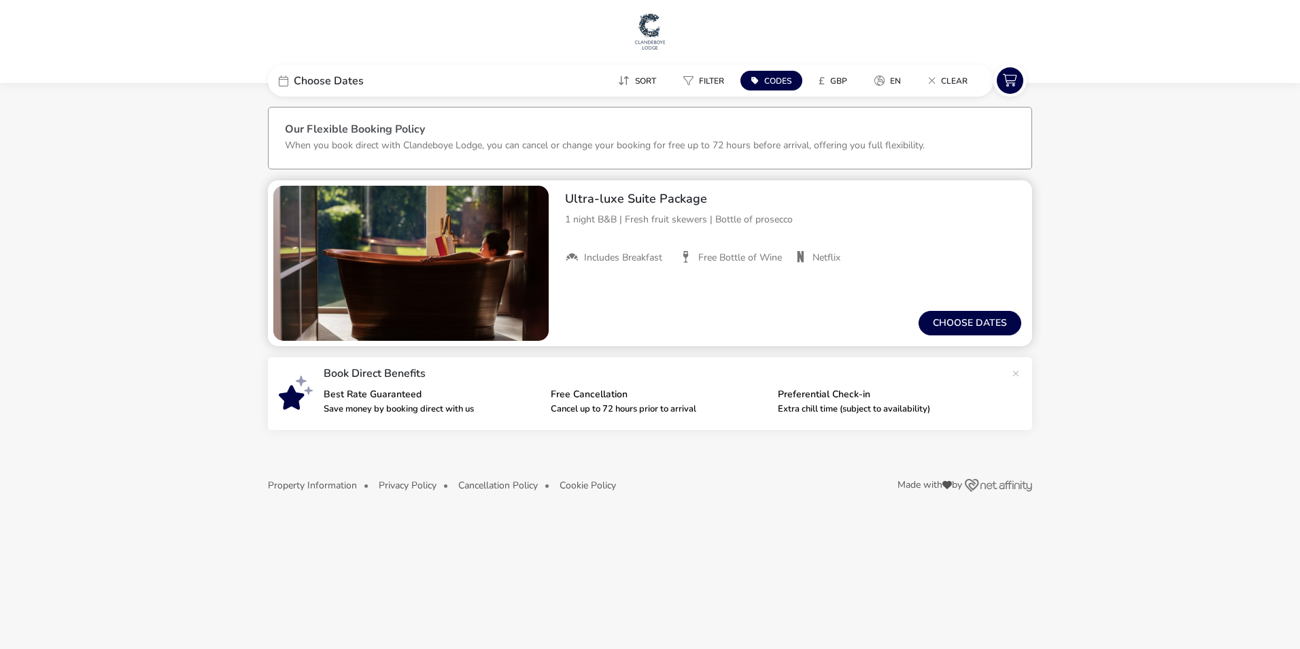
click at [616, 196] on h2 "Ultra-luxe Suite Package" at bounding box center [793, 199] width 456 height 16
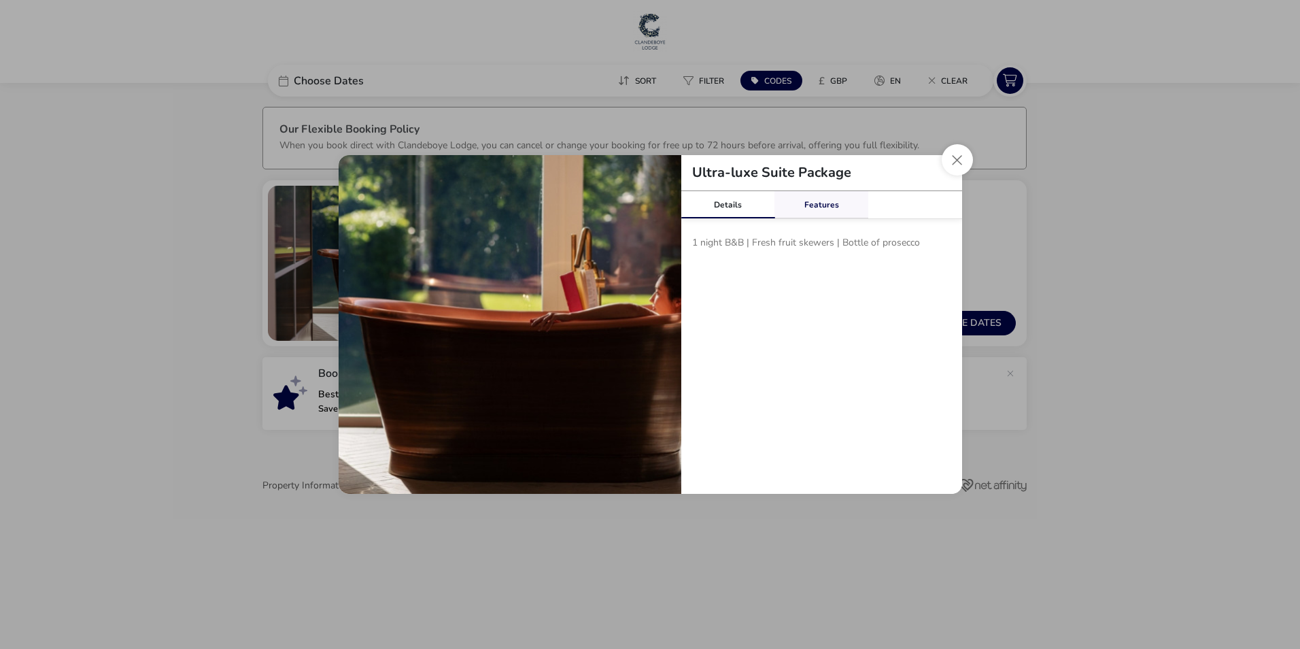
click at [824, 199] on link "Features" at bounding box center [822, 204] width 94 height 27
click at [949, 165] on button "Close modal" at bounding box center [957, 159] width 31 height 31
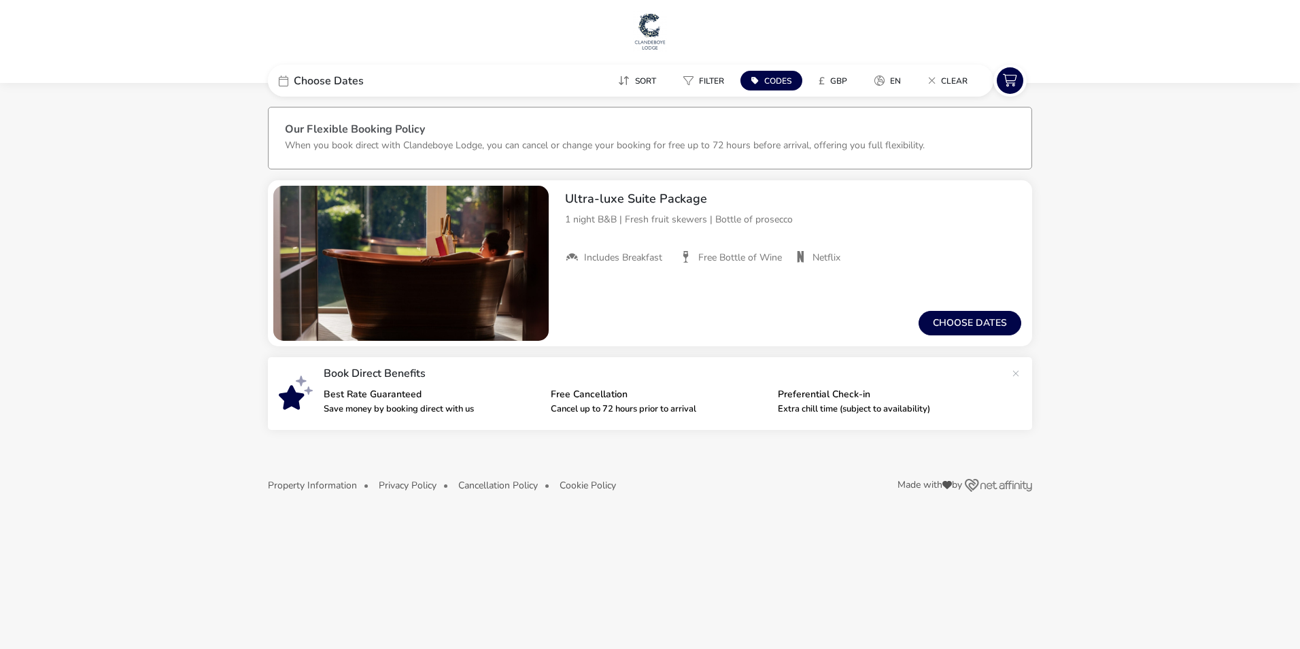
click at [820, 394] on p "Preferential Check-in" at bounding box center [886, 395] width 216 height 10
click at [648, 195] on h2 "Ultra-luxe Suite Package" at bounding box center [793, 199] width 456 height 16
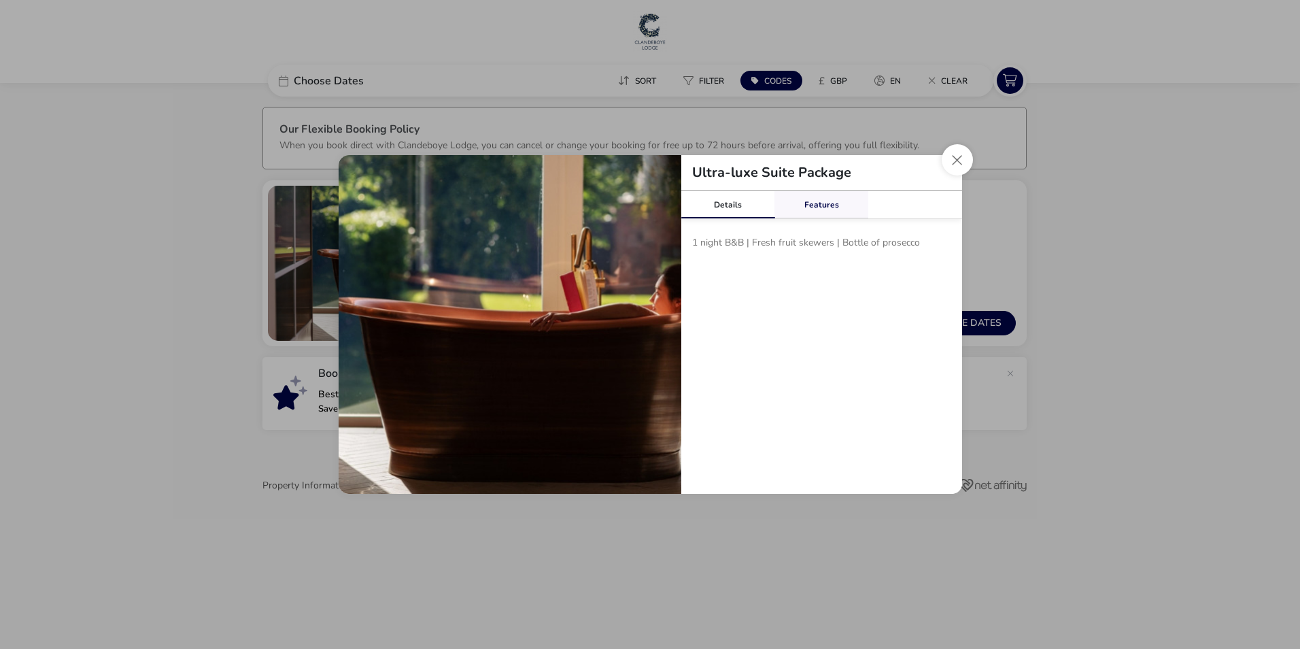
click at [818, 199] on link "Features" at bounding box center [822, 204] width 94 height 27
click at [961, 163] on button "Close modal" at bounding box center [957, 159] width 31 height 31
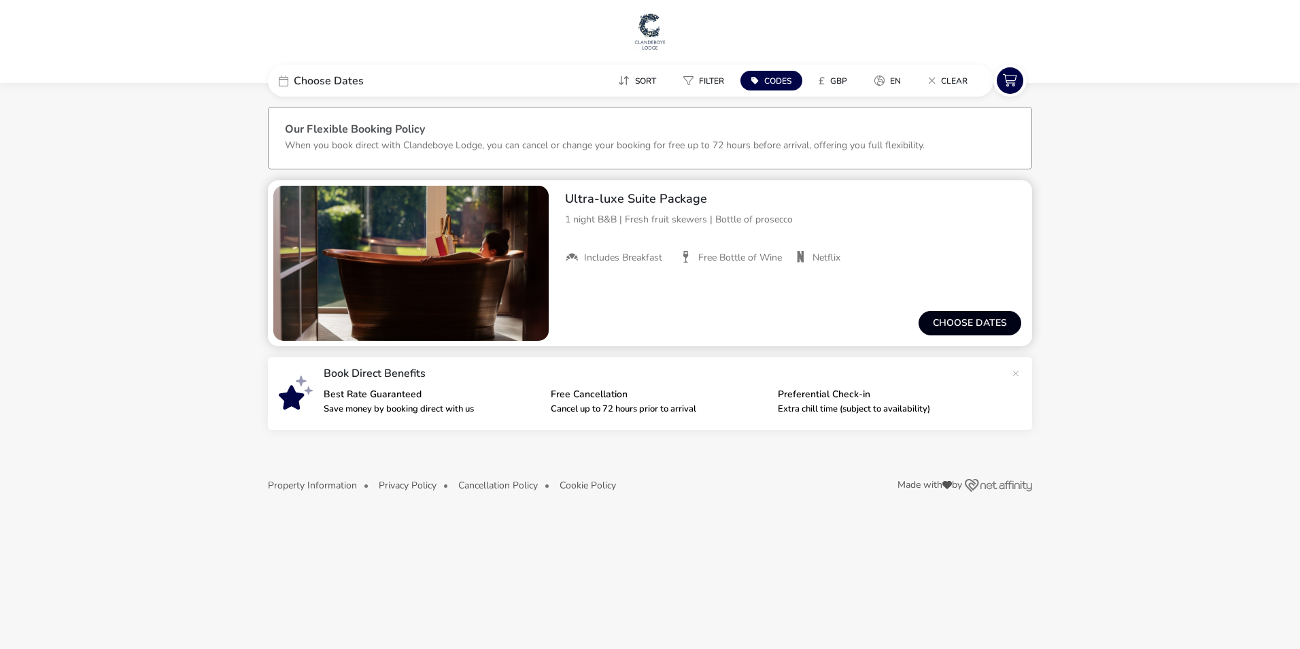
click at [951, 316] on button "Choose dates" at bounding box center [970, 323] width 103 height 24
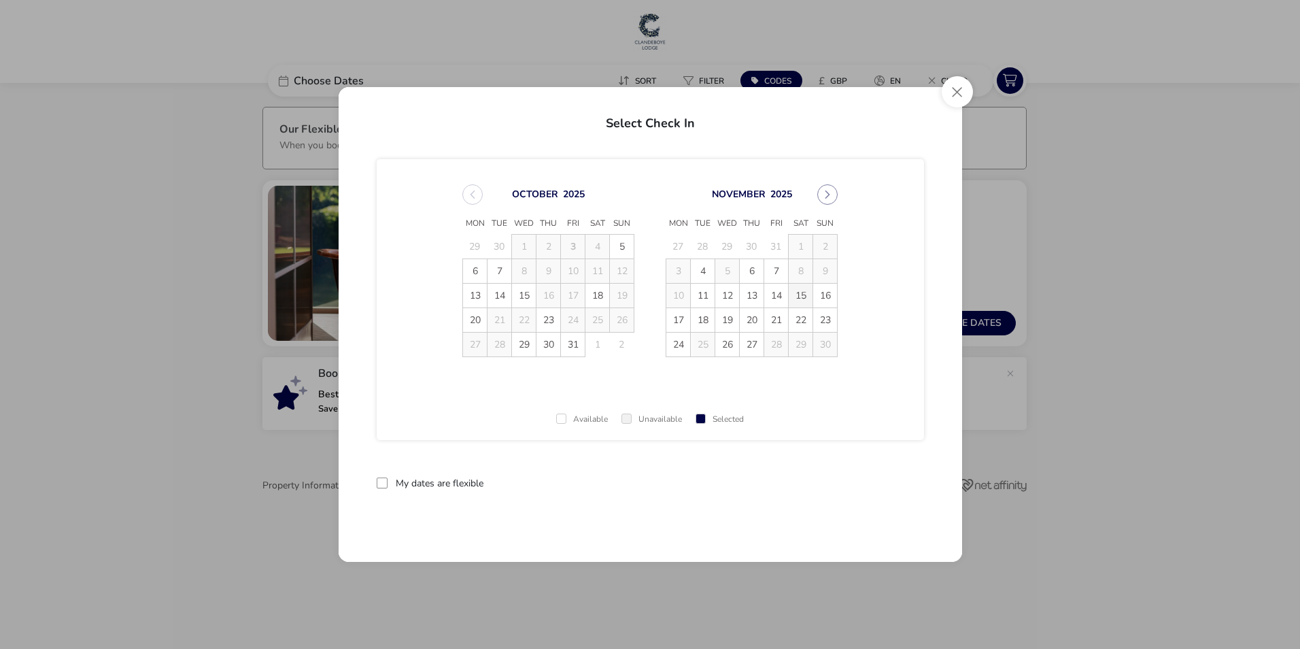
click at [800, 295] on span "15" at bounding box center [801, 296] width 24 height 24
click at [818, 292] on span "16" at bounding box center [825, 296] width 24 height 24
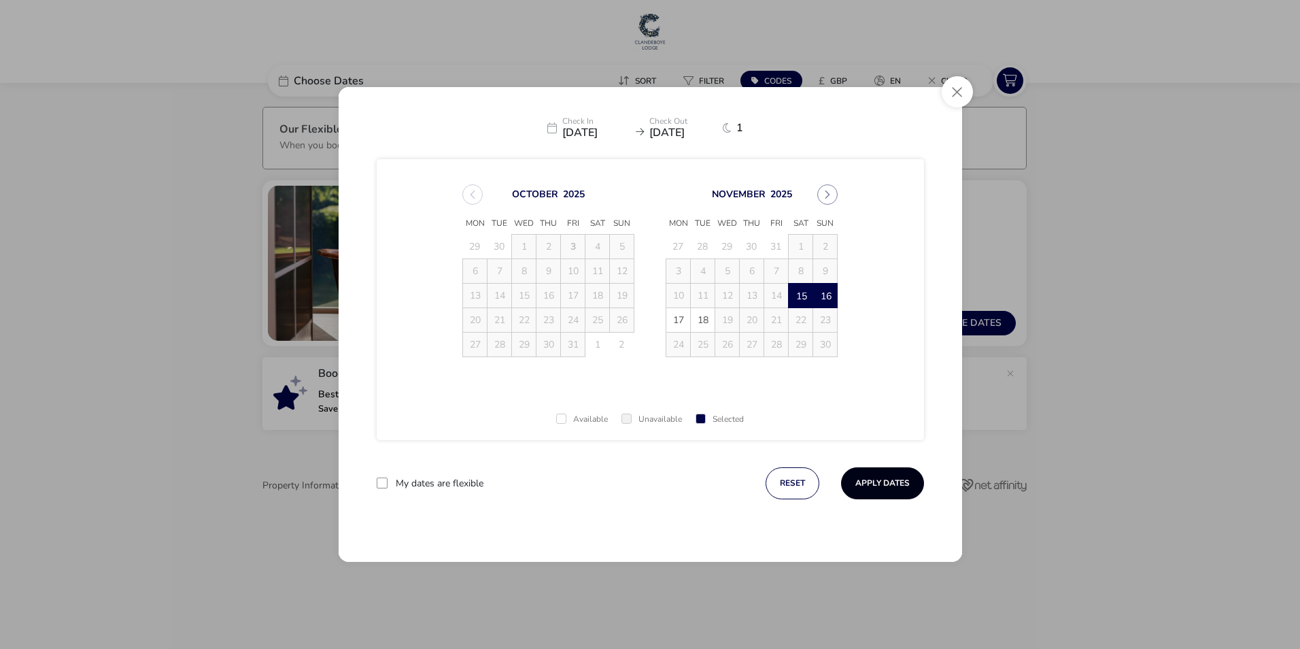
click at [883, 484] on button "Apply Dates" at bounding box center [882, 483] width 83 height 32
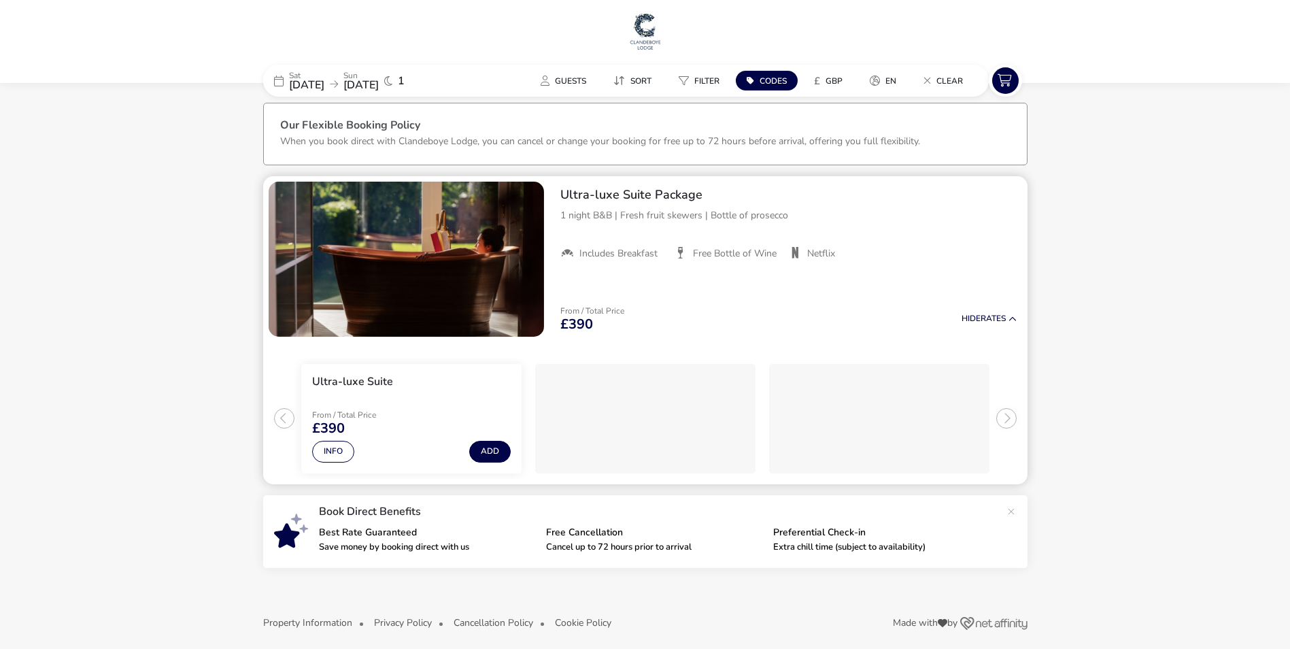
scroll to position [12, 0]
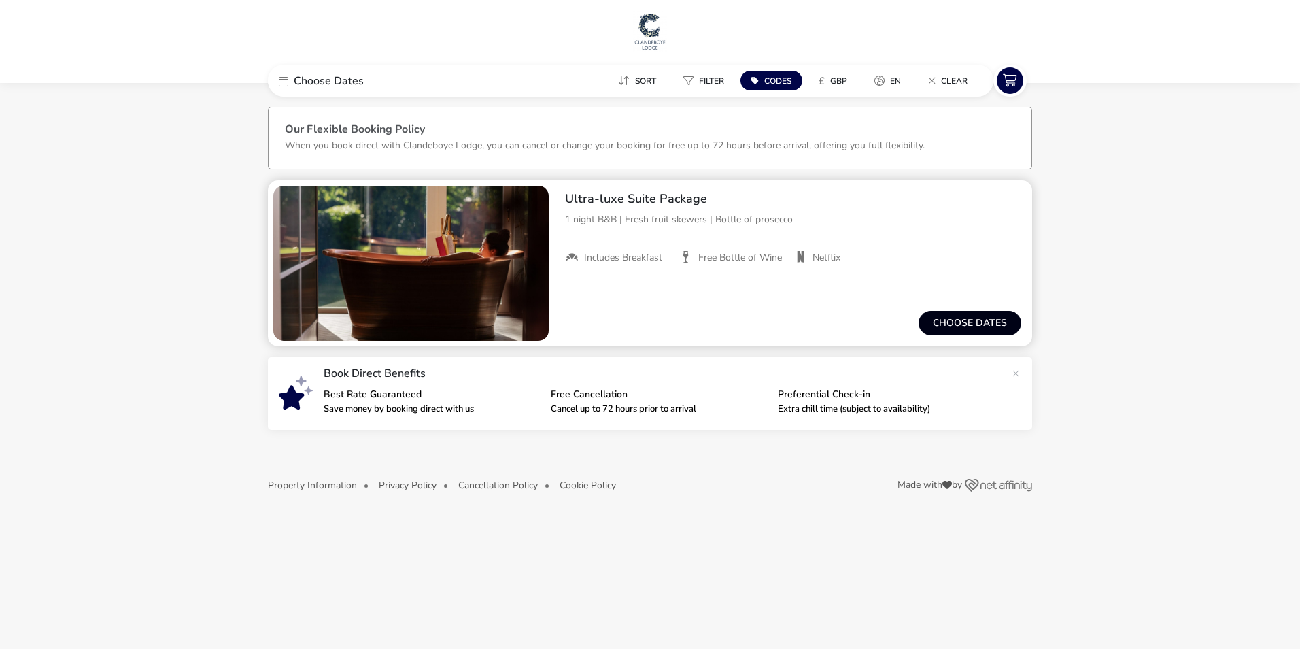
click at [944, 320] on button "Choose dates" at bounding box center [970, 323] width 103 height 24
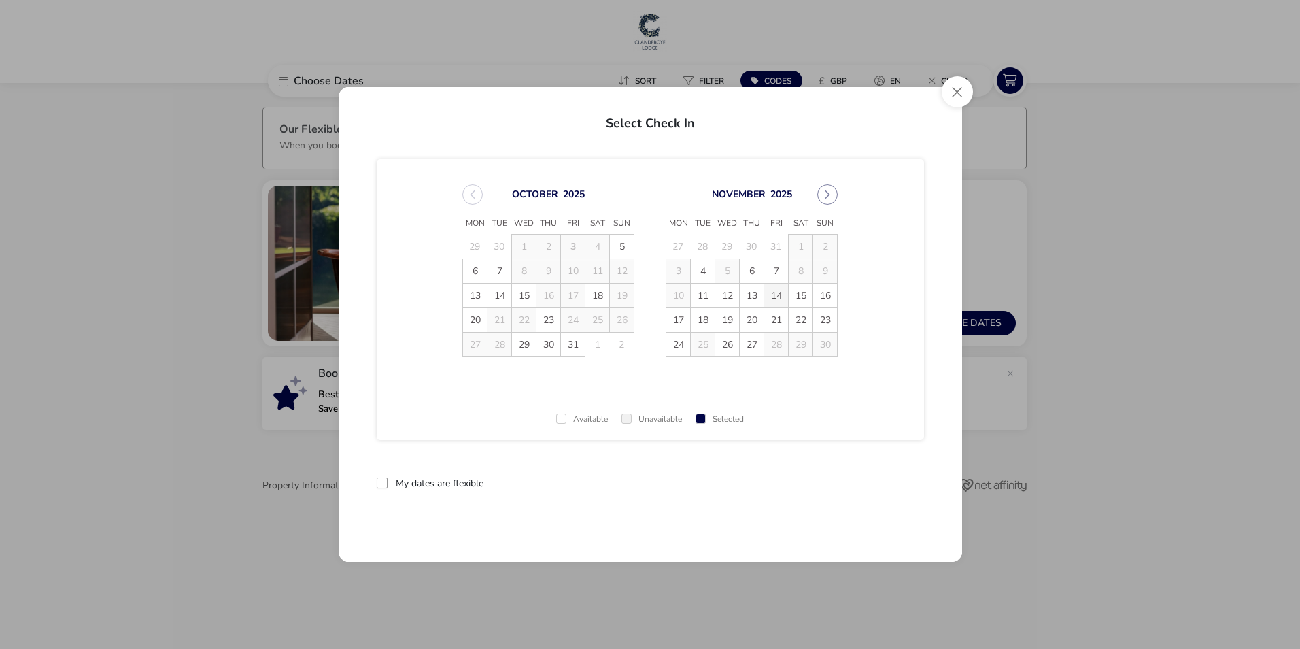
click at [781, 297] on span "14" at bounding box center [776, 296] width 24 height 24
click at [831, 297] on span "16" at bounding box center [825, 296] width 24 height 24
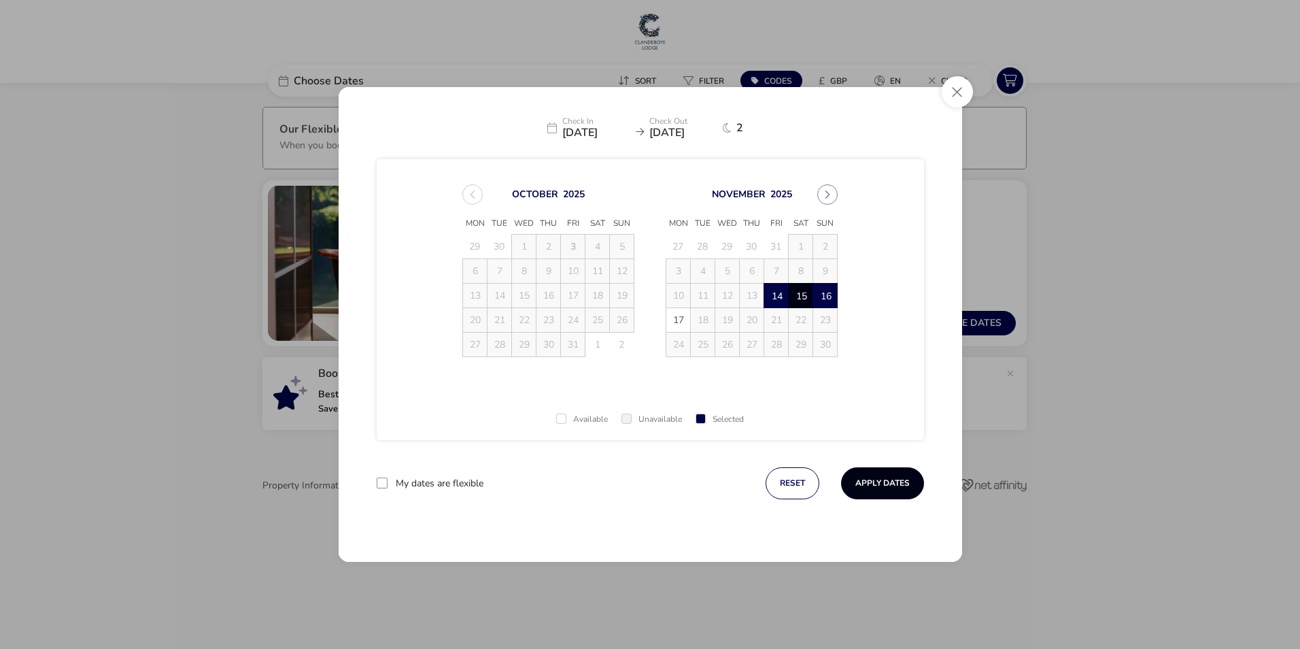
click at [889, 481] on button "Apply Dates" at bounding box center [882, 483] width 83 height 32
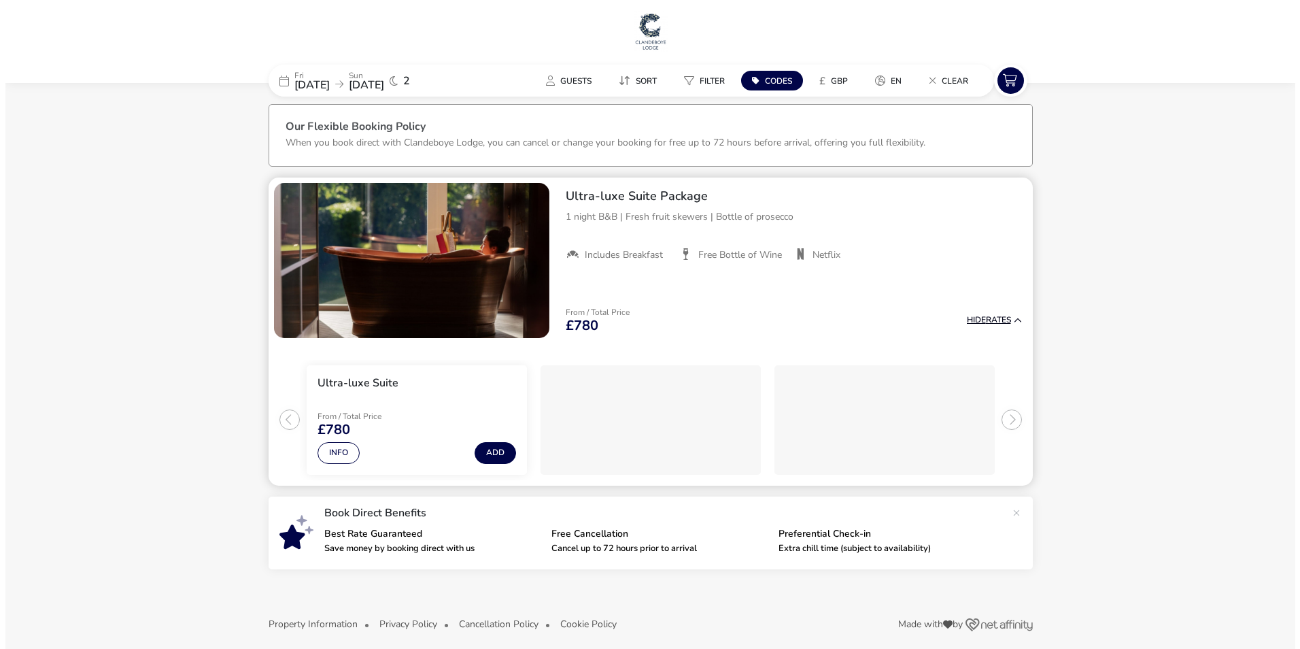
scroll to position [12, 0]
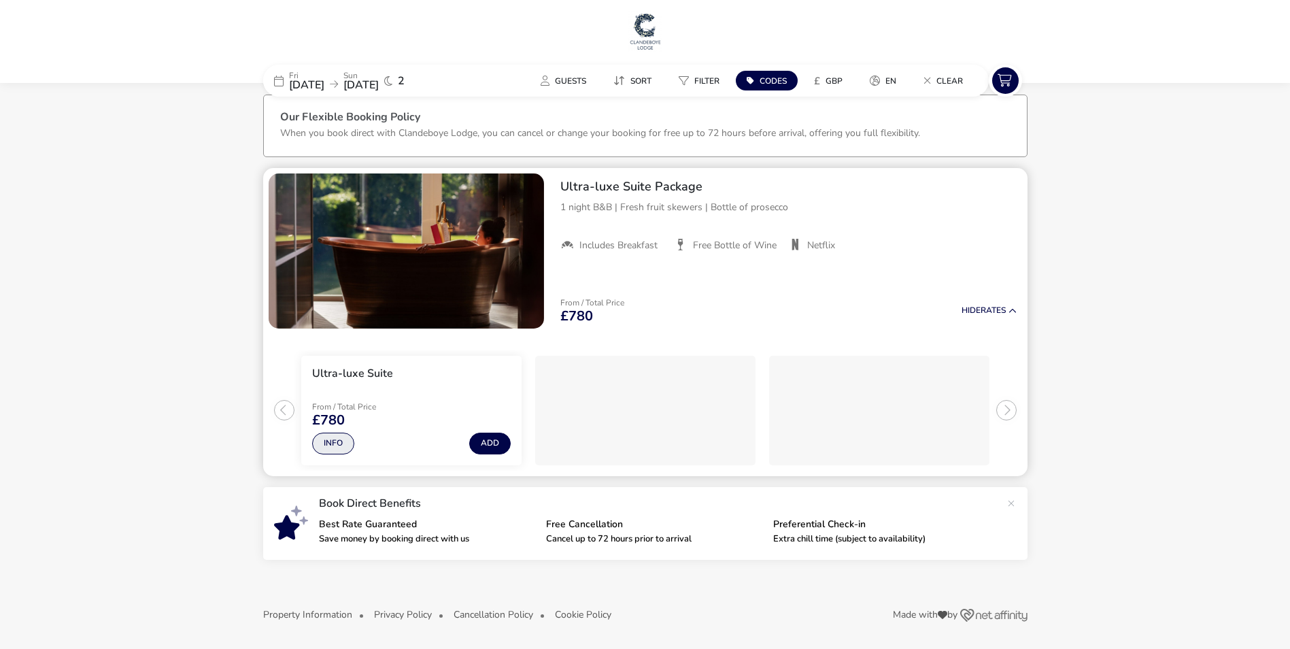
click at [337, 441] on button "Info" at bounding box center [333, 443] width 42 height 22
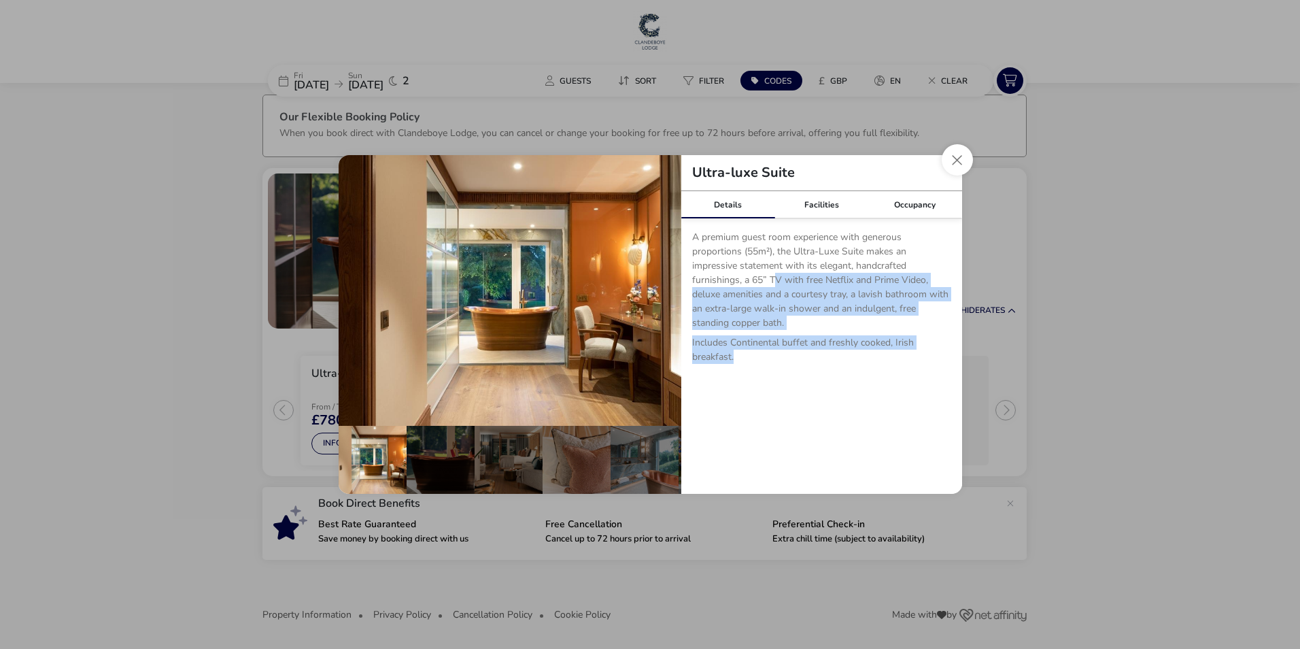
drag, startPoint x: 773, startPoint y: 282, endPoint x: 796, endPoint y: 364, distance: 86.1
click at [796, 364] on p "A premium guest room experience with generous proportions (55m²), the Ultra-Lux…" at bounding box center [821, 302] width 259 height 145
click at [767, 359] on p "Includes Continental buffet and freshly cooked, Irish breakfast." at bounding box center [821, 352] width 259 height 34
drag, startPoint x: 719, startPoint y: 288, endPoint x: 882, endPoint y: 344, distance: 172.7
click at [885, 341] on p "A premium guest room experience with generous proportions (55m²), the Ultra-Lux…" at bounding box center [821, 302] width 259 height 145
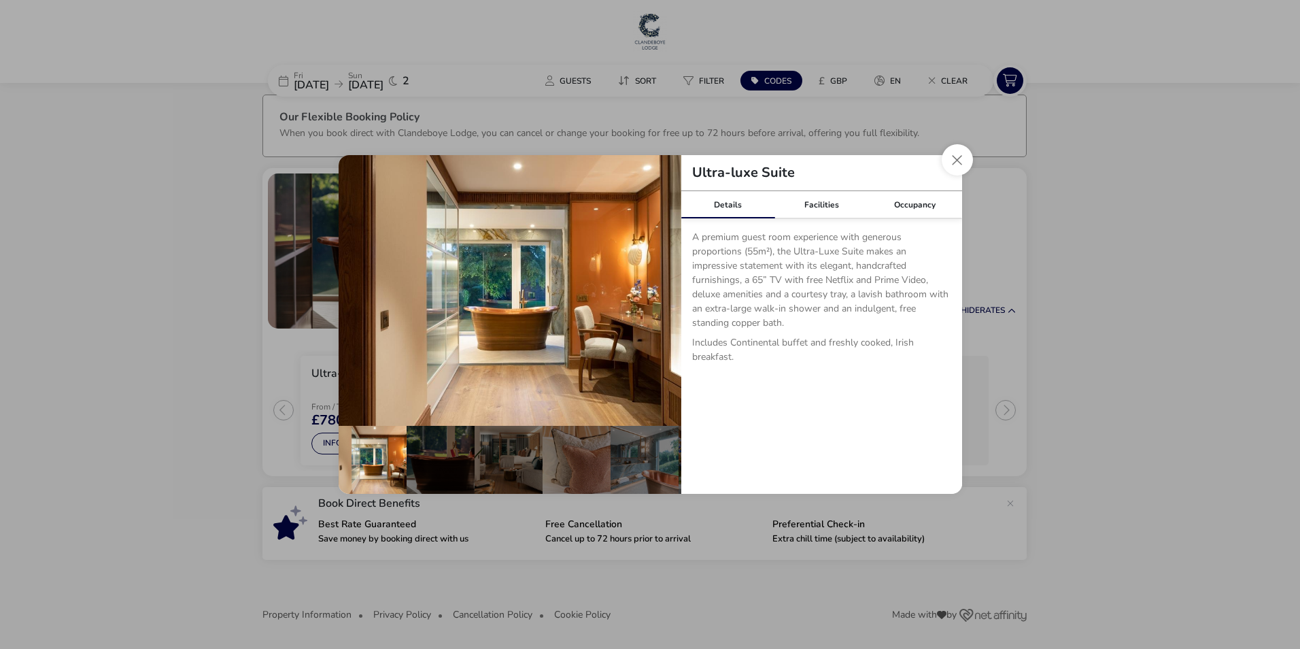
click at [819, 394] on div "Details Facilities Occupancy A premium guest room experience with generous prop…" at bounding box center [821, 342] width 281 height 303
click at [823, 206] on link "Facilities" at bounding box center [822, 204] width 94 height 27
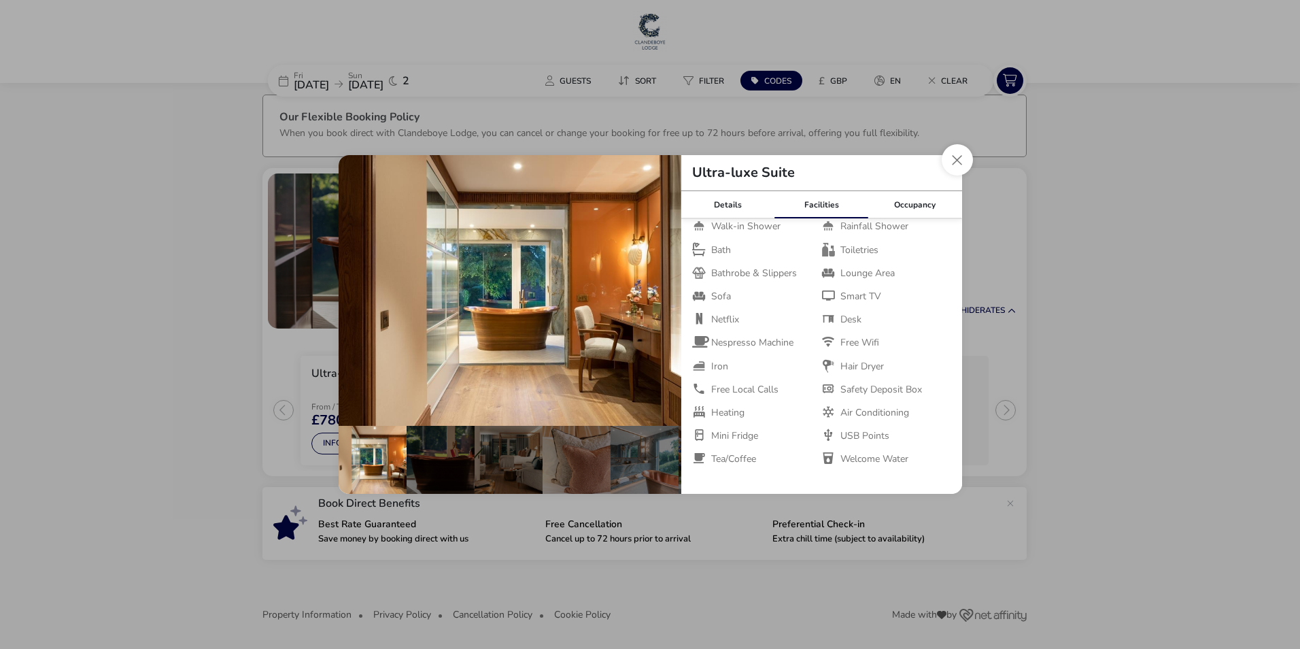
scroll to position [81, 0]
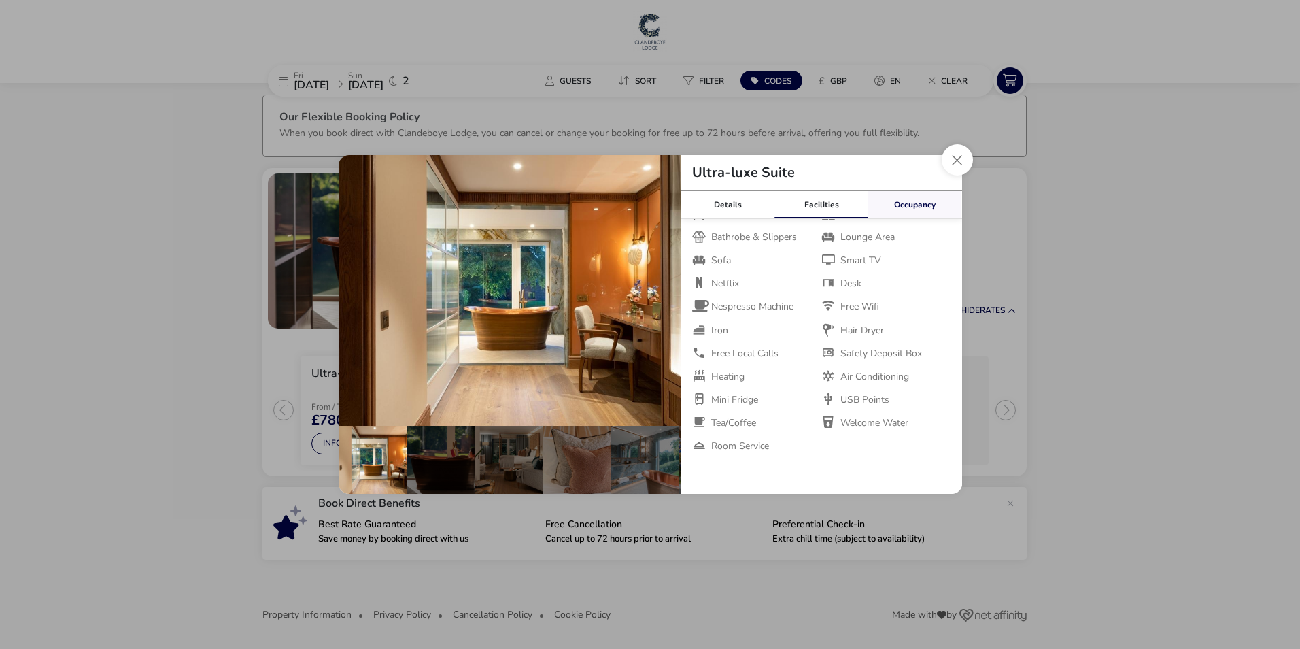
click at [900, 201] on link "Occupancy" at bounding box center [915, 204] width 94 height 27
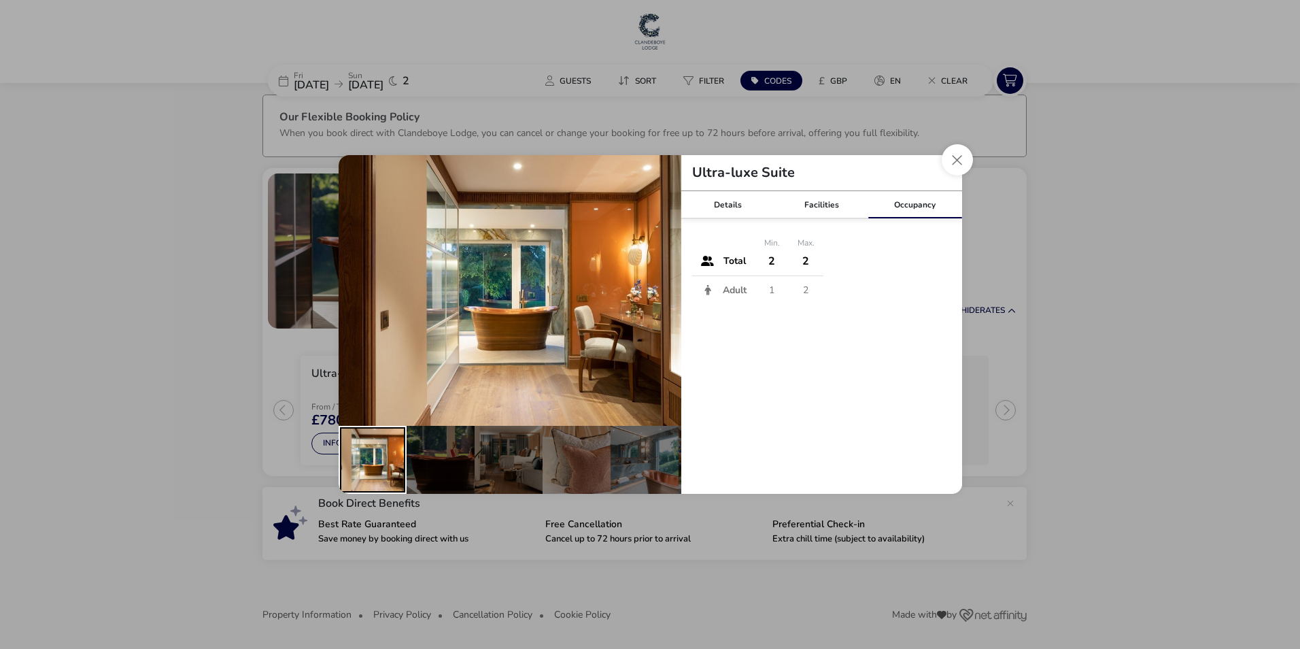
click at [384, 453] on div "details" at bounding box center [373, 460] width 68 height 68
click at [657, 286] on button "details" at bounding box center [660, 290] width 27 height 27
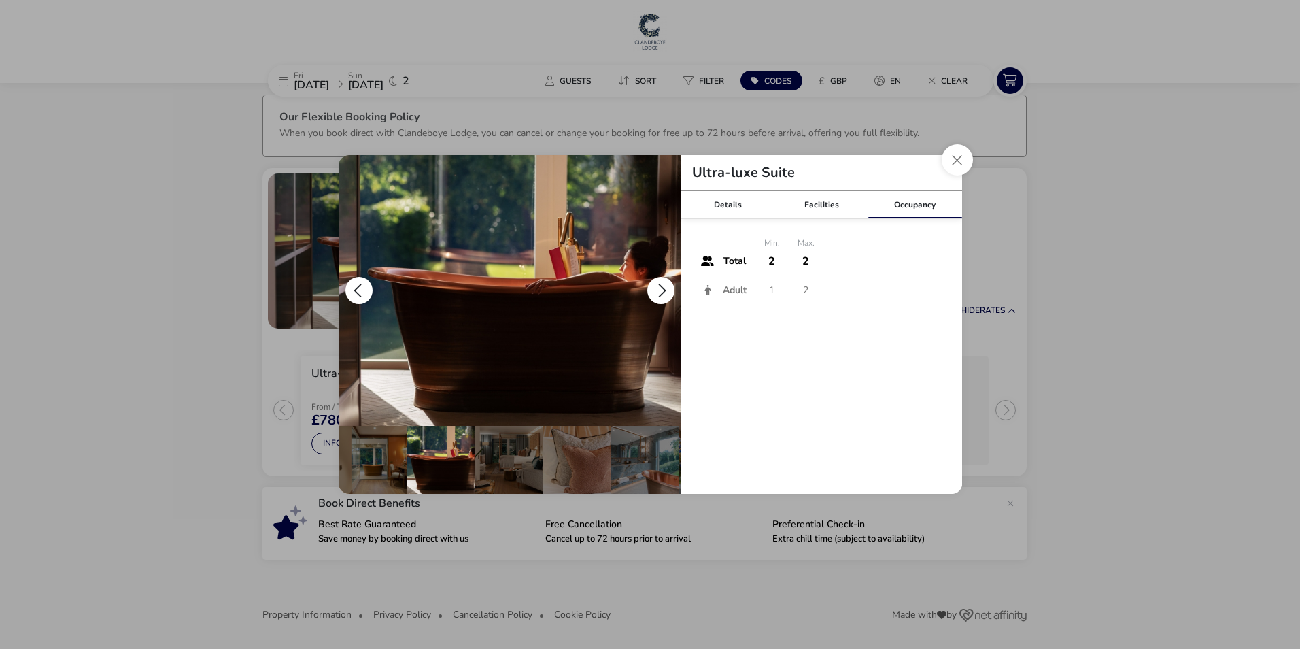
click at [657, 286] on button "details" at bounding box center [660, 290] width 27 height 27
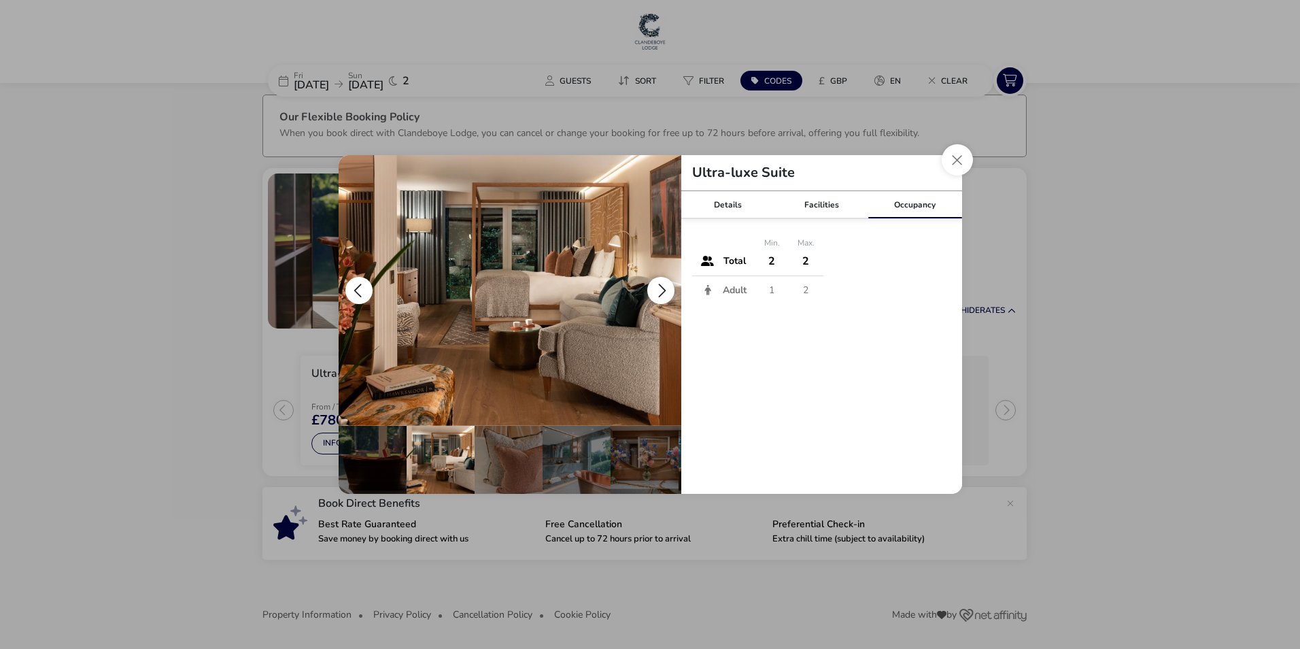
click at [657, 284] on button "details" at bounding box center [660, 290] width 27 height 27
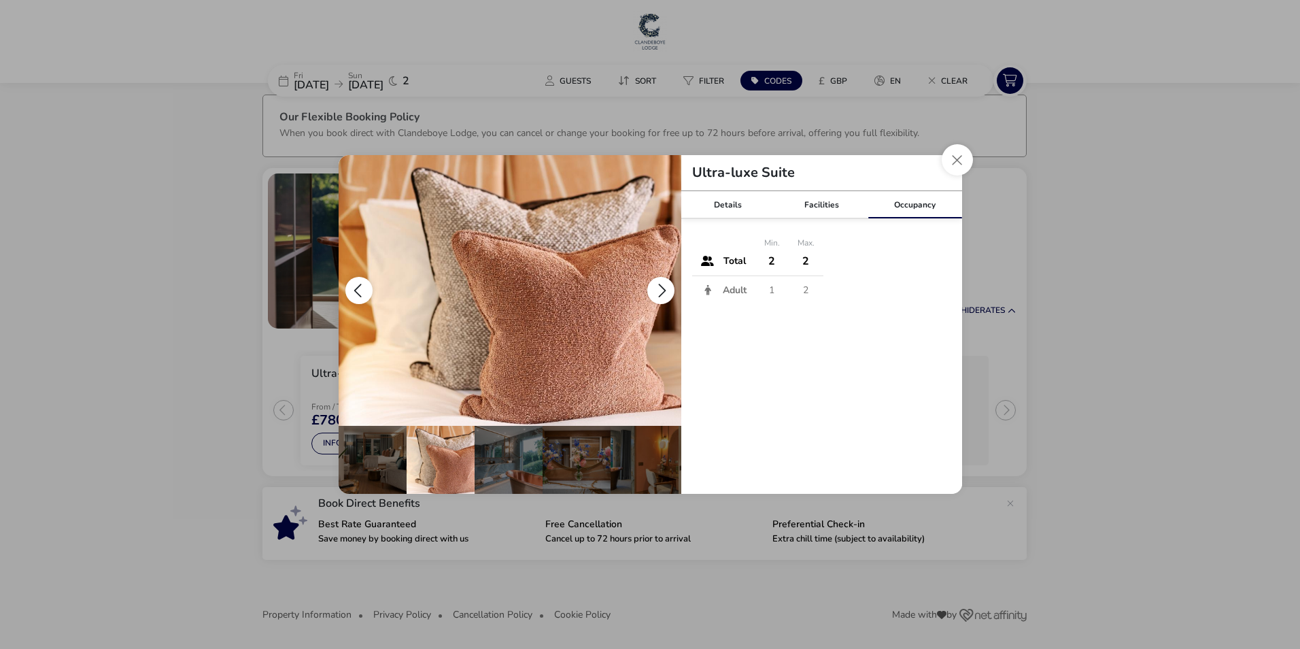
click at [658, 284] on button "details" at bounding box center [660, 290] width 27 height 27
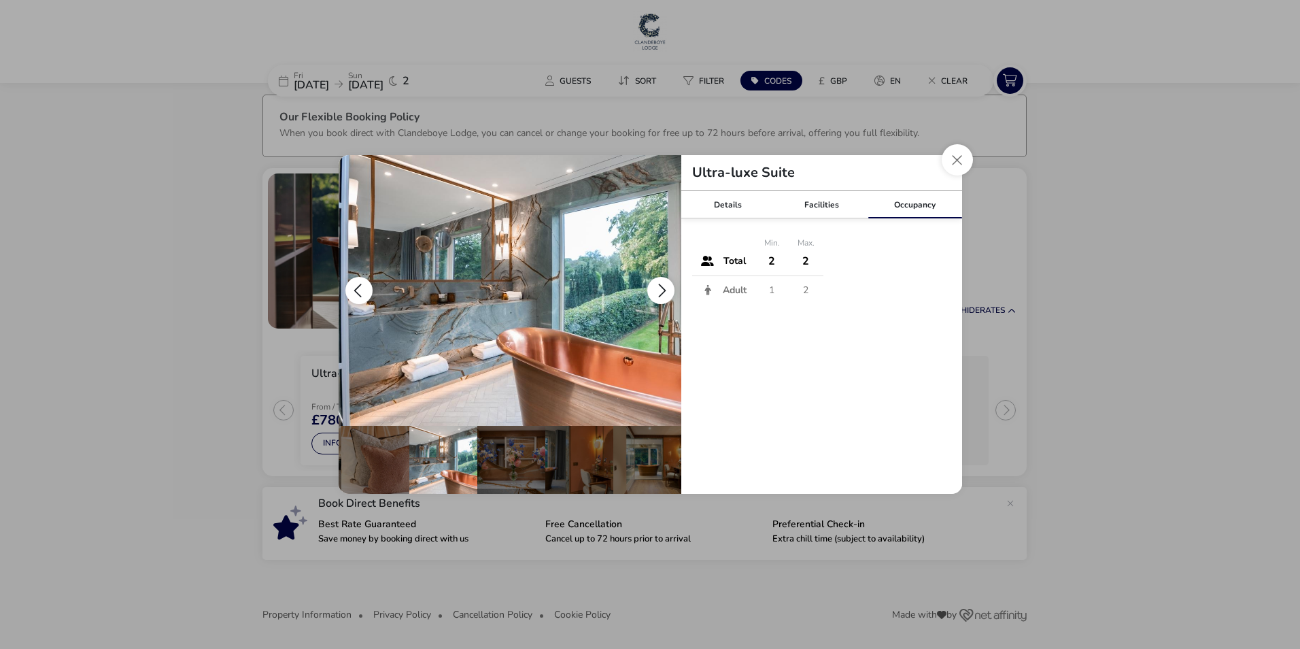
click at [658, 284] on button "details" at bounding box center [660, 290] width 27 height 27
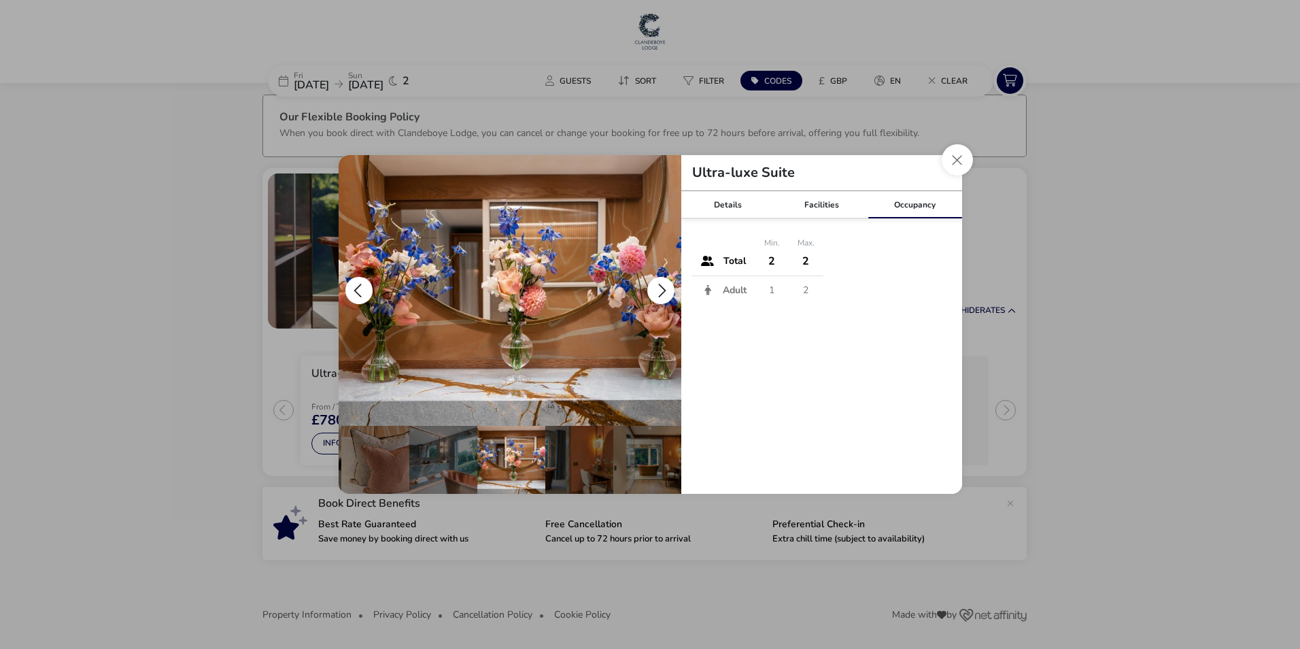
click at [369, 284] on button "details" at bounding box center [358, 290] width 27 height 27
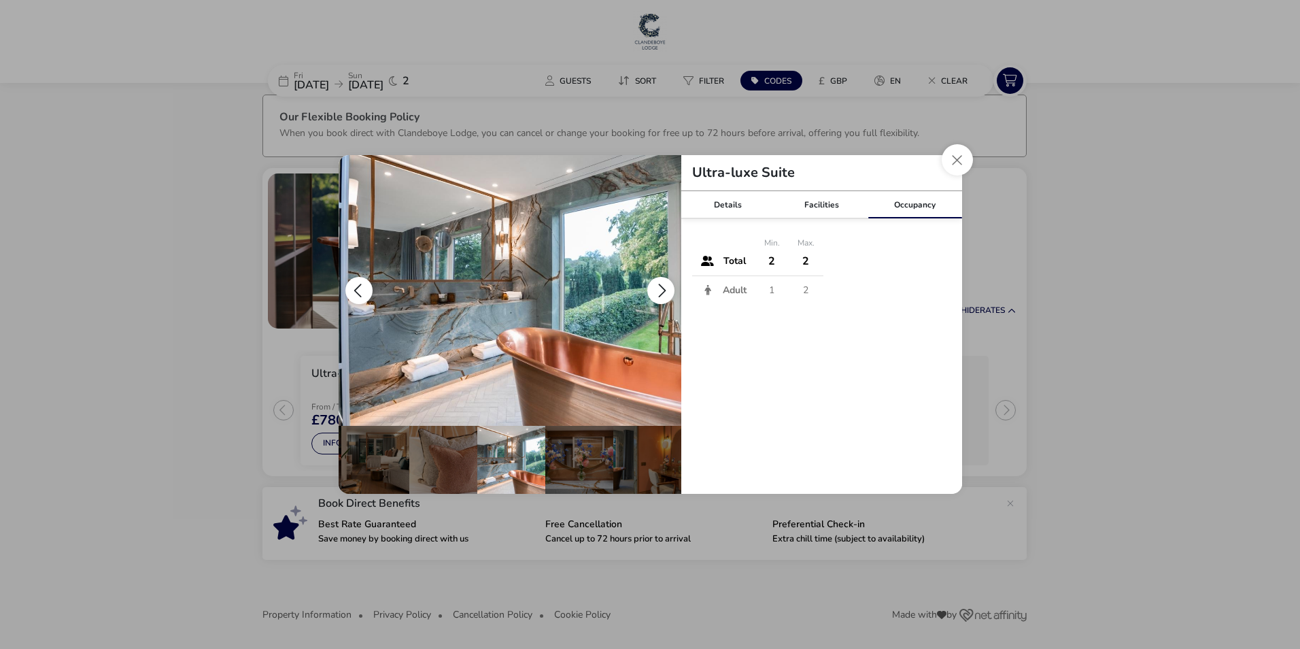
click at [660, 277] on button "details" at bounding box center [660, 290] width 27 height 27
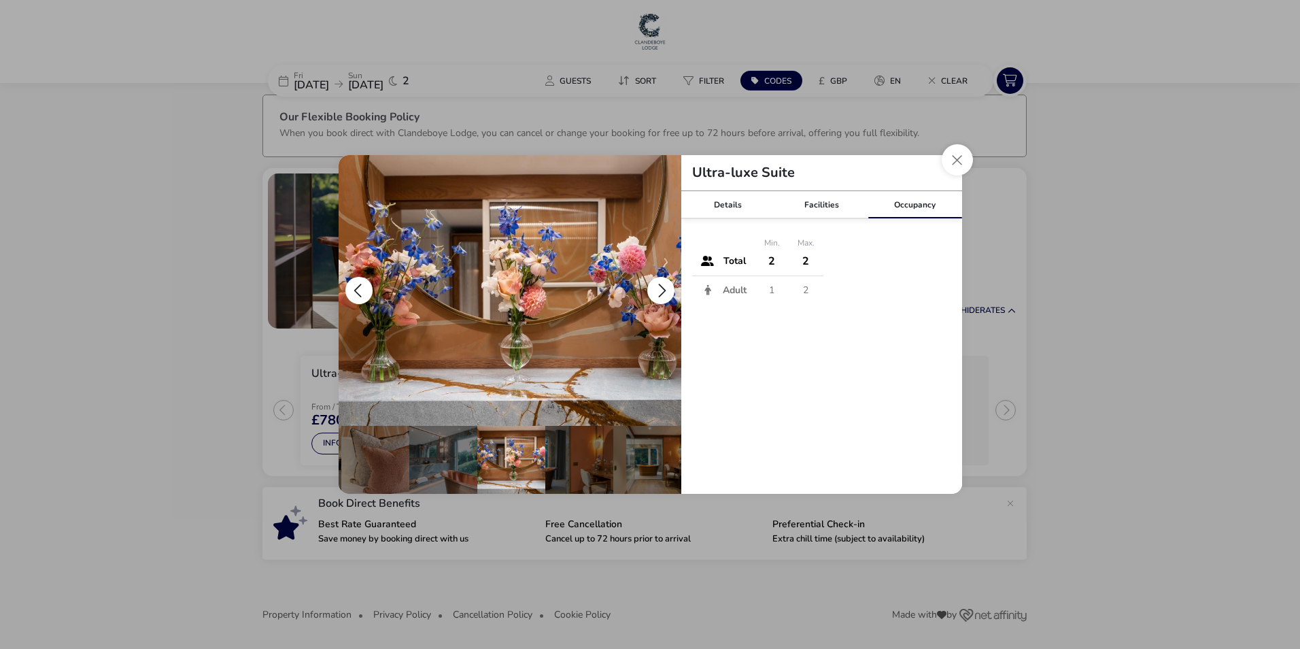
click at [660, 278] on button "details" at bounding box center [660, 290] width 27 height 27
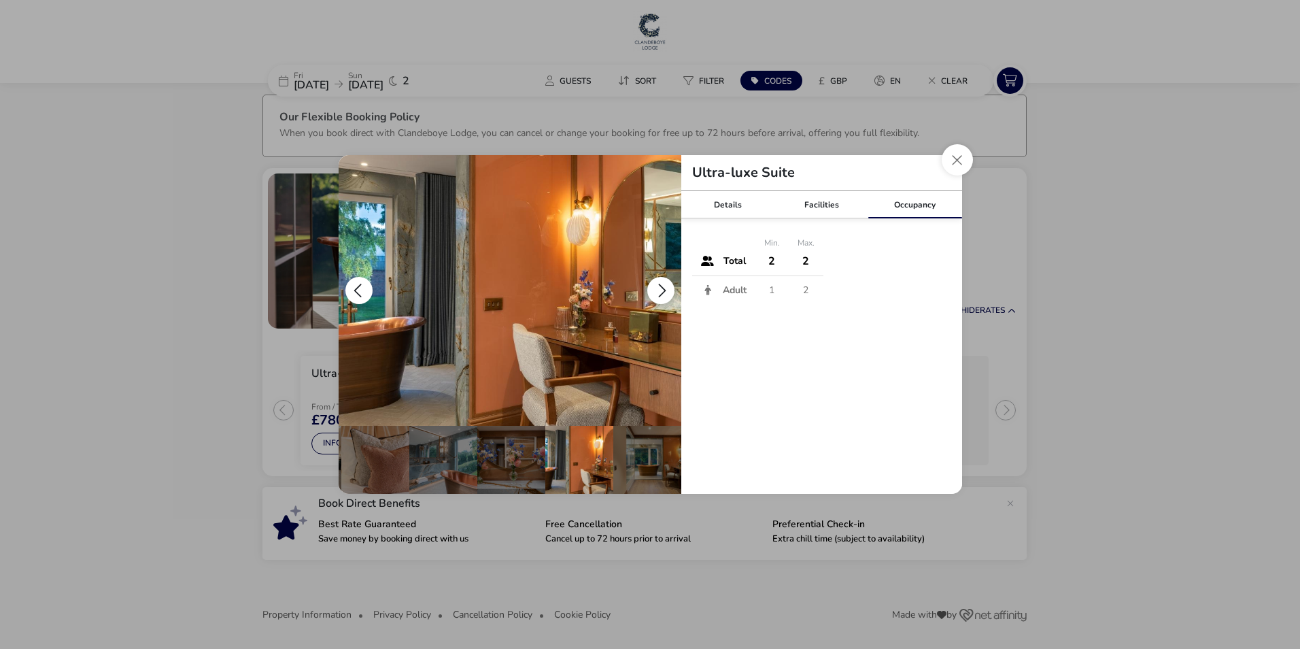
click at [662, 285] on button "details" at bounding box center [660, 290] width 27 height 27
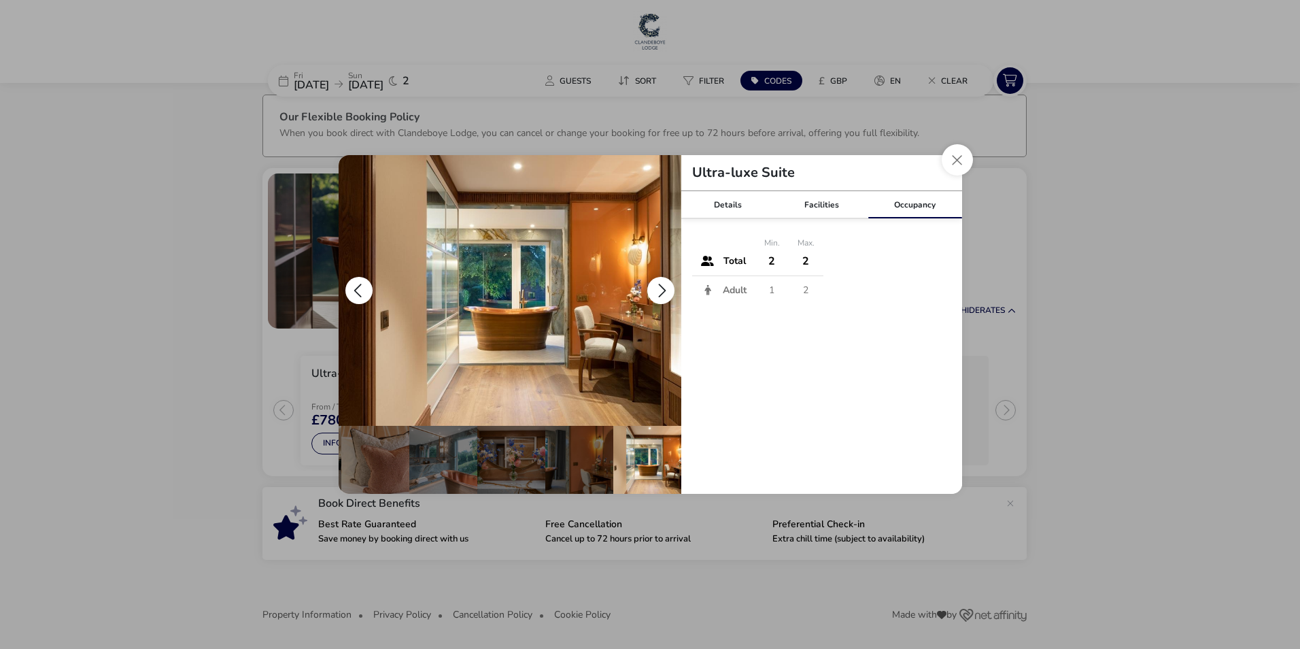
click at [662, 285] on button "details" at bounding box center [660, 290] width 27 height 27
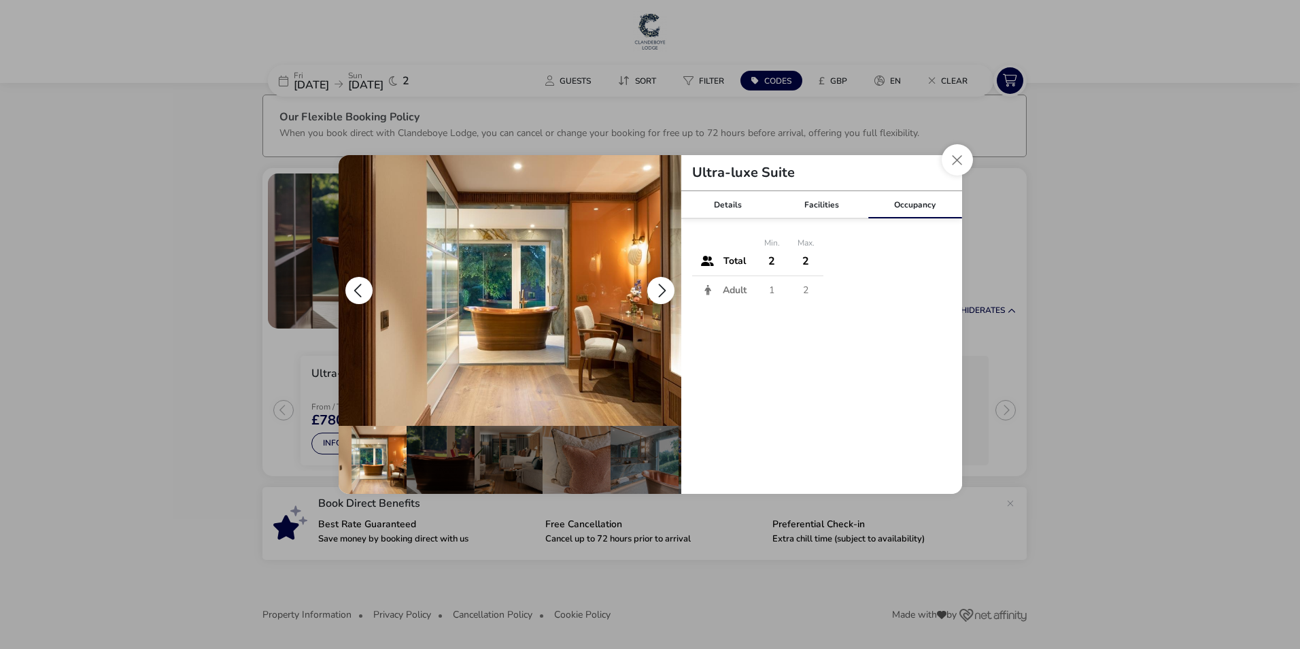
click at [663, 285] on button "details" at bounding box center [660, 290] width 27 height 27
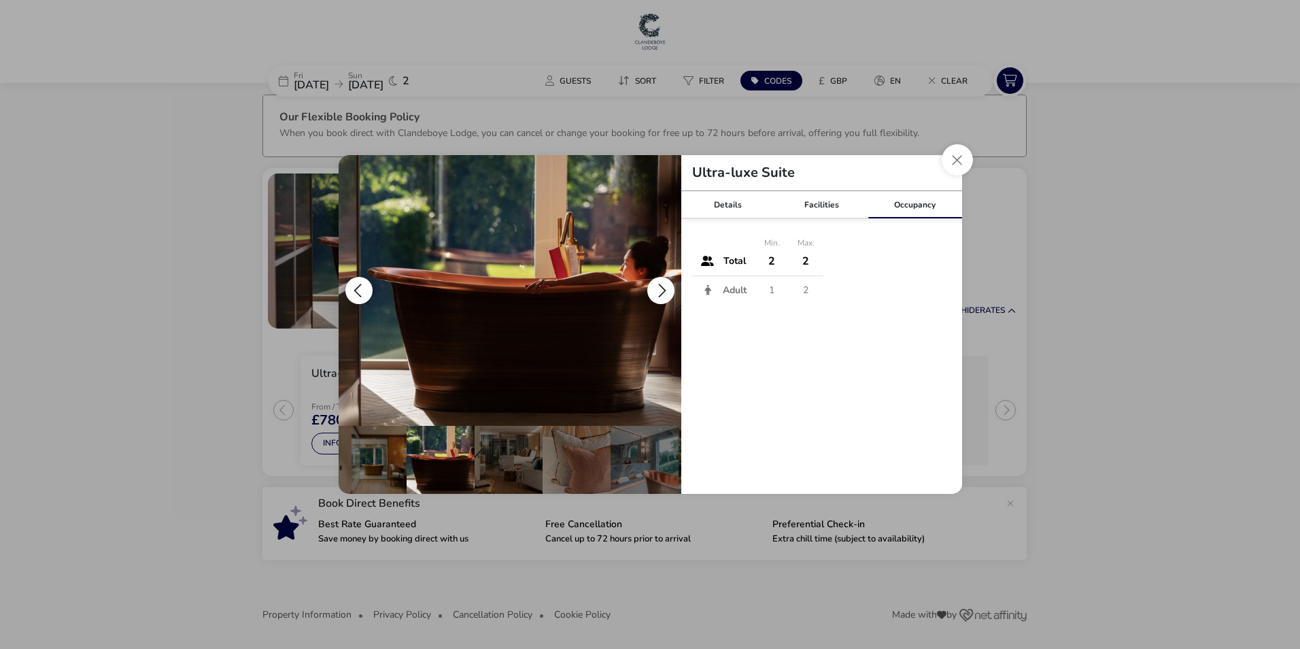
click at [663, 285] on button "details" at bounding box center [660, 290] width 27 height 27
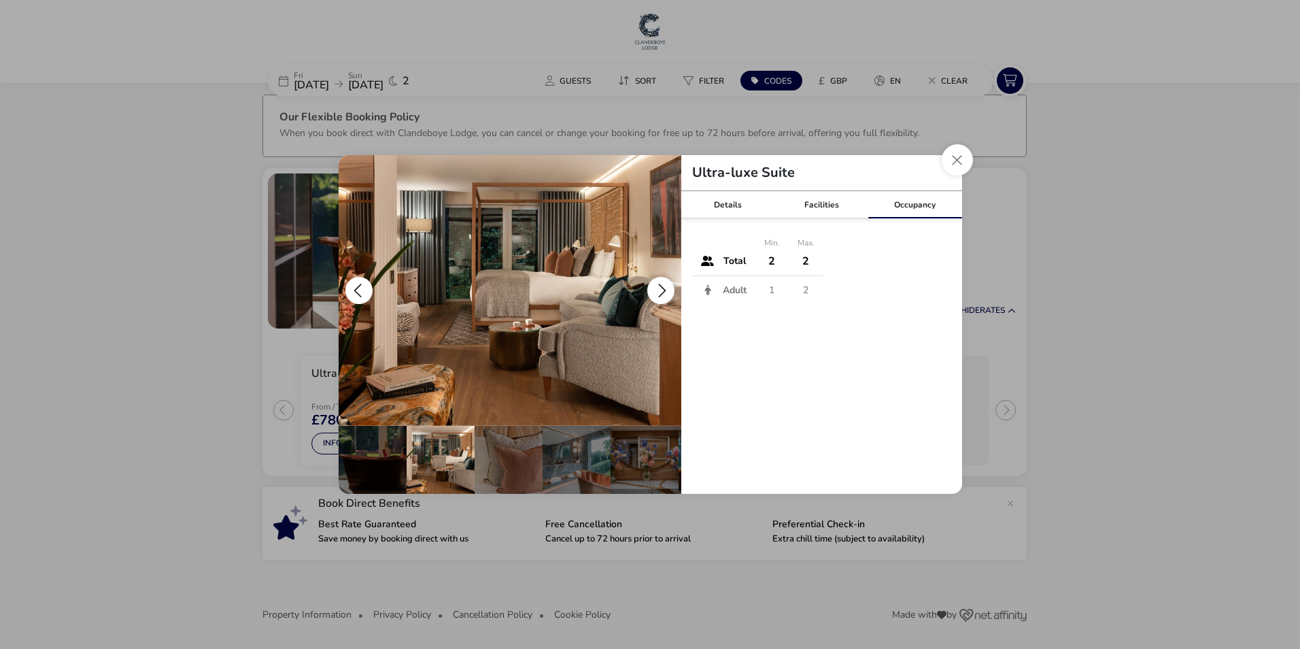
click at [663, 285] on button "details" at bounding box center [660, 290] width 27 height 27
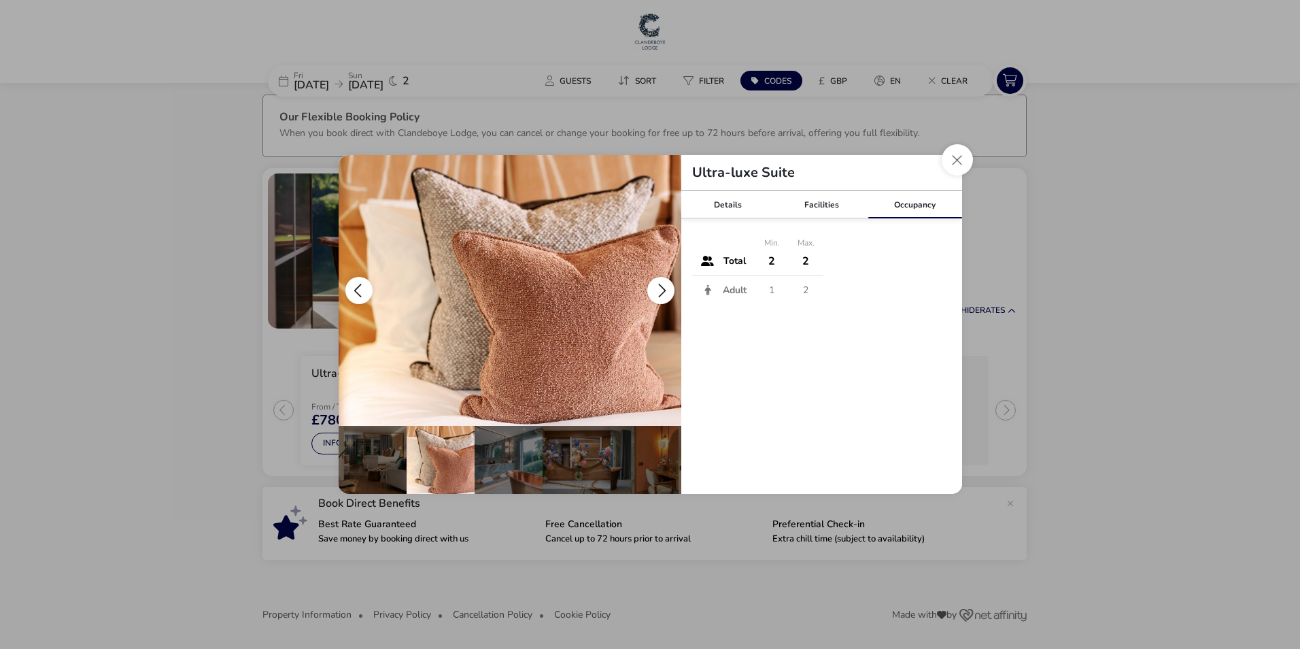
click at [663, 285] on button "details" at bounding box center [660, 290] width 27 height 27
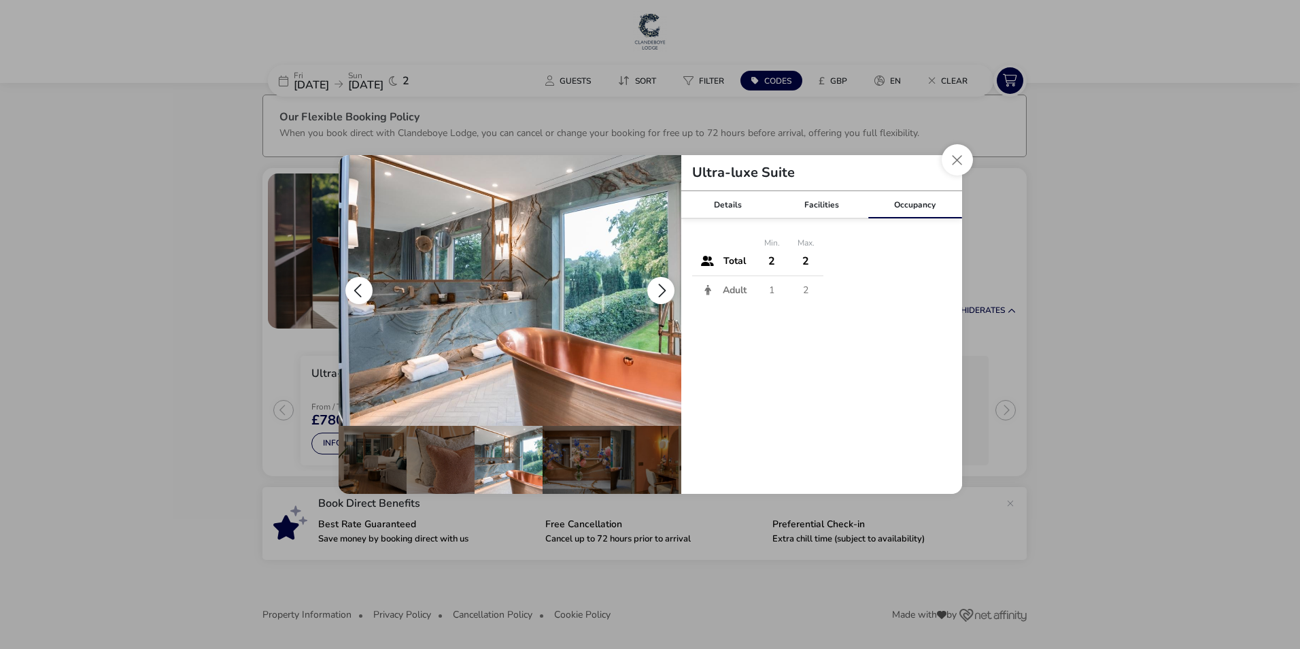
scroll to position [0, 201]
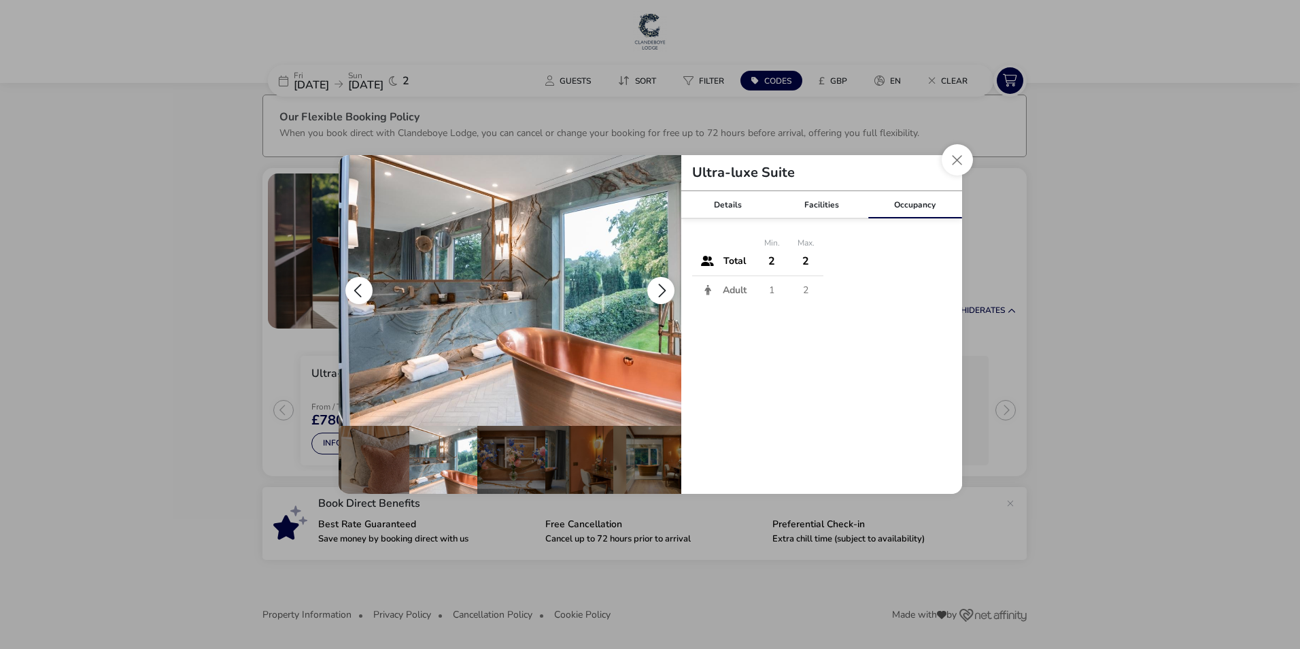
click at [663, 285] on button "details" at bounding box center [660, 290] width 27 height 27
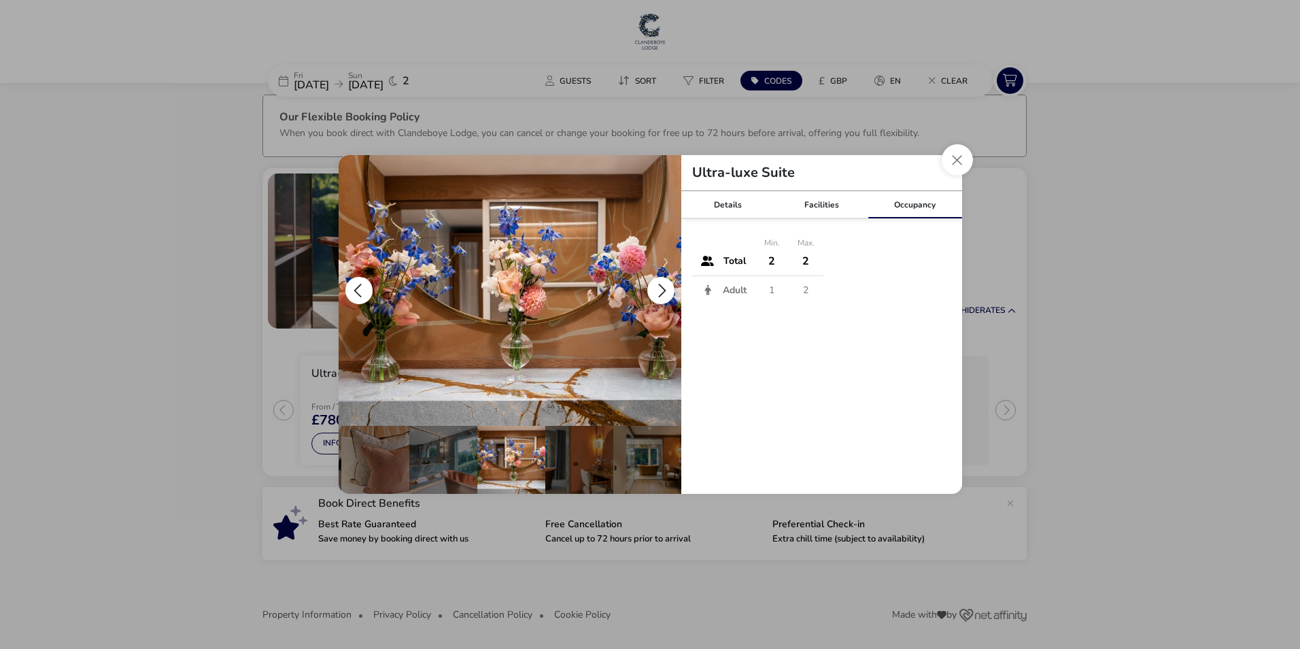
click at [663, 285] on button "details" at bounding box center [660, 290] width 27 height 27
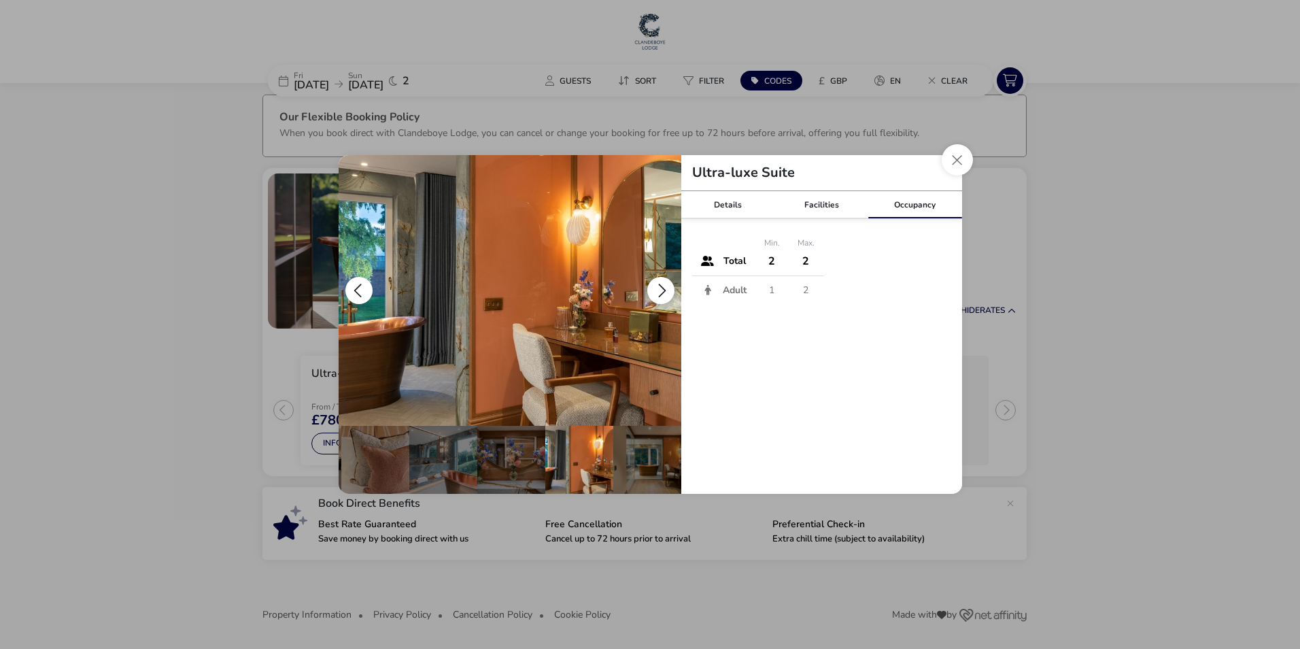
click at [663, 285] on button "details" at bounding box center [660, 290] width 27 height 27
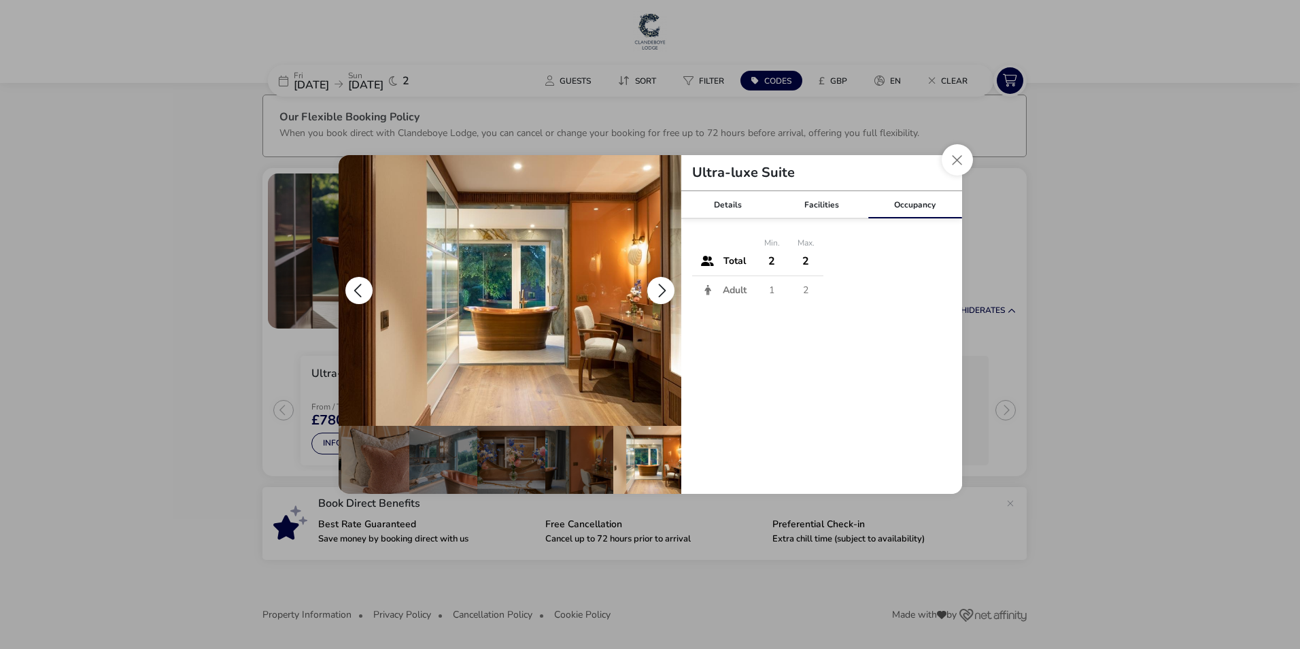
click at [663, 285] on button "details" at bounding box center [660, 290] width 27 height 27
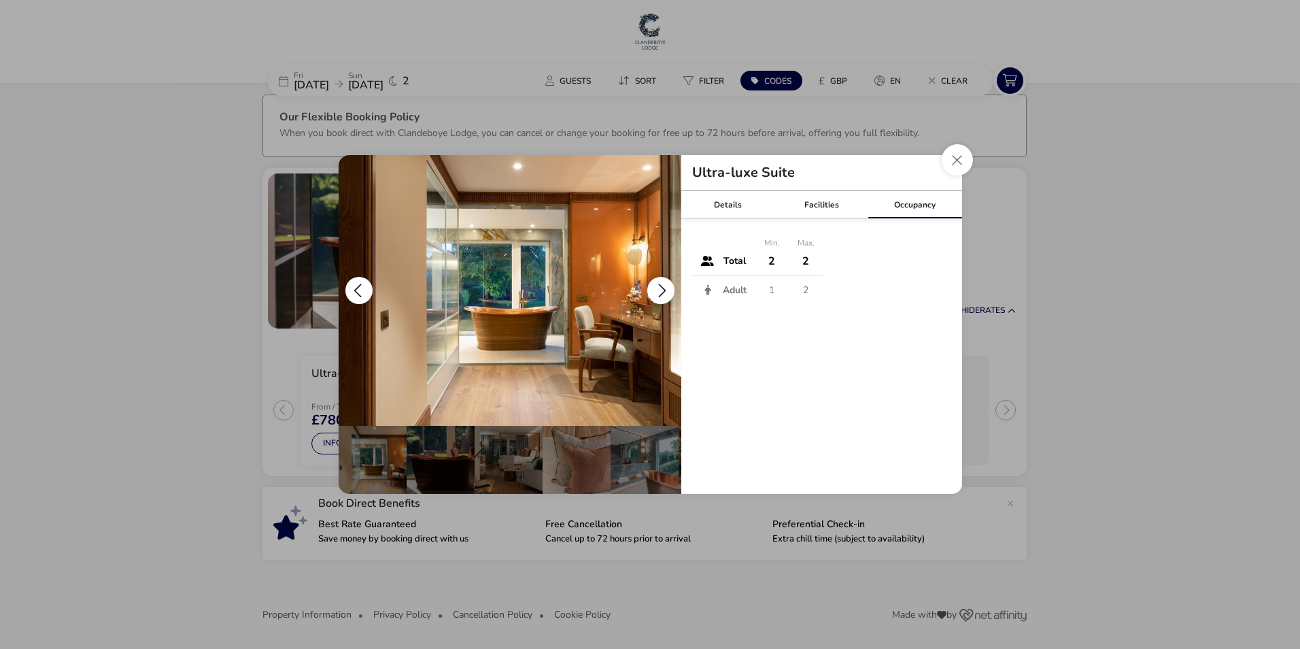
click at [663, 285] on button "details" at bounding box center [660, 290] width 27 height 27
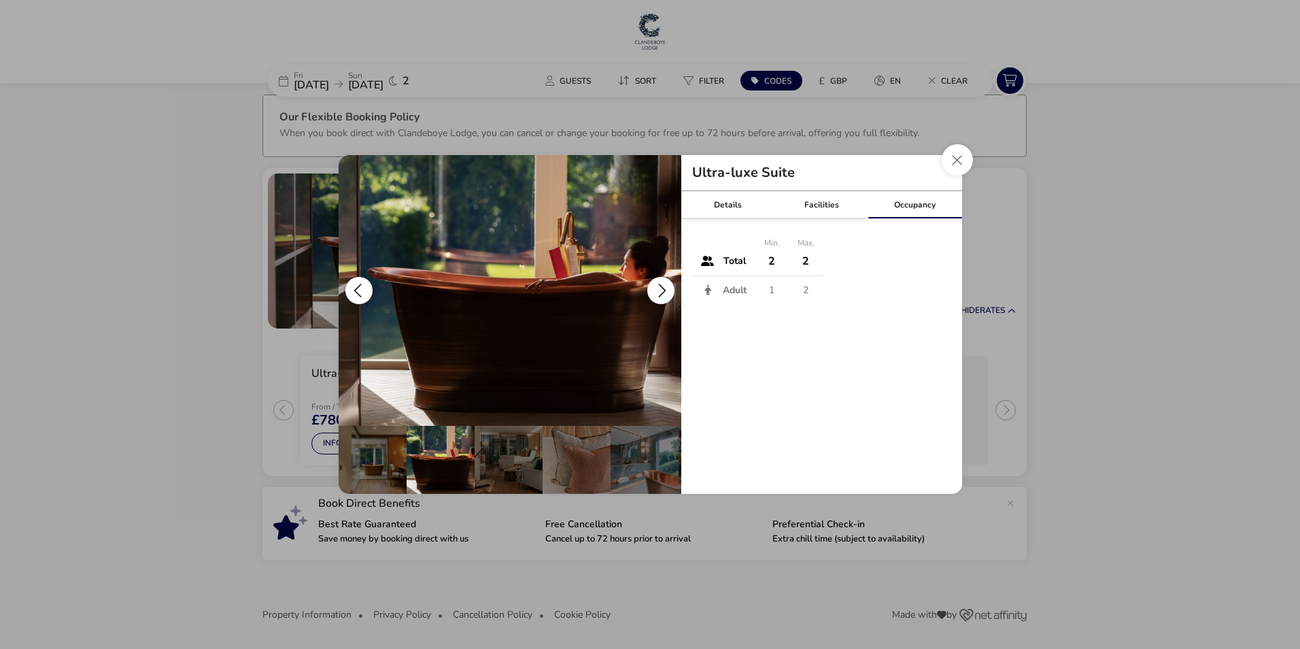
click at [663, 285] on button "details" at bounding box center [660, 290] width 27 height 27
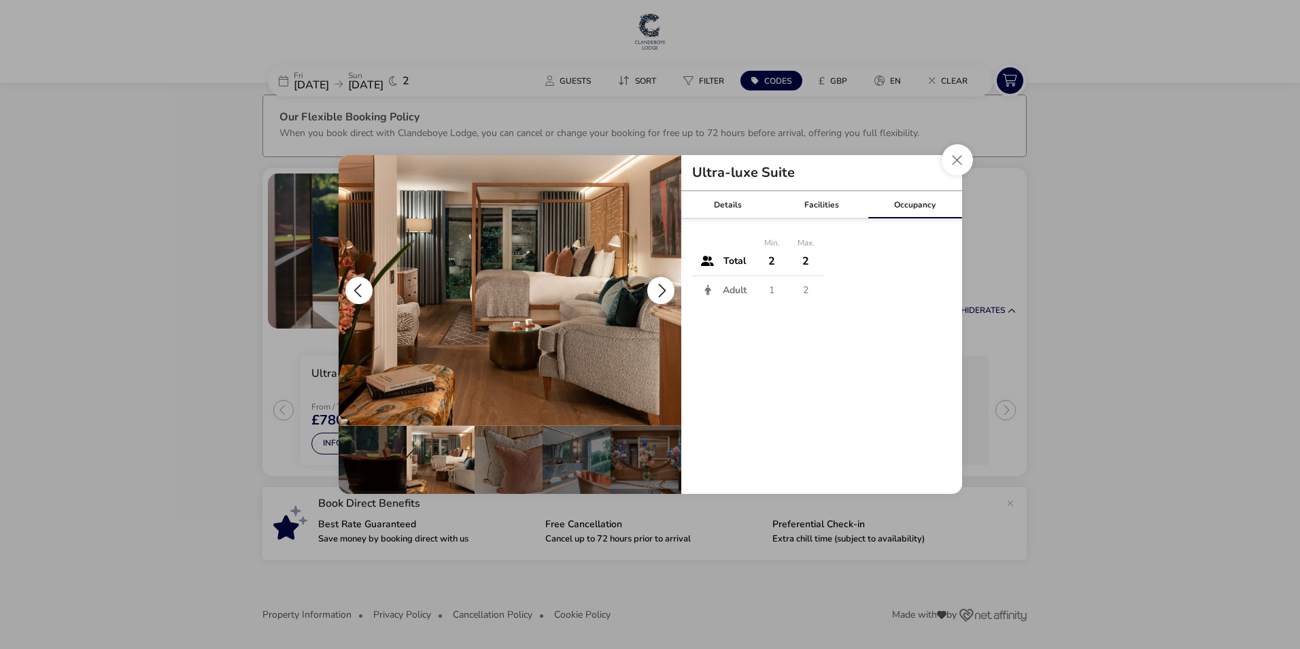
click at [663, 285] on button "details" at bounding box center [660, 290] width 27 height 27
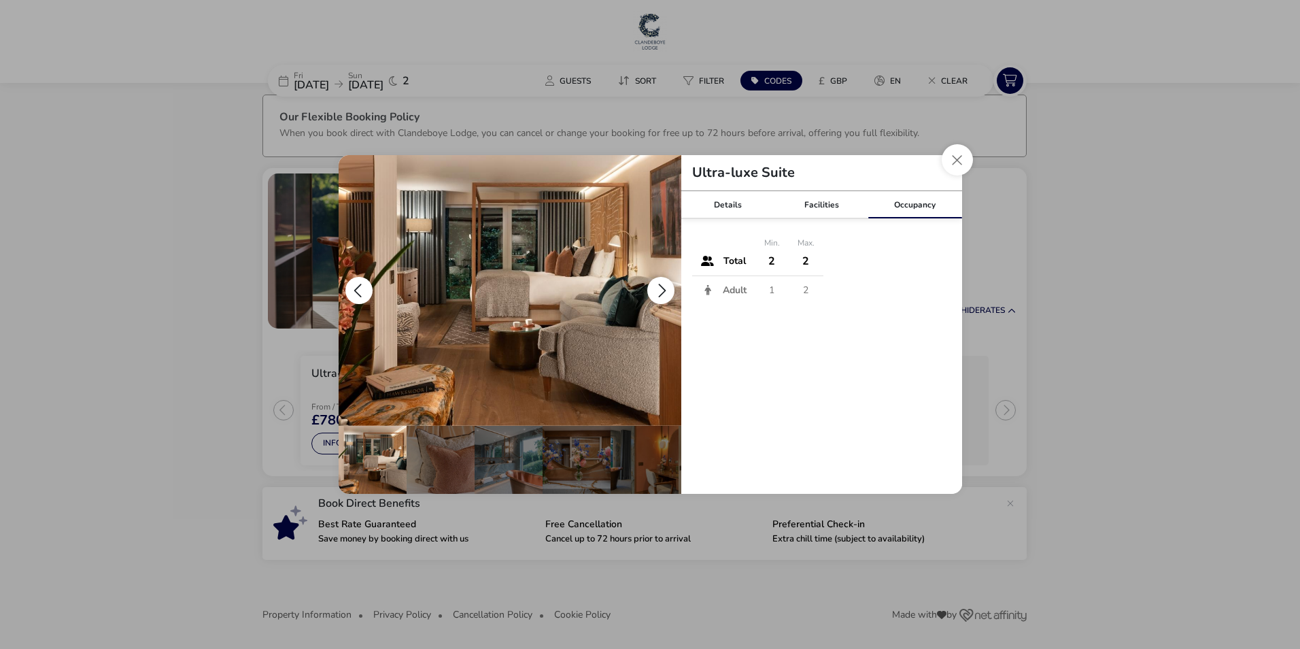
click at [663, 285] on button "details" at bounding box center [660, 290] width 27 height 27
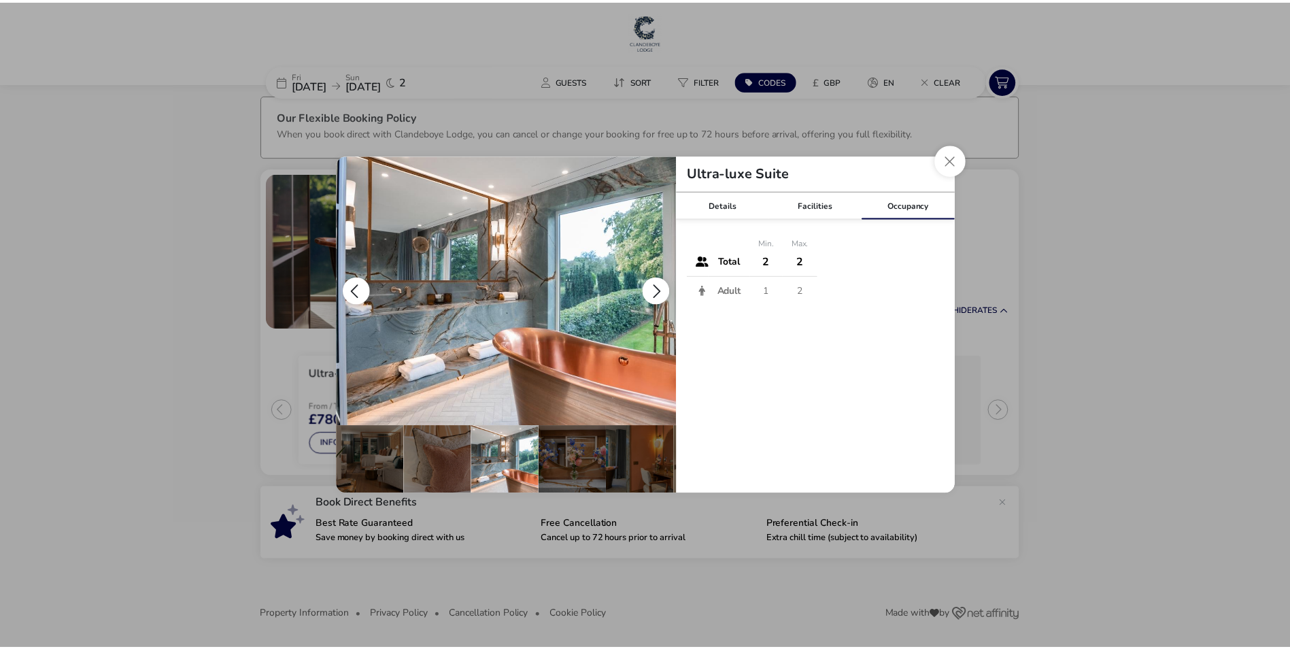
scroll to position [0, 201]
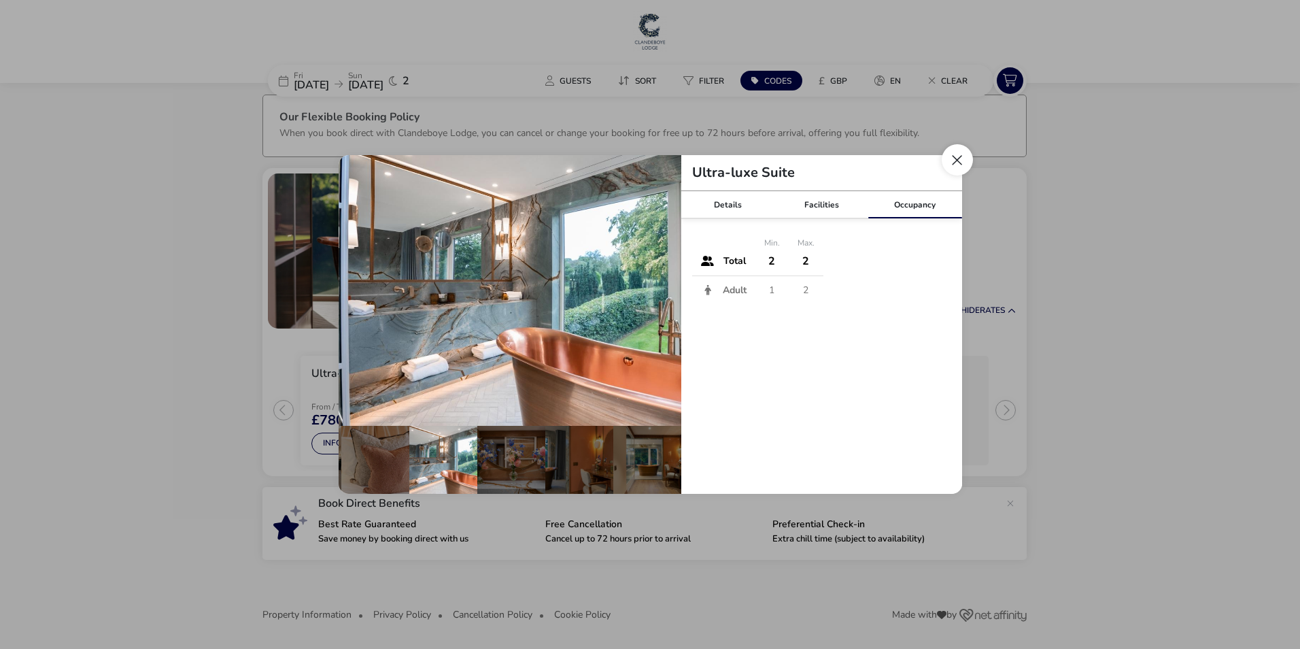
click at [959, 163] on button "Close dialog" at bounding box center [957, 159] width 31 height 31
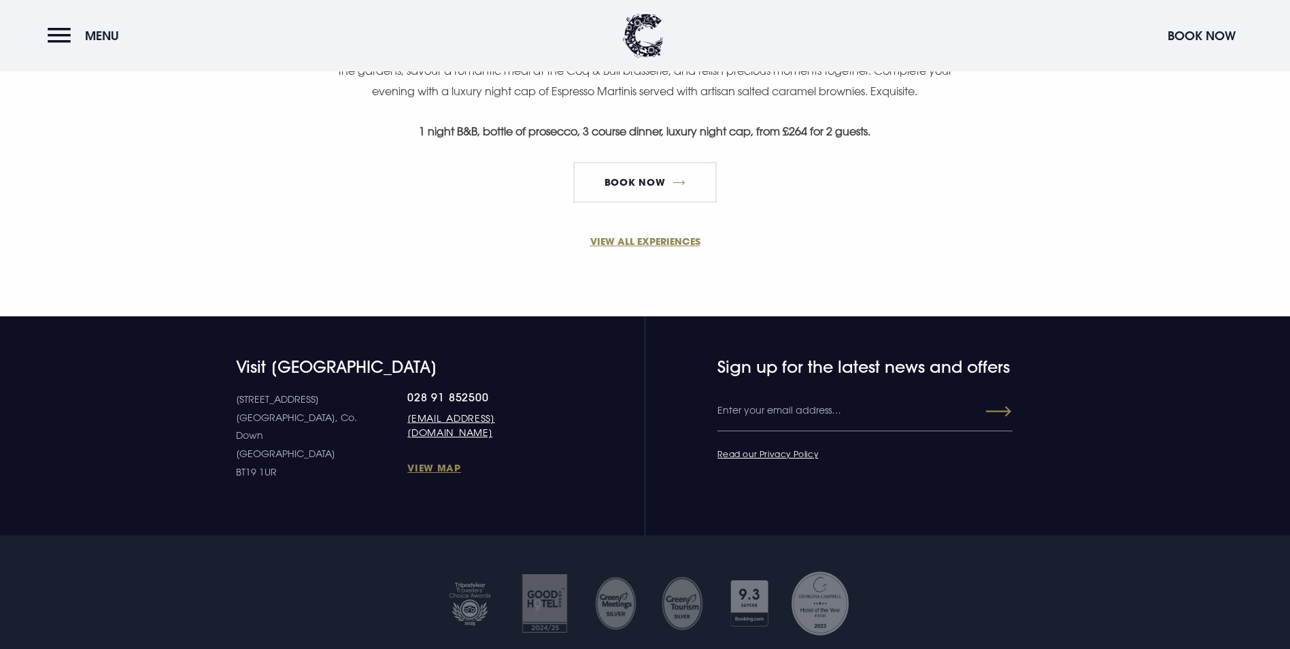
scroll to position [1156, 0]
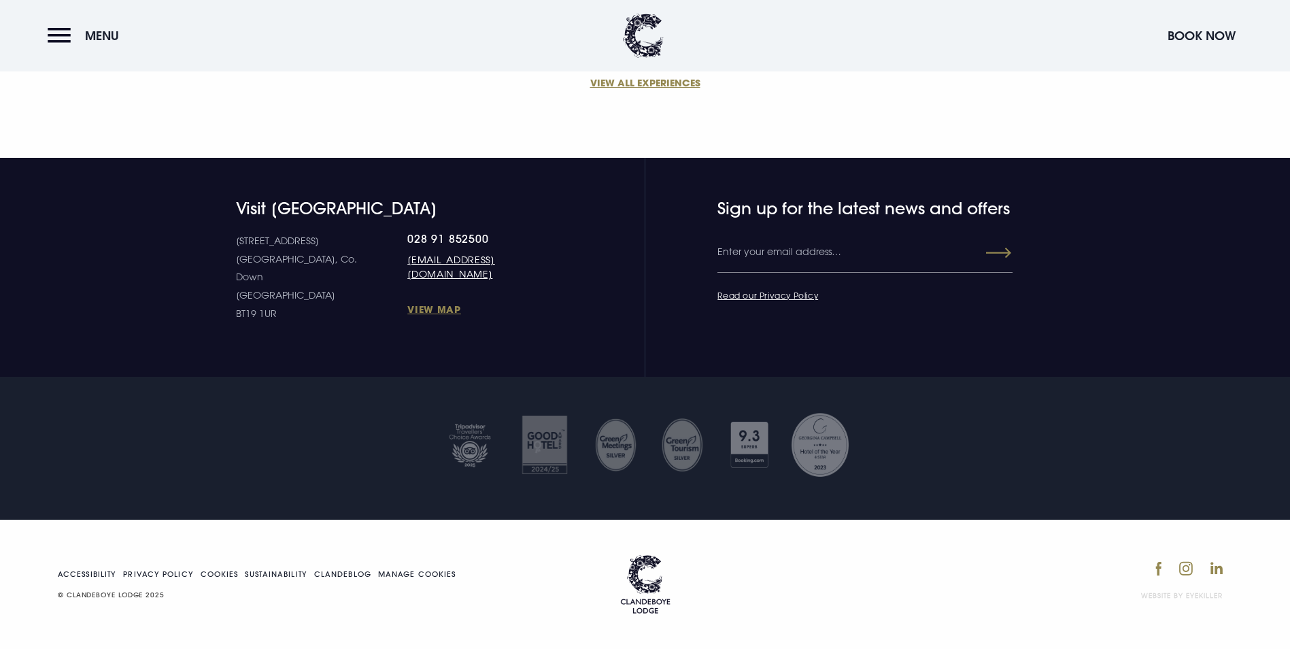
click at [645, 44] on link "Book Now" at bounding box center [644, 23] width 143 height 41
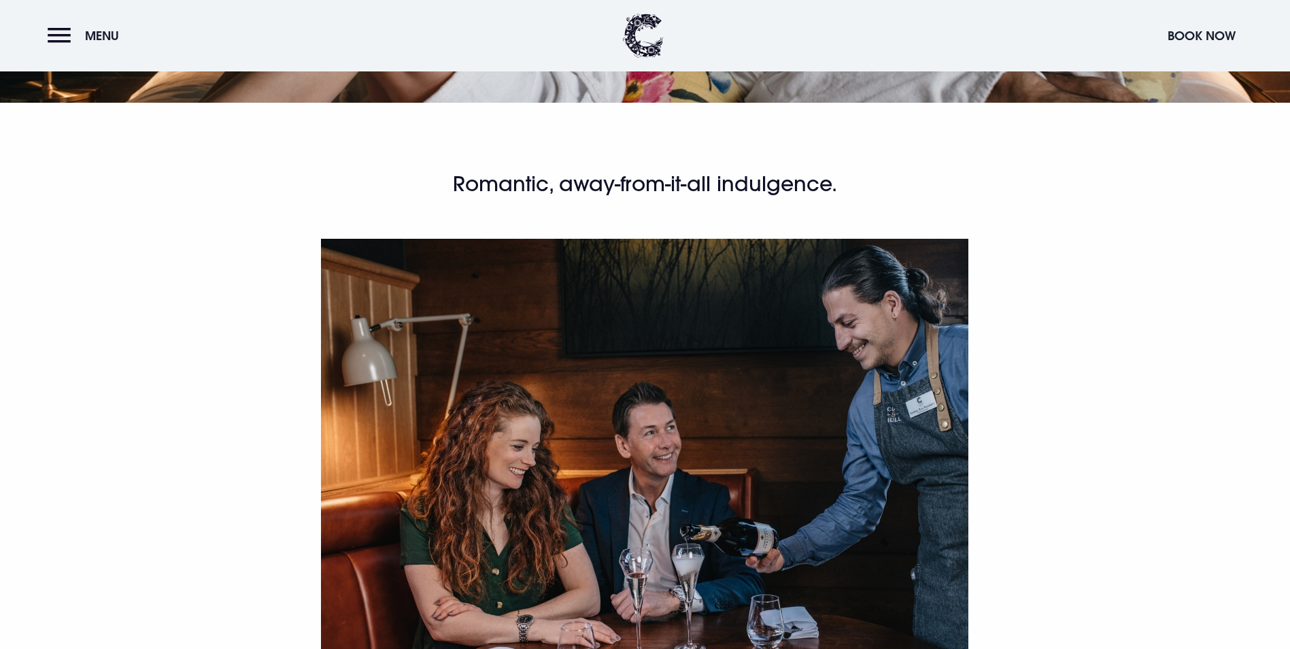
scroll to position [408, 0]
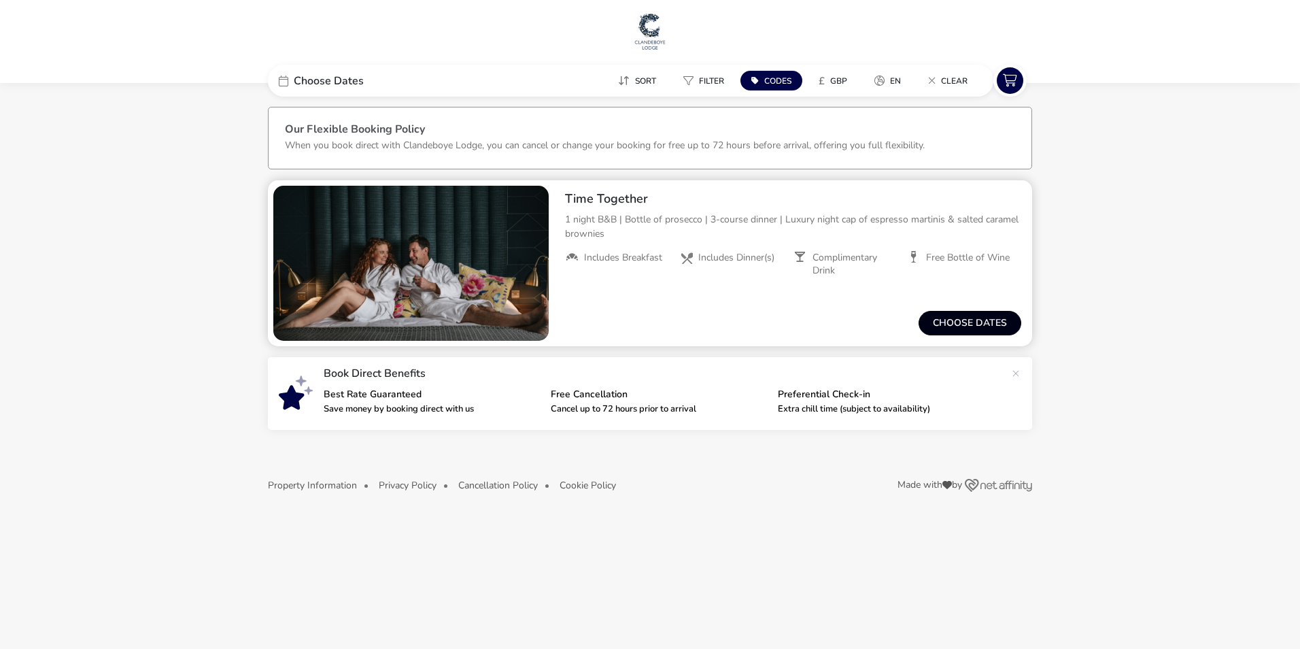
click at [969, 320] on button "Choose dates" at bounding box center [970, 323] width 103 height 24
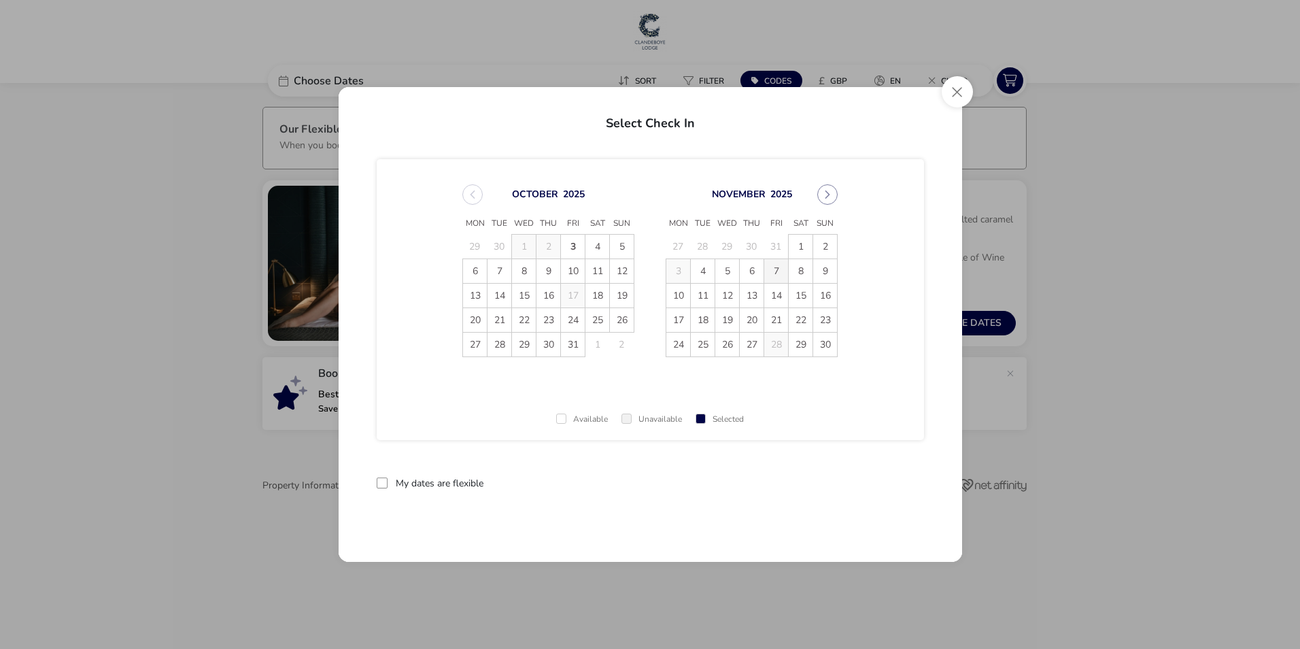
click at [781, 274] on span "7" at bounding box center [776, 271] width 24 height 24
click at [817, 269] on span "9" at bounding box center [825, 271] width 24 height 24
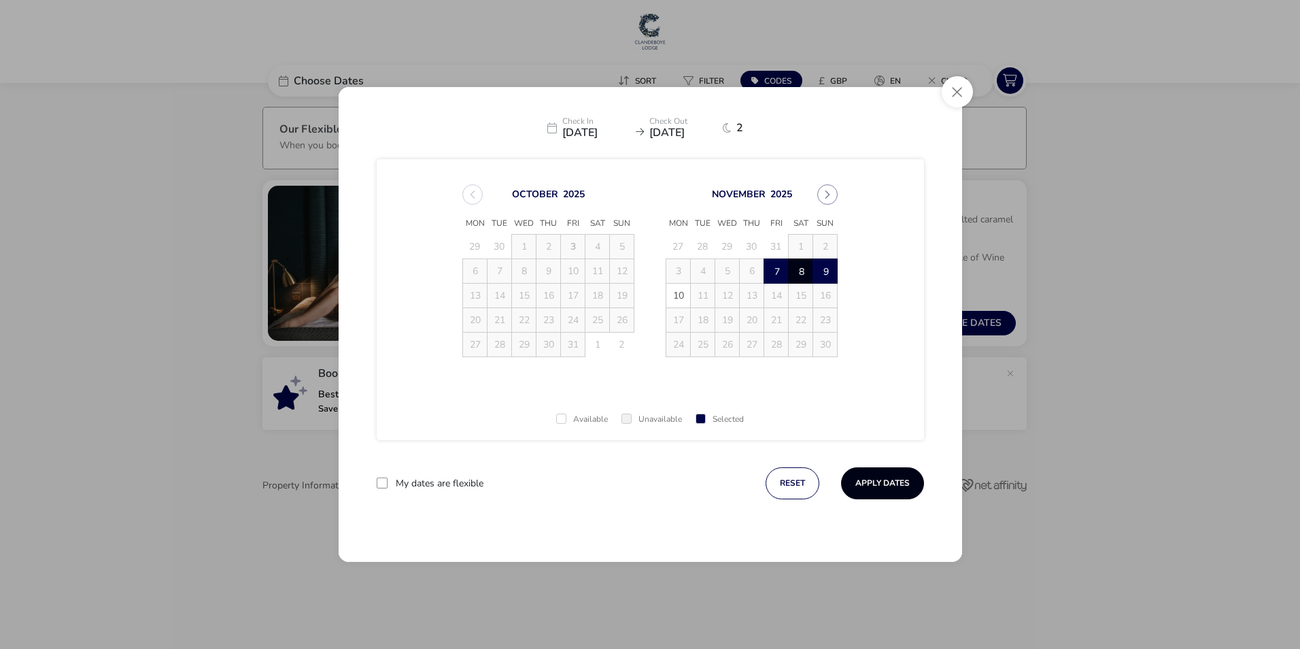
click at [881, 480] on button "Apply Dates" at bounding box center [882, 483] width 83 height 32
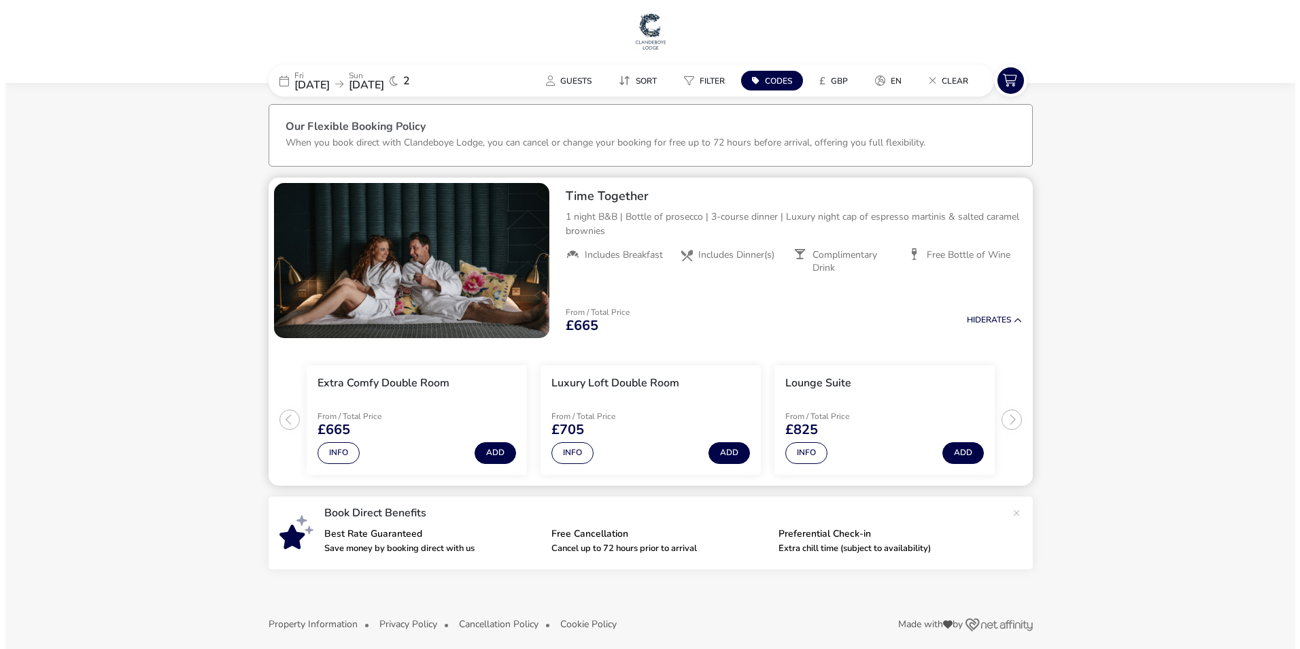
scroll to position [12, 0]
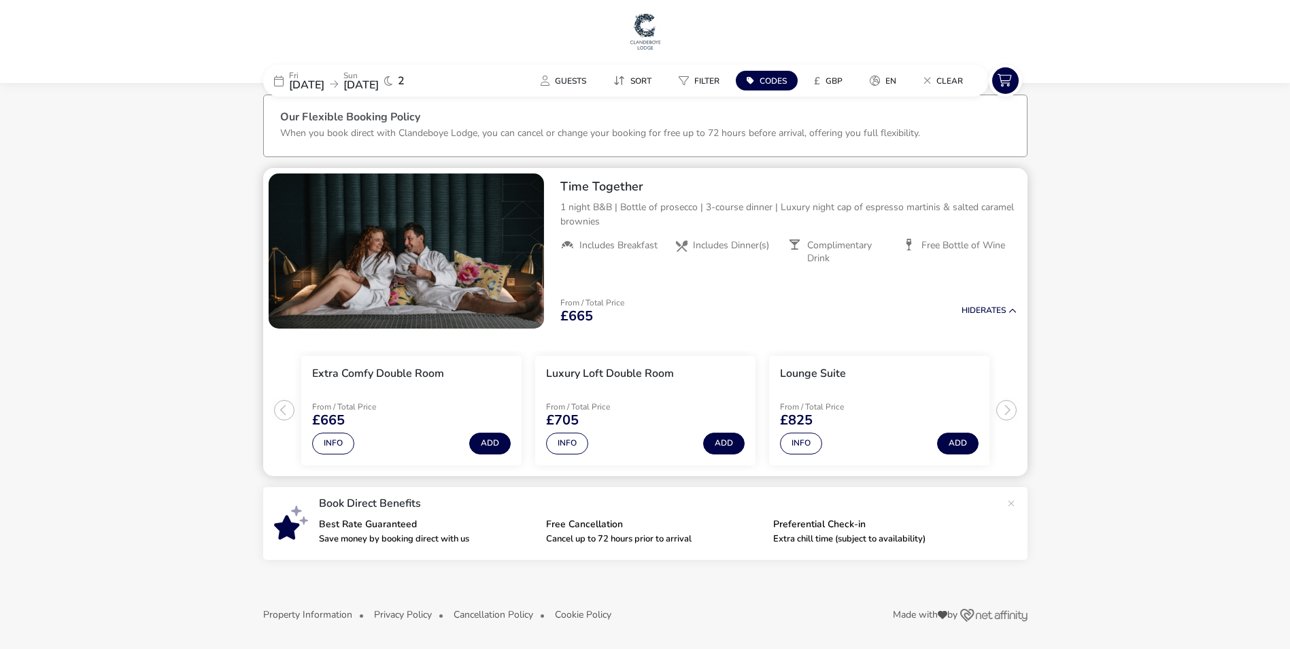
click at [1000, 411] on ul "Extra Comfy Double Room From / Total Price £665 Info Add Luxury Loft Double Roo…" at bounding box center [645, 405] width 764 height 142
click at [562, 439] on button "Info" at bounding box center [567, 443] width 42 height 22
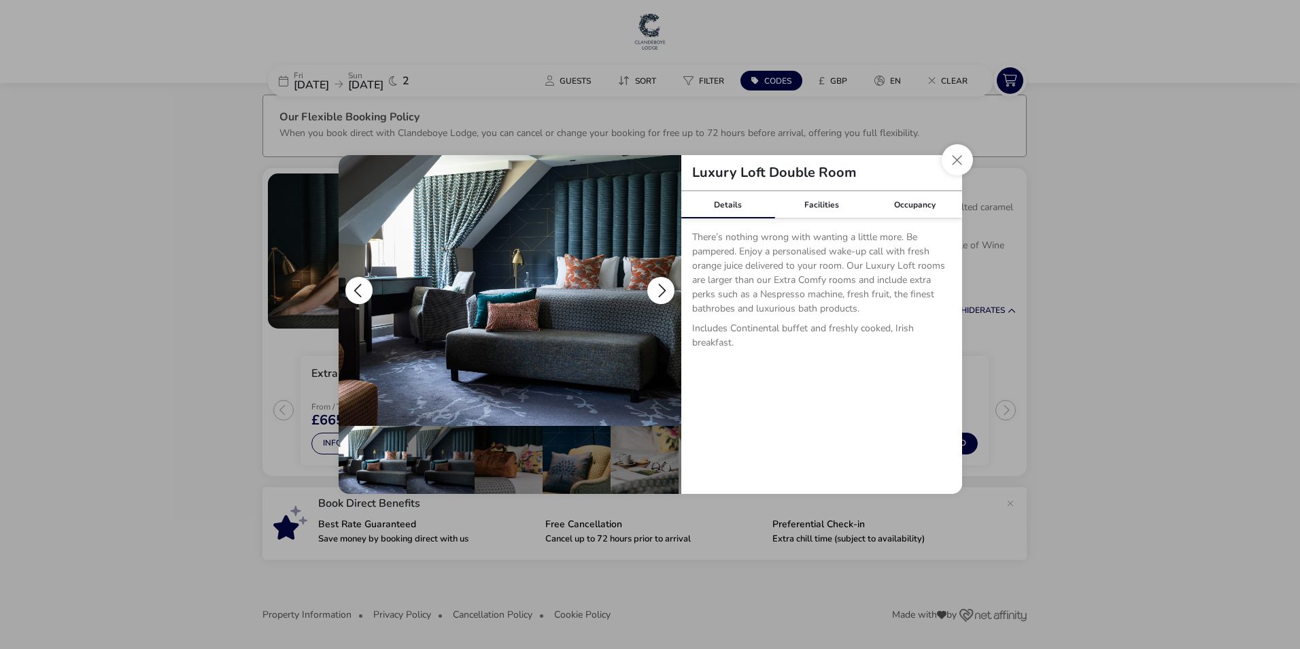
click at [653, 291] on button "details" at bounding box center [660, 290] width 27 height 27
click at [658, 286] on button "details" at bounding box center [660, 290] width 27 height 27
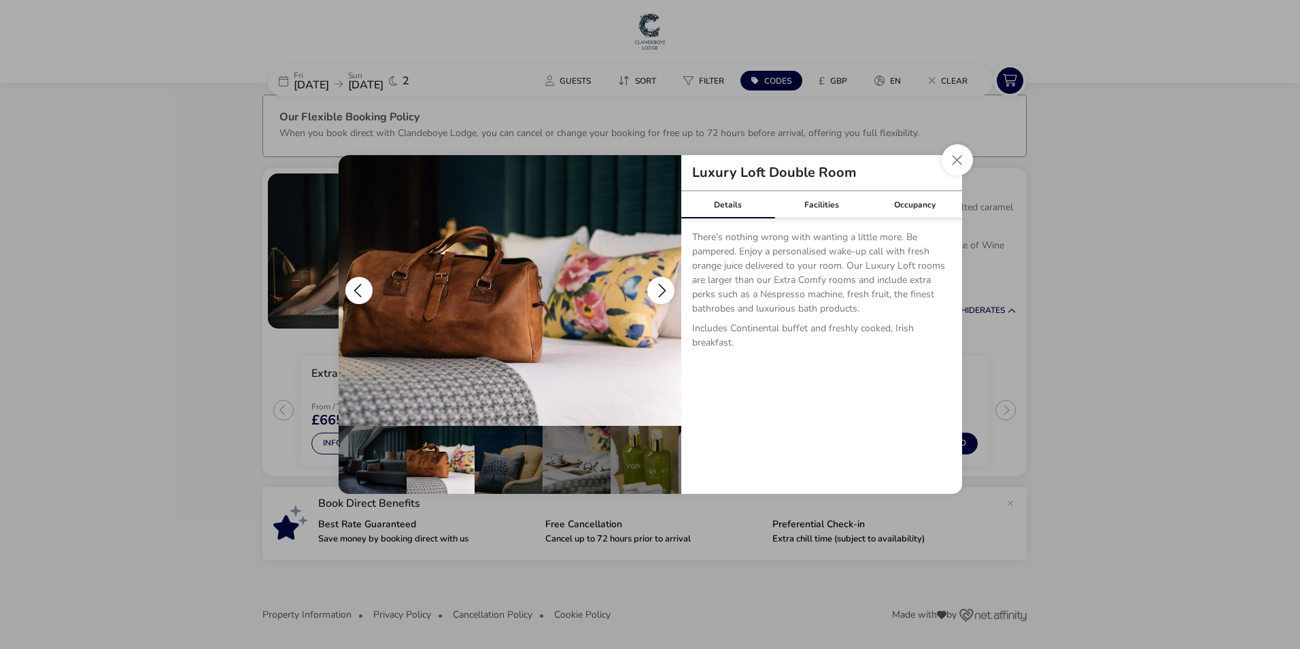
click at [651, 287] on button "details" at bounding box center [660, 290] width 27 height 27
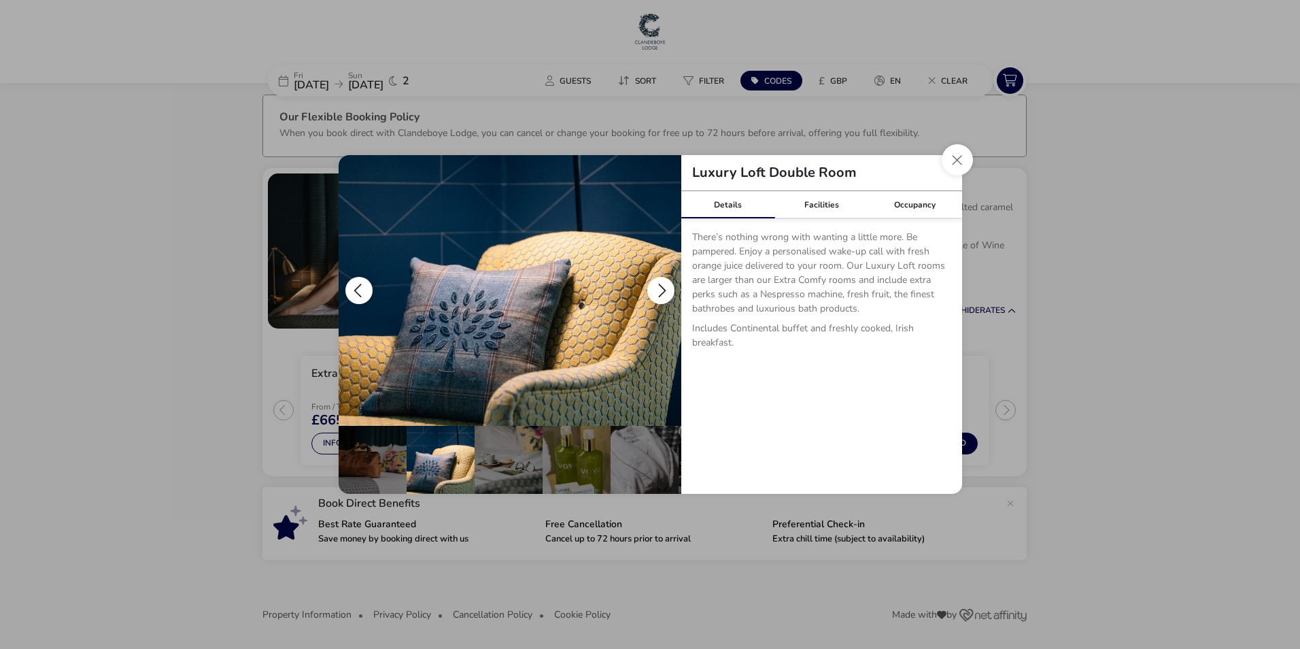
click at [656, 289] on button "details" at bounding box center [660, 290] width 27 height 27
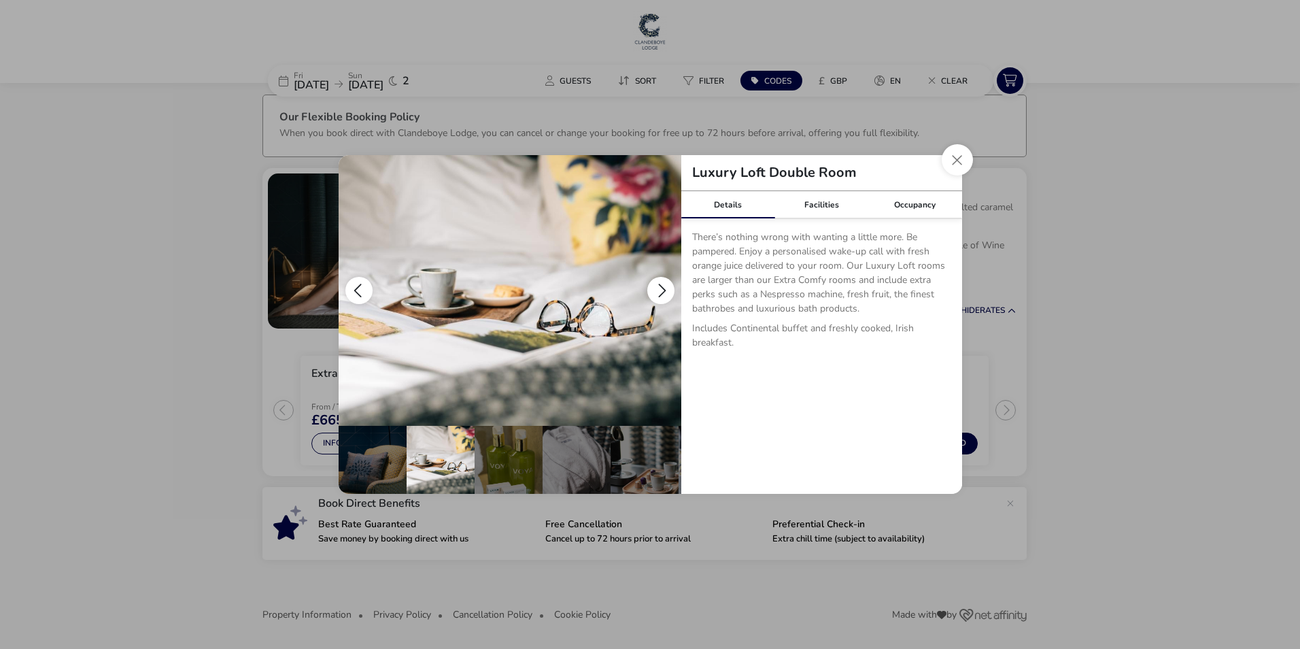
click at [656, 289] on button "details" at bounding box center [660, 290] width 27 height 27
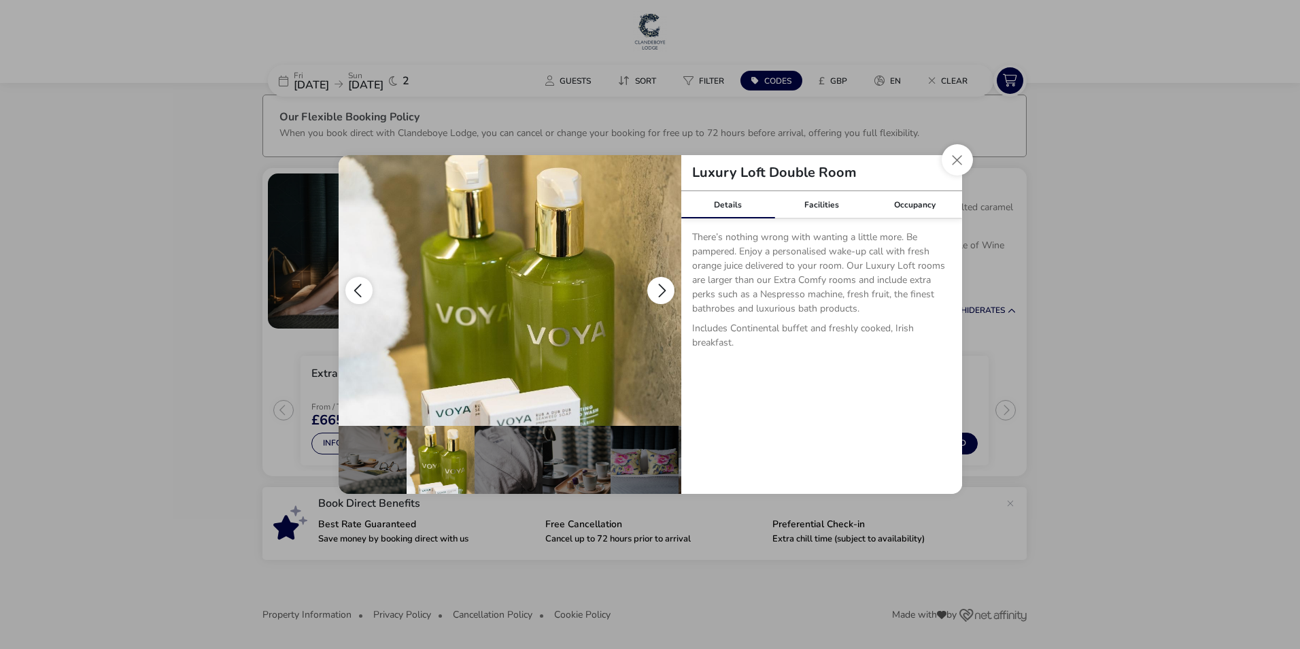
click at [657, 289] on button "details" at bounding box center [660, 290] width 27 height 27
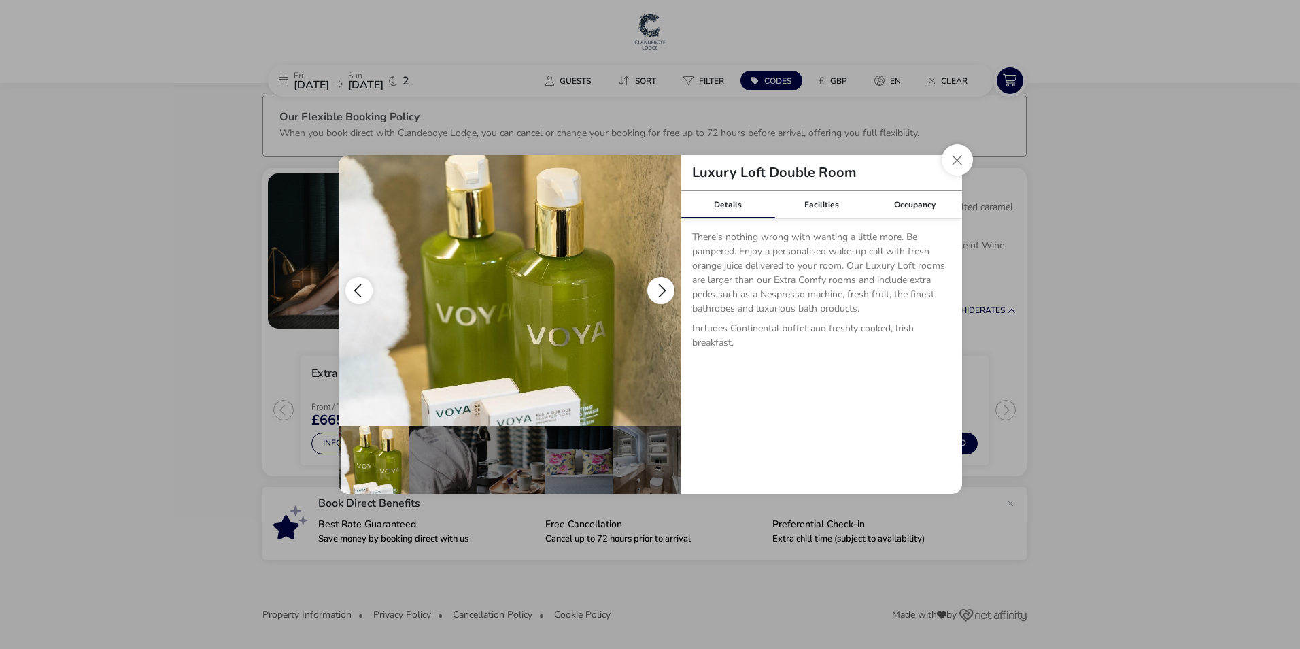
click at [658, 288] on button "details" at bounding box center [660, 290] width 27 height 27
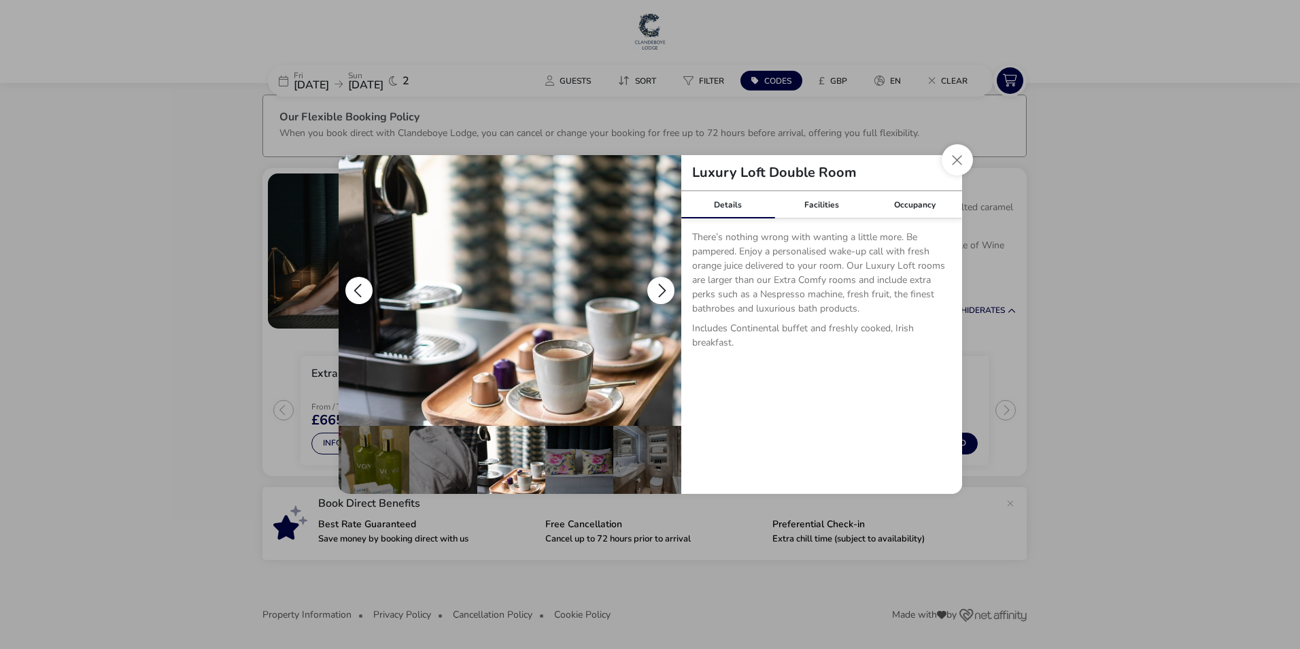
click at [658, 287] on button "details" at bounding box center [660, 290] width 27 height 27
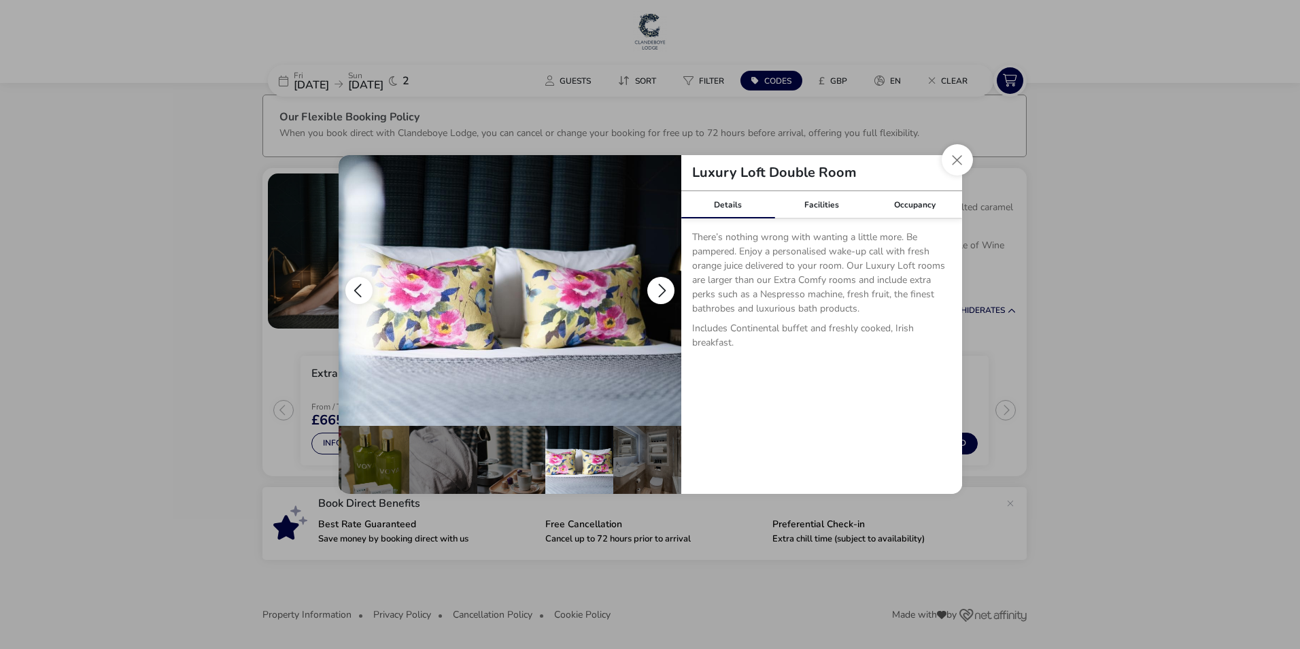
click at [658, 287] on button "details" at bounding box center [660, 290] width 27 height 27
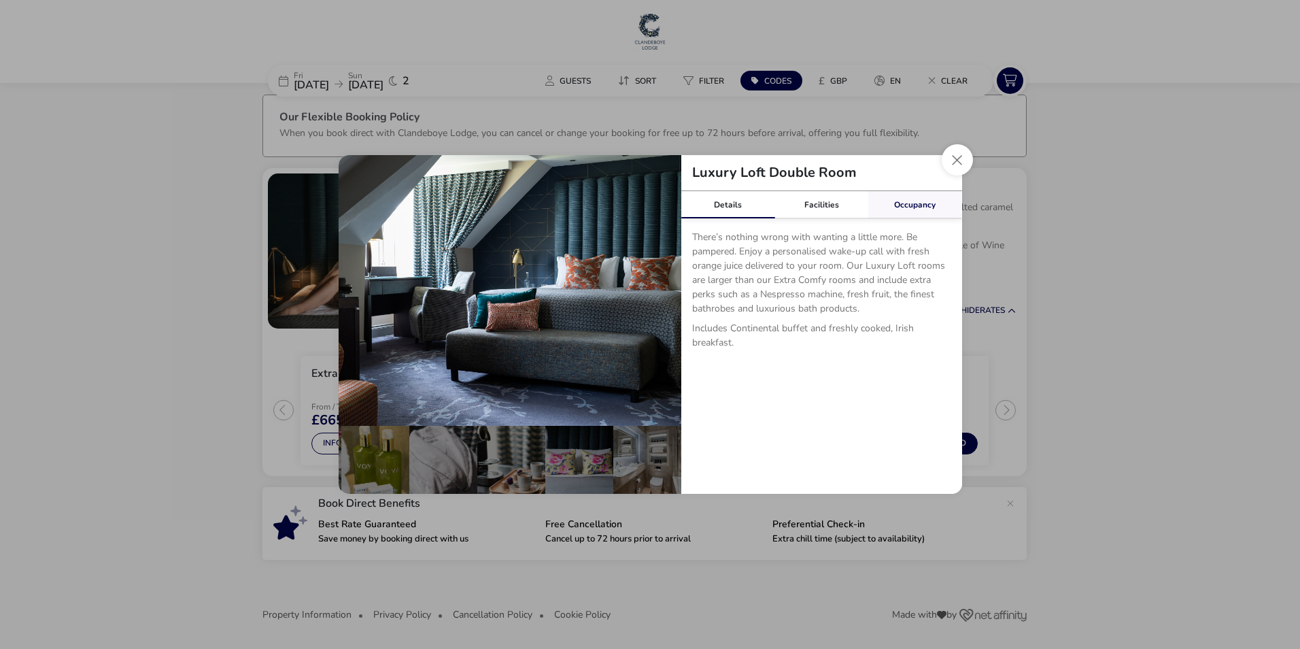
scroll to position [0, 0]
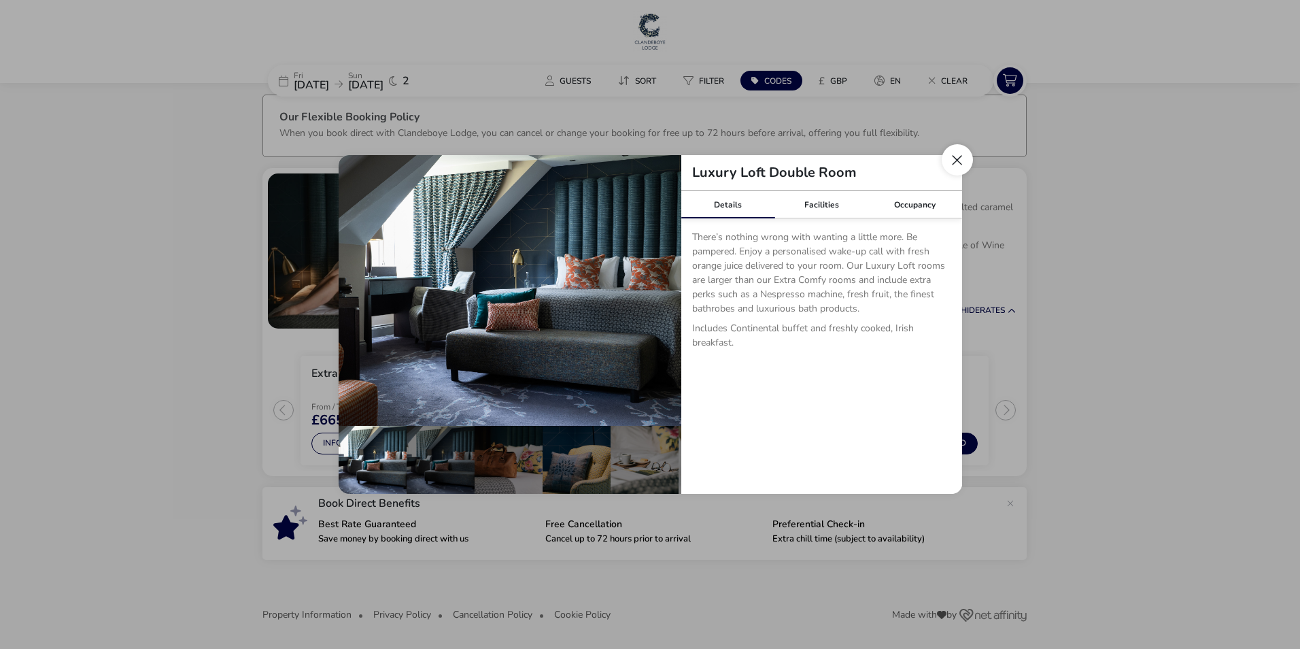
click at [956, 158] on button "Close dialog" at bounding box center [957, 159] width 31 height 31
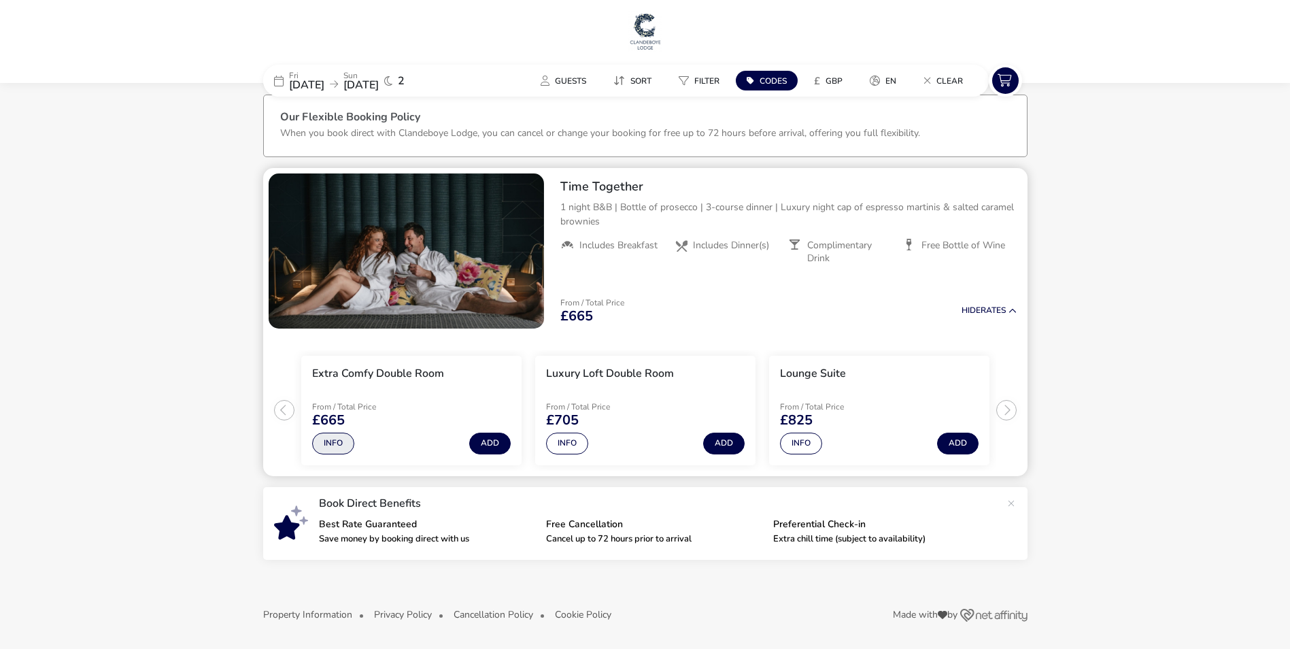
click at [337, 443] on button "Info" at bounding box center [333, 443] width 42 height 22
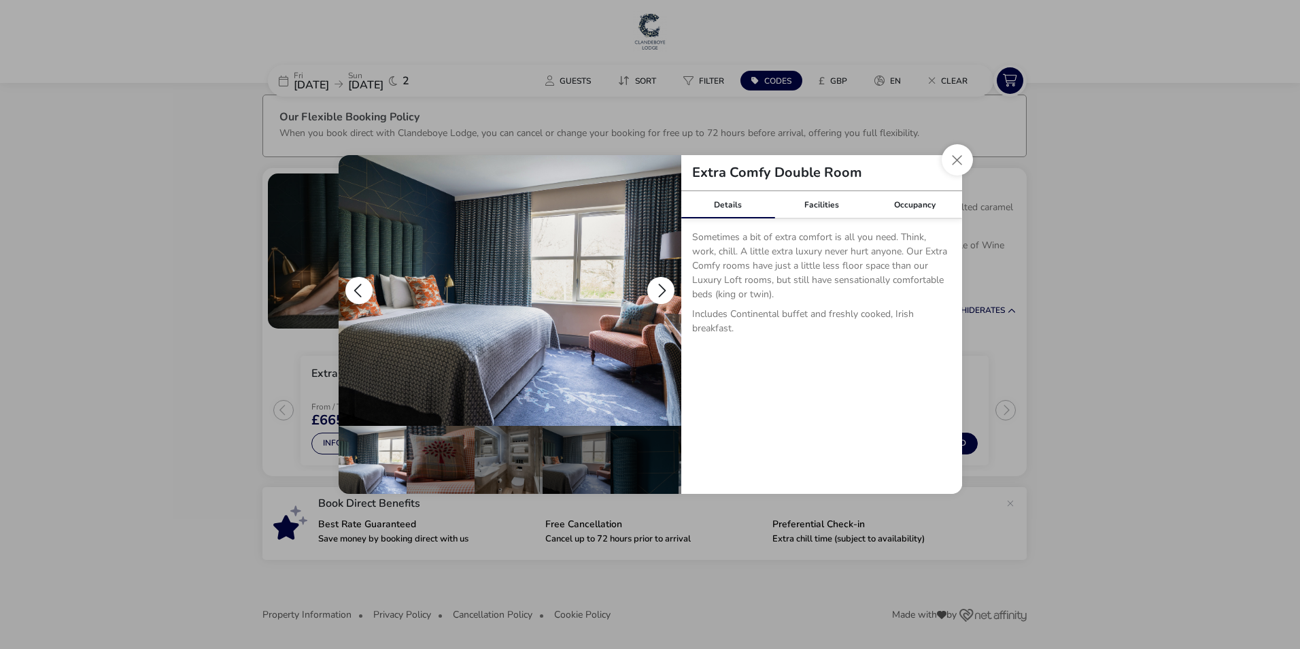
click at [662, 284] on button "details" at bounding box center [660, 290] width 27 height 27
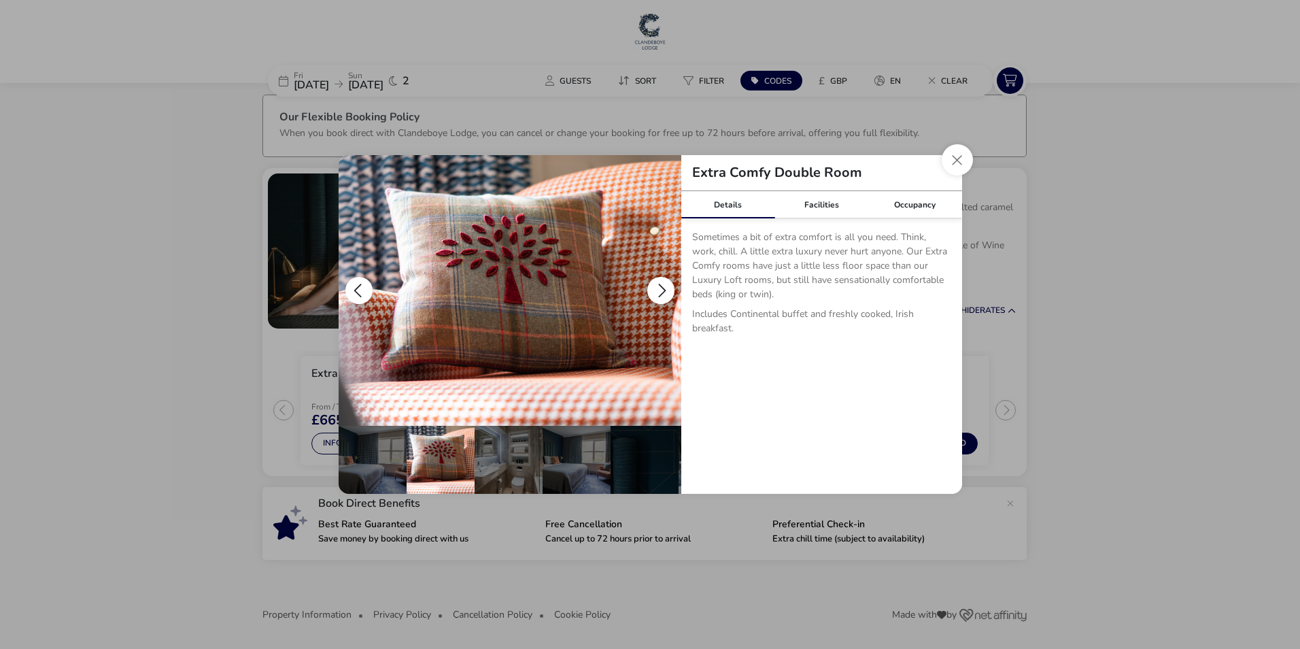
click at [661, 284] on button "details" at bounding box center [660, 290] width 27 height 27
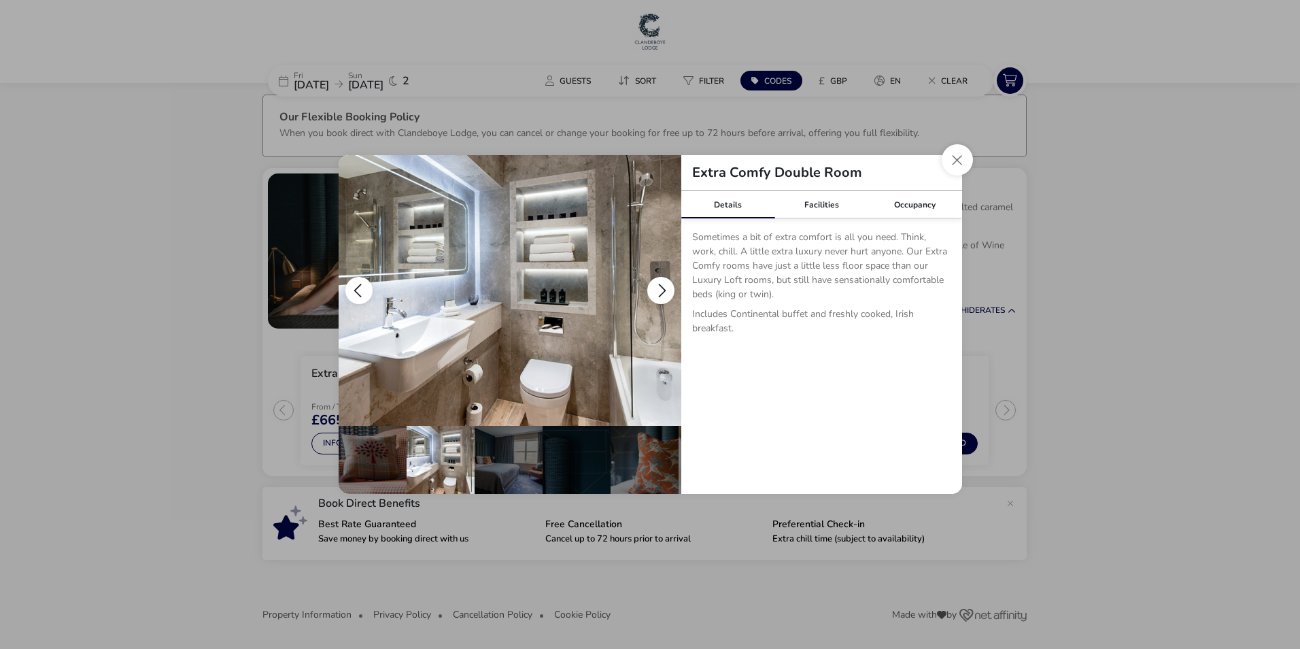
click at [661, 284] on button "details" at bounding box center [660, 290] width 27 height 27
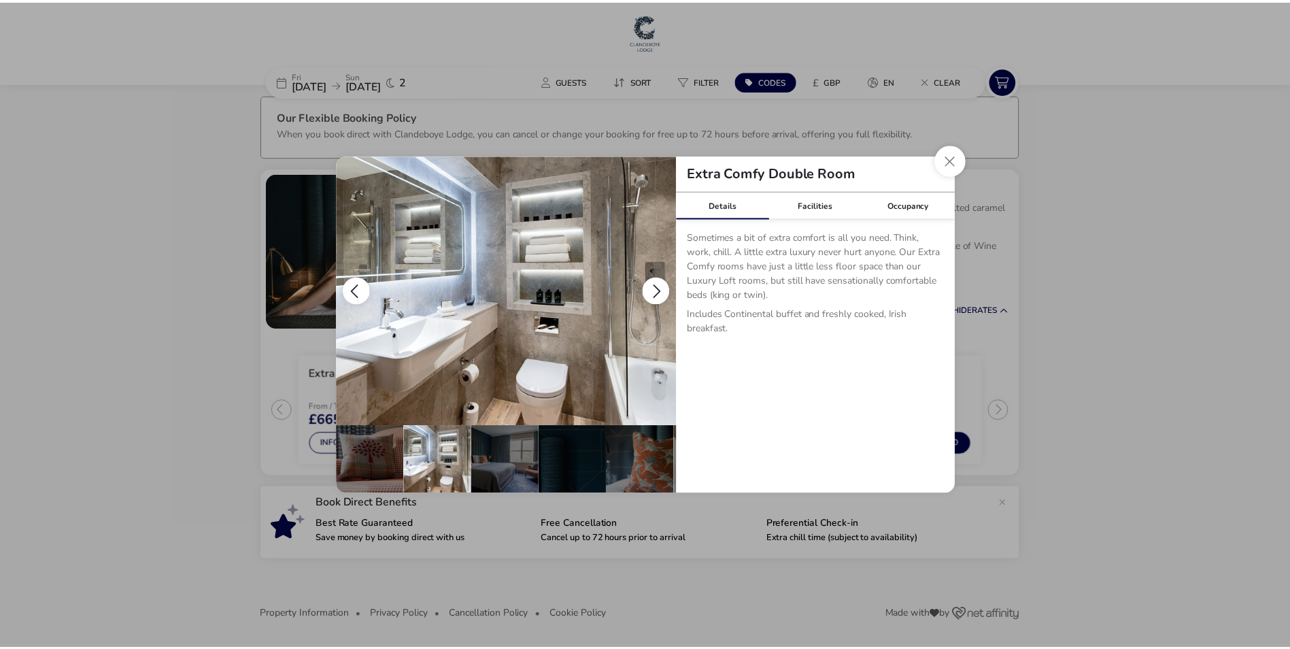
scroll to position [0, 133]
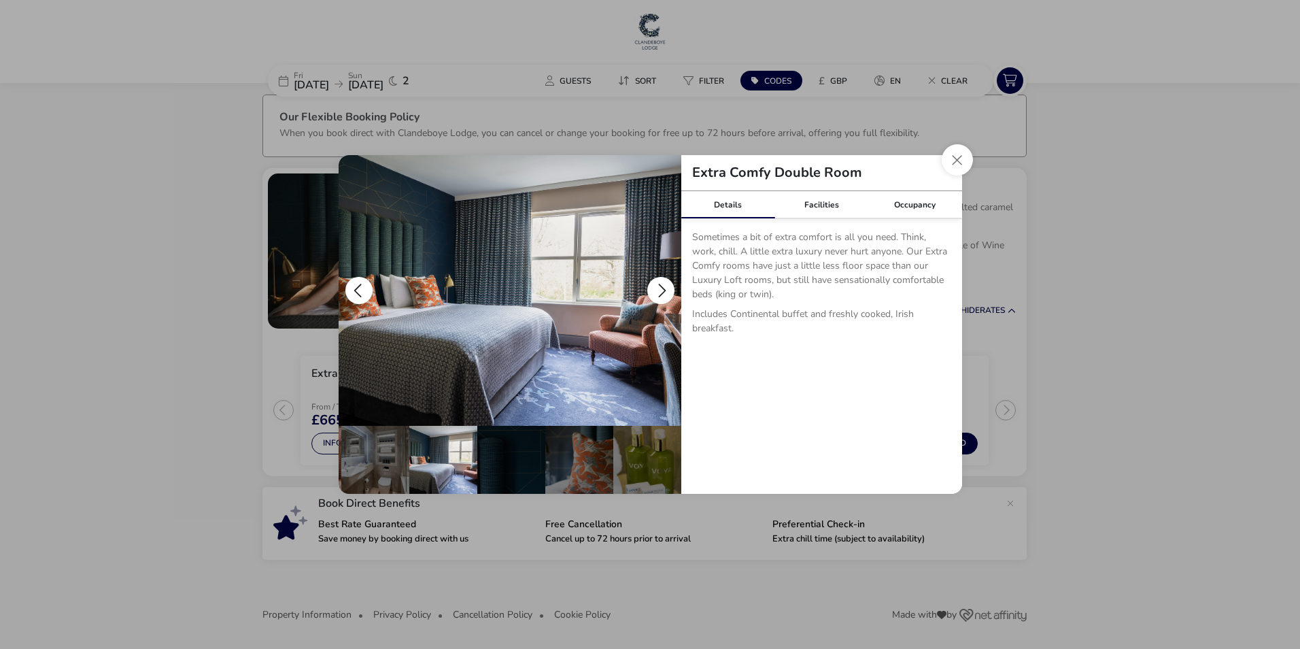
click at [661, 283] on button "details" at bounding box center [660, 290] width 27 height 27
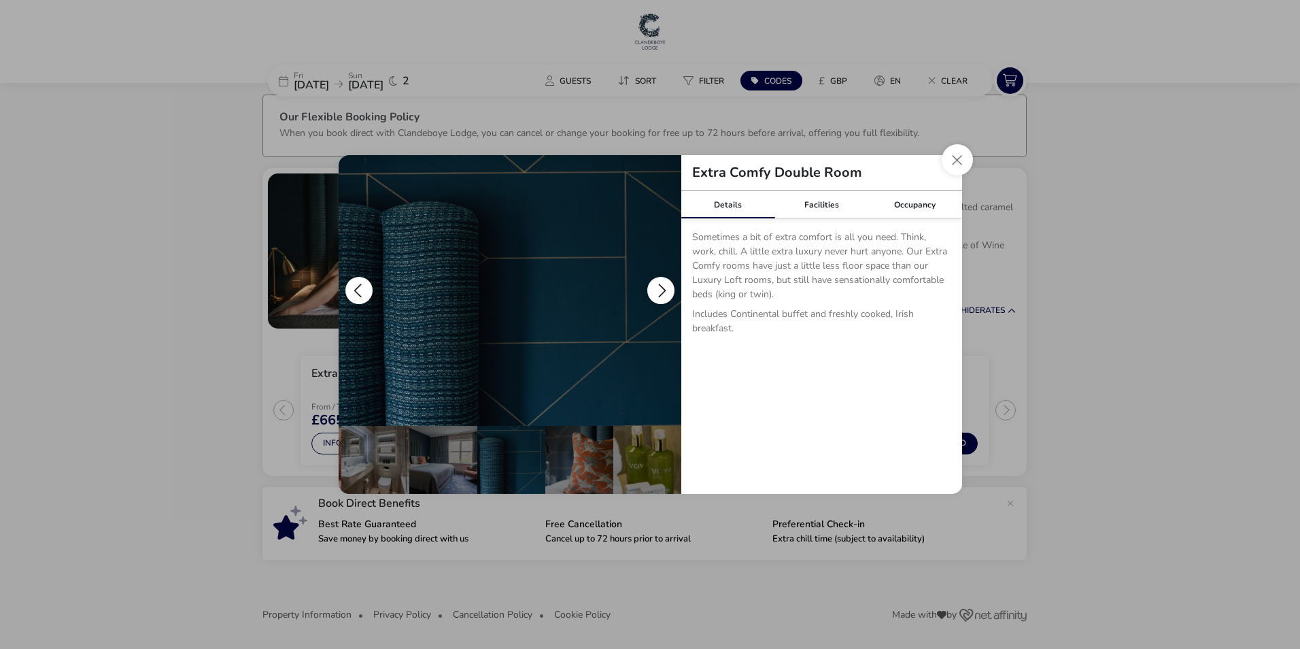
click at [661, 283] on button "details" at bounding box center [660, 290] width 27 height 27
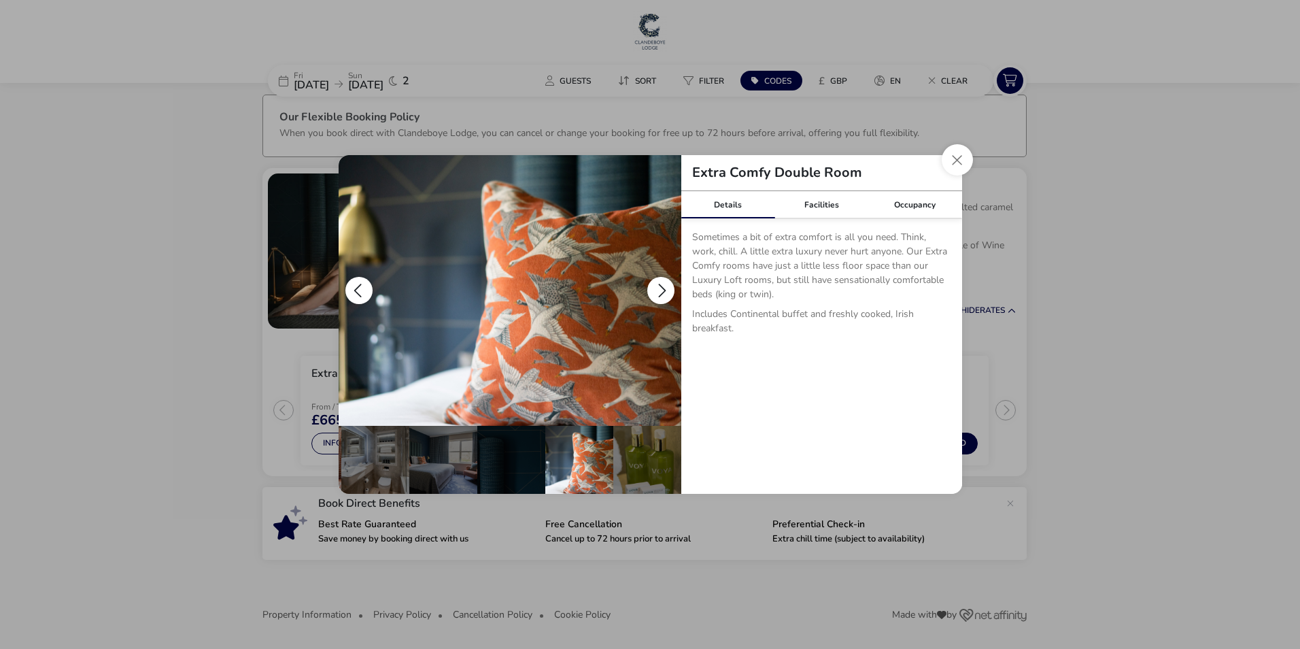
click at [666, 284] on button "details" at bounding box center [660, 290] width 27 height 27
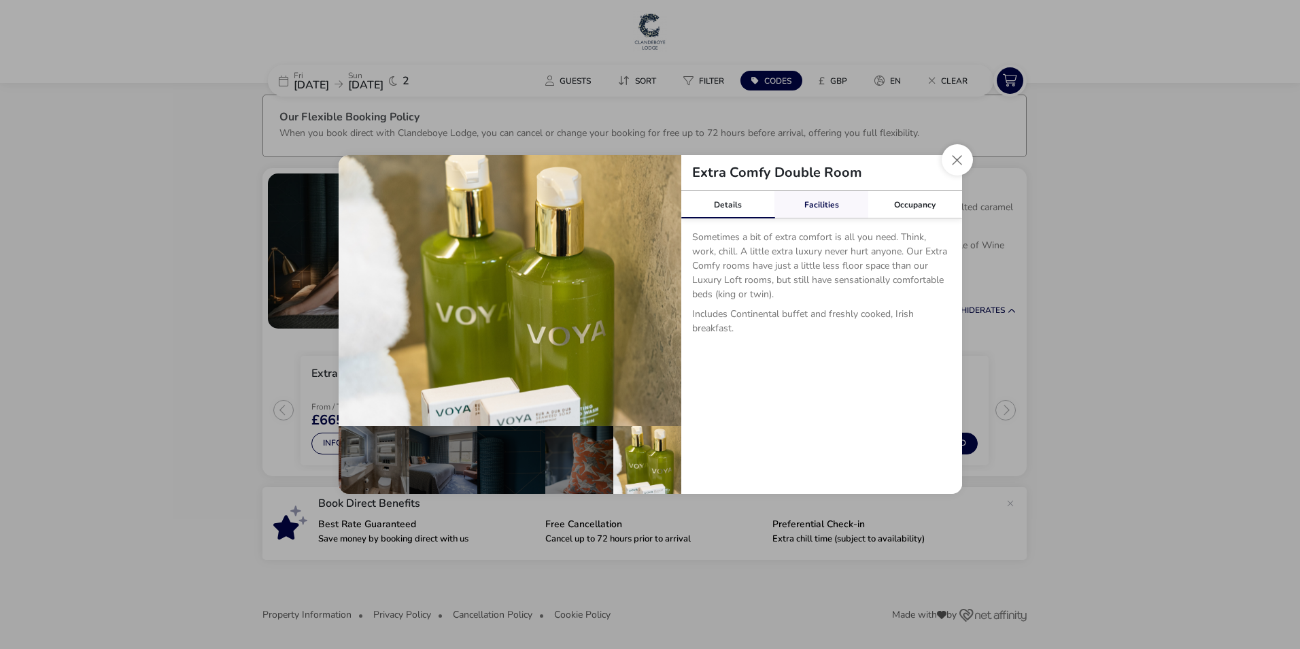
click at [802, 205] on link "Facilities" at bounding box center [822, 204] width 94 height 27
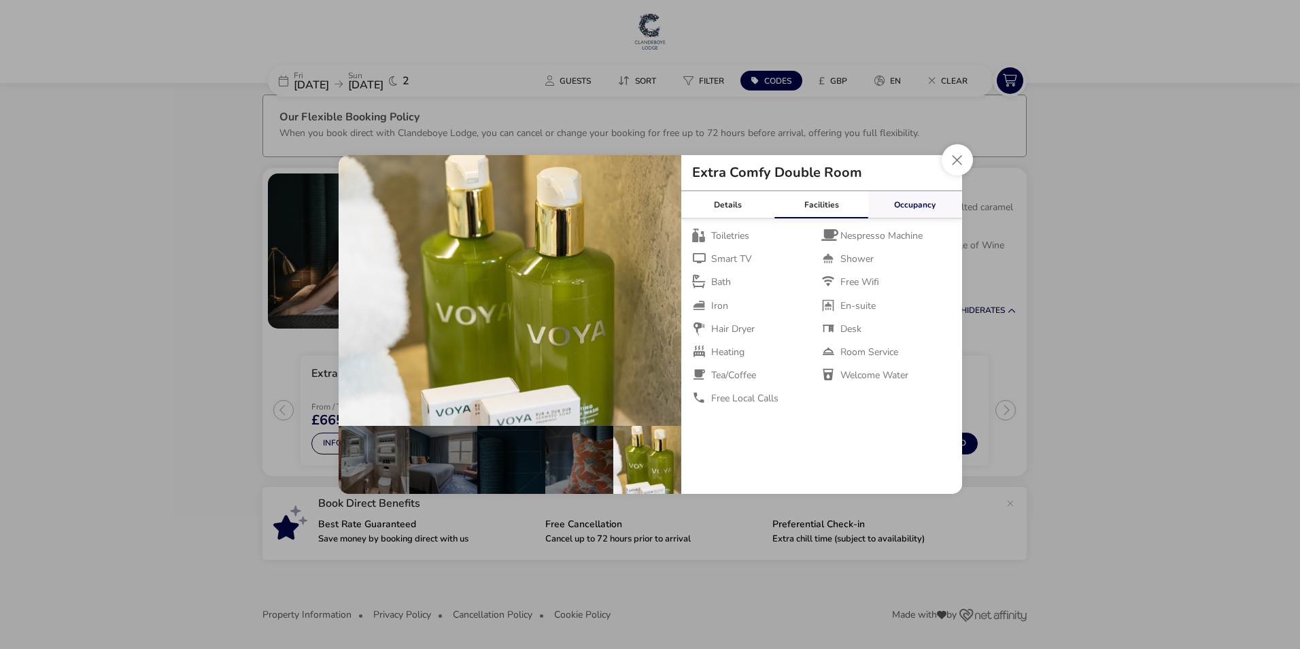
click at [925, 198] on link "Occupancy" at bounding box center [915, 204] width 94 height 27
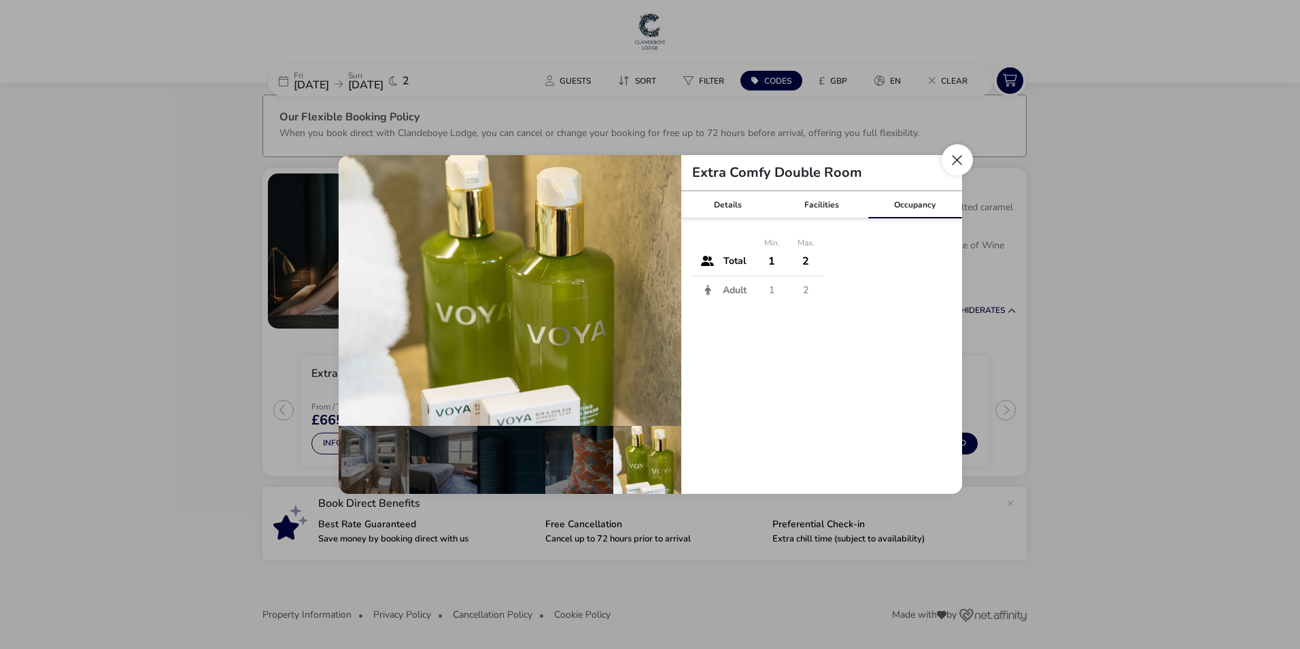
click at [962, 167] on button "Close dialog" at bounding box center [957, 159] width 31 height 31
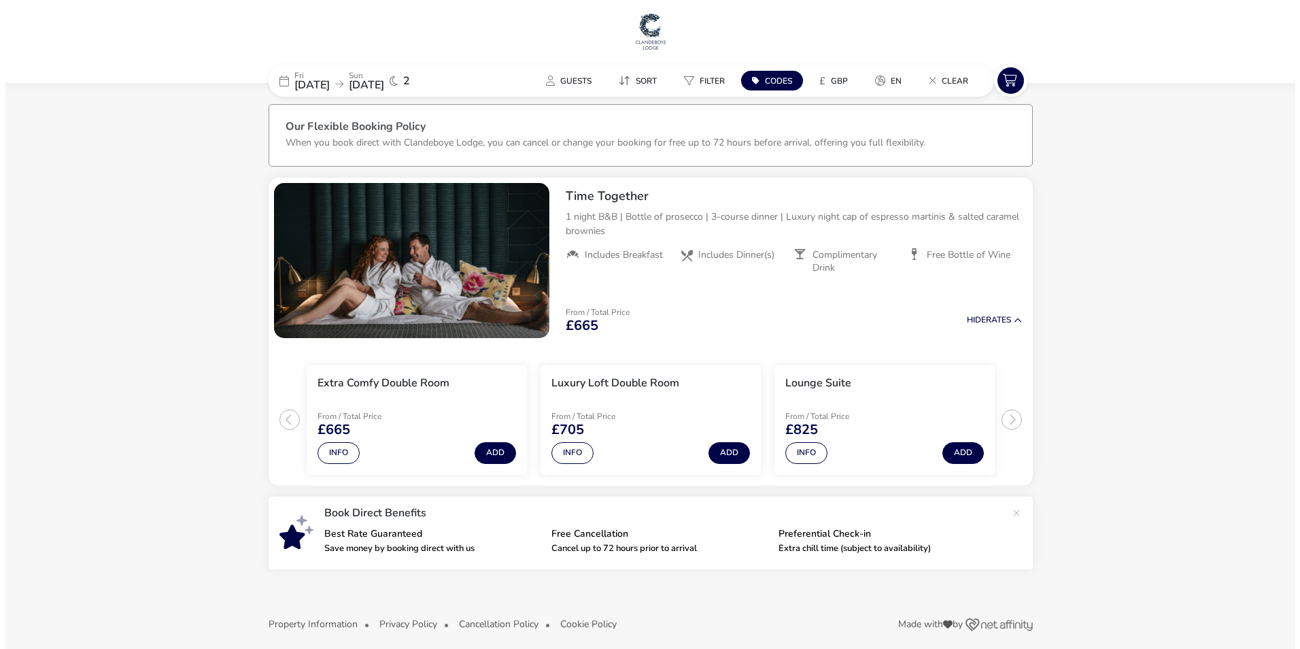
scroll to position [0, 0]
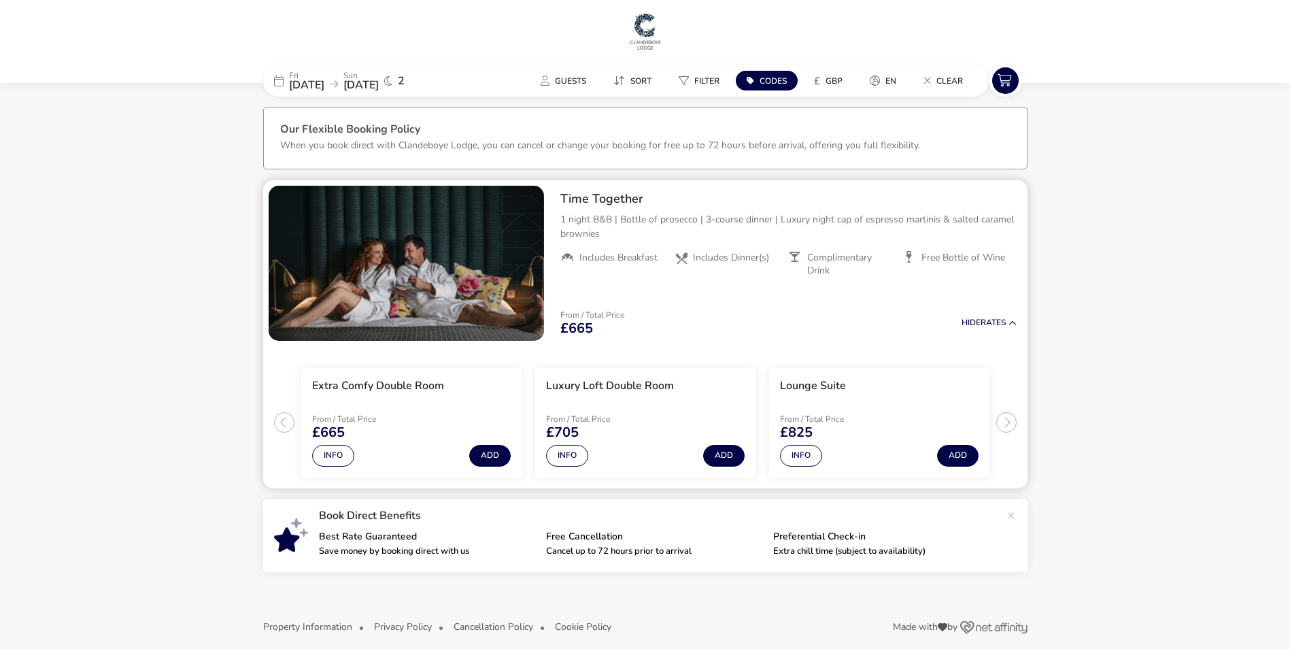
click at [724, 254] on span "Includes Dinner(s)" at bounding box center [731, 258] width 76 height 12
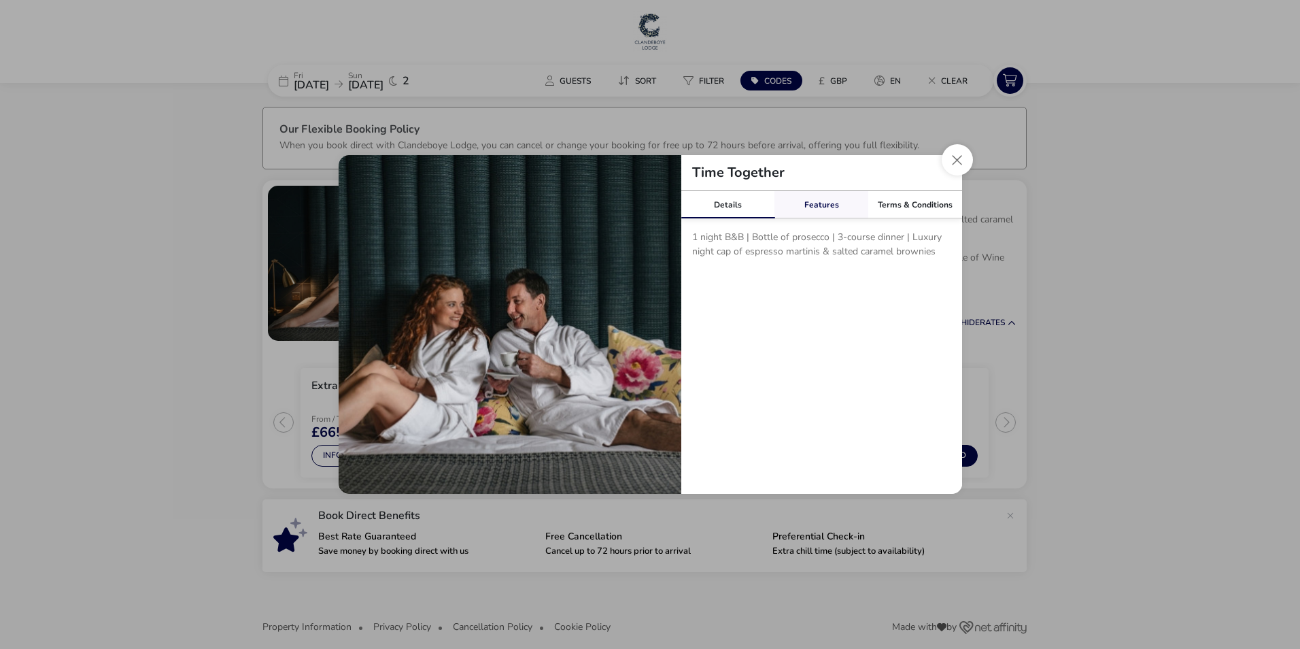
click at [815, 209] on link "Features" at bounding box center [822, 204] width 94 height 27
click at [931, 194] on link "Terms & Conditions" at bounding box center [915, 204] width 94 height 27
click at [965, 158] on button "Close modal" at bounding box center [957, 159] width 31 height 31
